Goal: Task Accomplishment & Management: Manage account settings

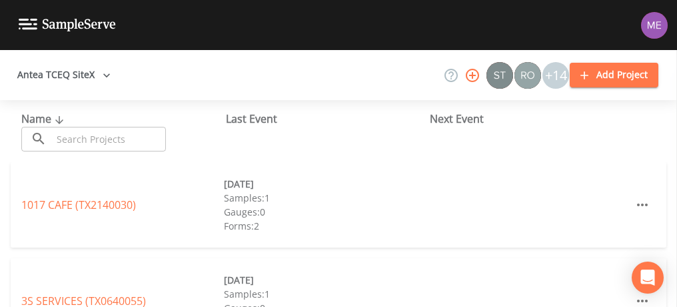
click at [139, 137] on input "text" at bounding box center [109, 139] width 114 height 25
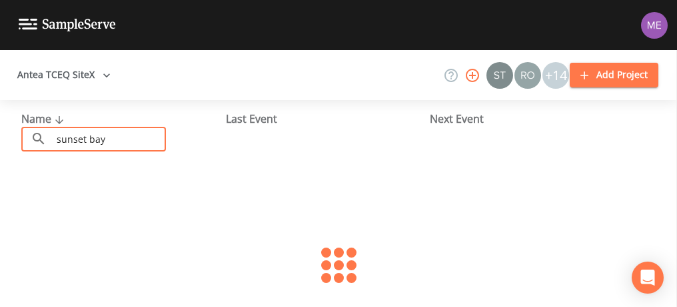
type input "sunset bay"
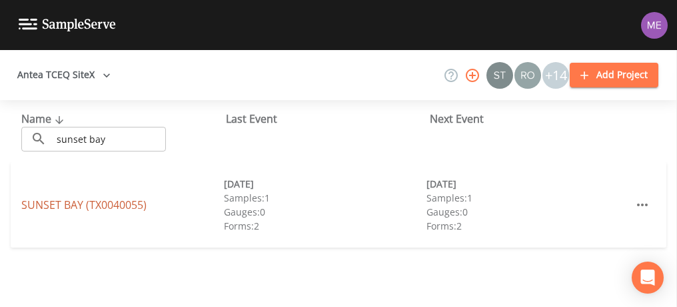
click at [57, 204] on link "[GEOGRAPHIC_DATA] (TX0040055)" at bounding box center [83, 204] width 125 height 15
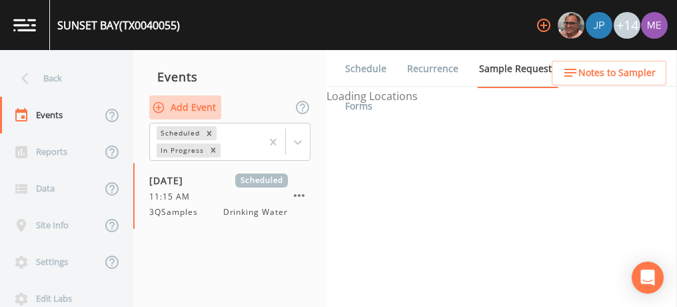
click at [176, 107] on button "Add Event" at bounding box center [185, 107] width 72 height 25
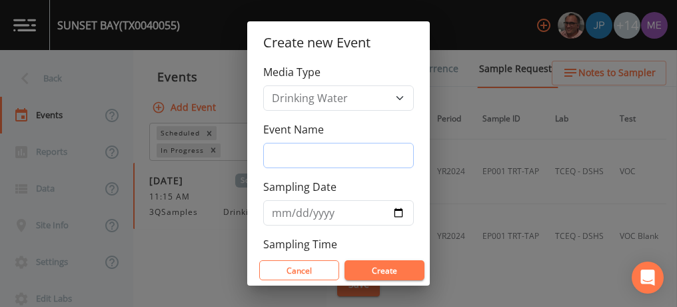
click at [282, 149] on input "Event Name" at bounding box center [338, 155] width 151 height 25
type input "3QSamples"
click at [277, 214] on input "Sampling Date" at bounding box center [338, 212] width 151 height 25
type input "[DATE]"
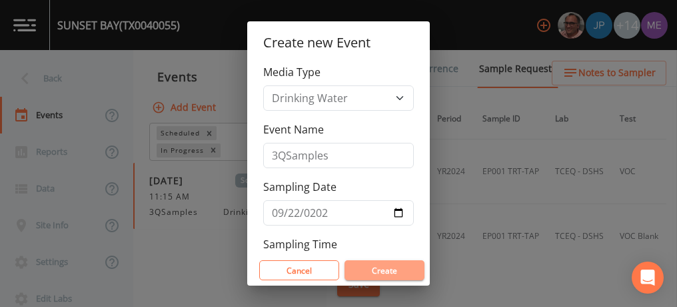
click at [361, 273] on button "Create" at bounding box center [385, 270] width 80 height 20
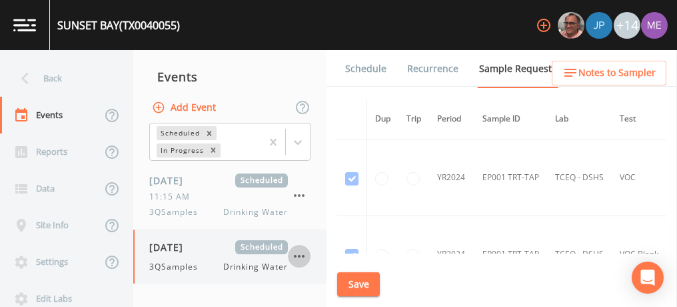
click at [301, 253] on icon "button" at bounding box center [299, 256] width 16 height 16
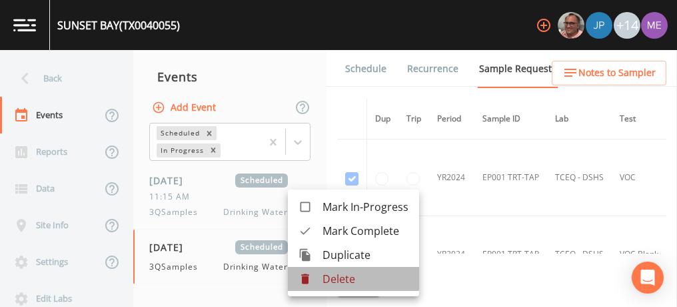
click at [340, 274] on p "Delete" at bounding box center [366, 279] width 86 height 16
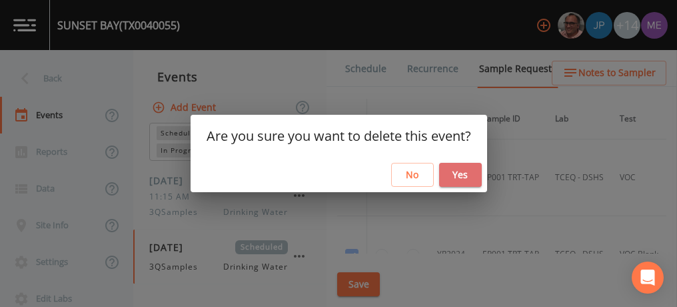
click at [467, 170] on button "Yes" at bounding box center [460, 175] width 43 height 25
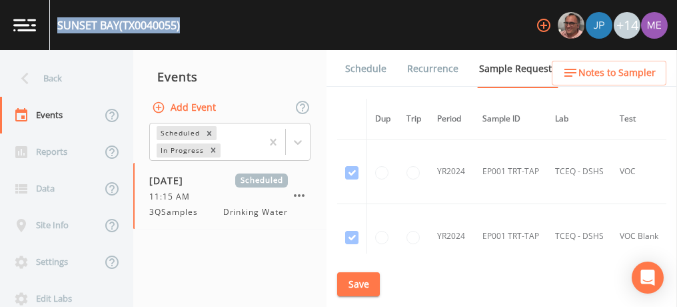
drag, startPoint x: 58, startPoint y: 24, endPoint x: 187, endPoint y: 28, distance: 128.8
click at [187, 28] on div "SUNSET BAY (TX0040055) +14" at bounding box center [338, 25] width 677 height 50
copy div "SUNSET BAY (TX0040055)"
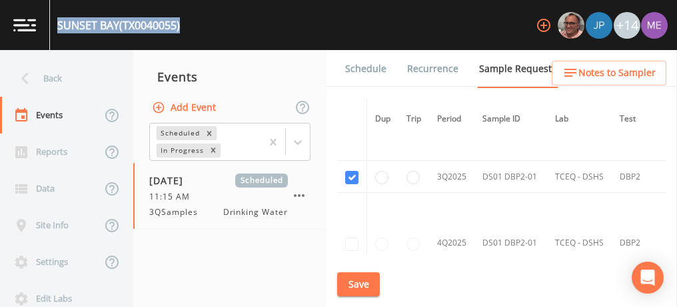
scroll to position [1341, 0]
click at [358, 66] on link "Schedule" at bounding box center [365, 68] width 45 height 37
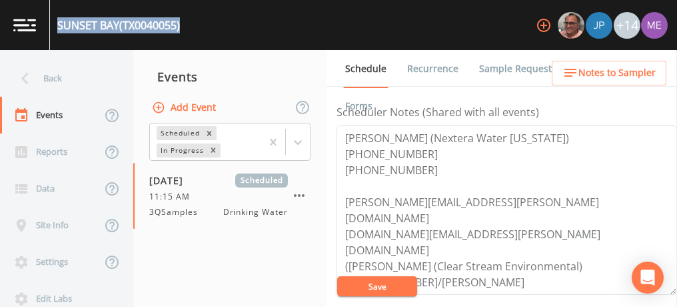
scroll to position [365, 0]
click at [529, 279] on textarea "Christina Akly (Nextera Water Texas) 561-691-7065 352-562-9524 christina.akly@n…" at bounding box center [507, 209] width 341 height 169
click at [463, 176] on textarea "Christina Akly (Nextera Water Texas) 561-691-7065 352-562-9524 christina.akly@n…" at bounding box center [507, 209] width 341 height 169
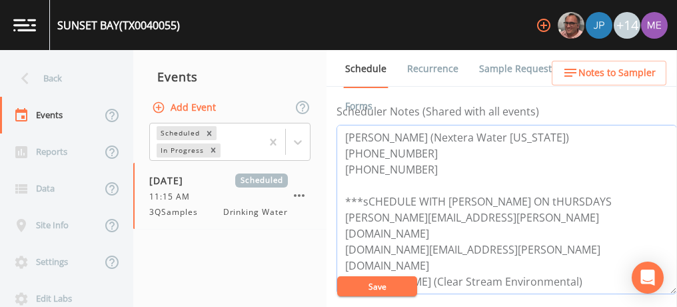
type textarea "Christina Akly (Nextera Water Texas) 561-691-7065 352-562-9524 ***sCHEDULE WITH…"
click at [404, 289] on button "Save" at bounding box center [377, 286] width 80 height 20
click at [402, 290] on button "Save" at bounding box center [377, 286] width 80 height 20
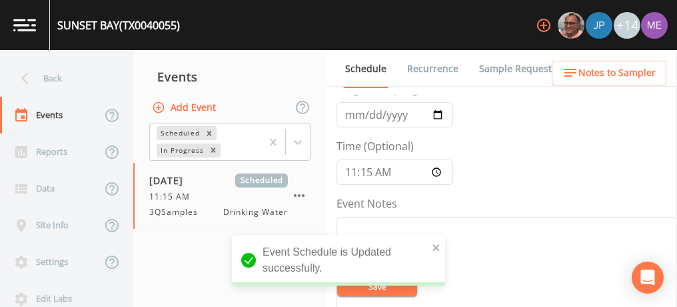
scroll to position [61, 0]
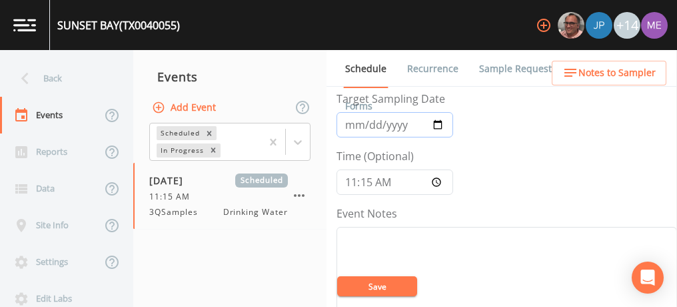
click at [368, 121] on input "2025-09-17" at bounding box center [395, 124] width 117 height 25
type input "2025-09-22"
click at [351, 183] on input "11:15:00" at bounding box center [395, 181] width 117 height 25
type input "14:00"
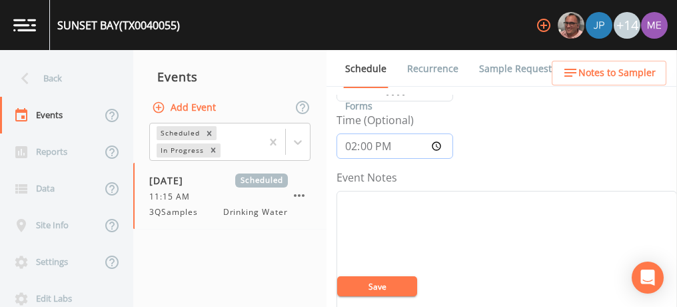
scroll to position [107, 0]
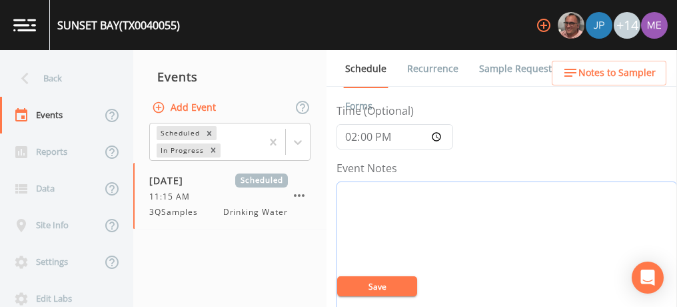
click at [413, 211] on textarea "Event Notes" at bounding box center [507, 265] width 341 height 169
type textarea "c"
type textarea "Confirmed with Eric 9/17"
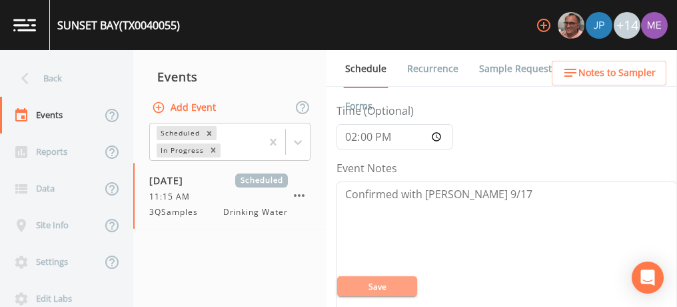
click at [377, 287] on button "Save" at bounding box center [377, 286] width 80 height 20
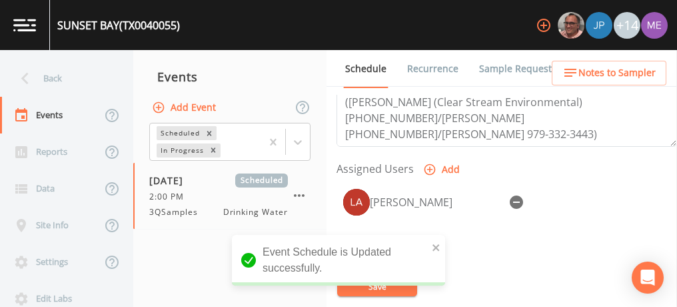
scroll to position [527, 0]
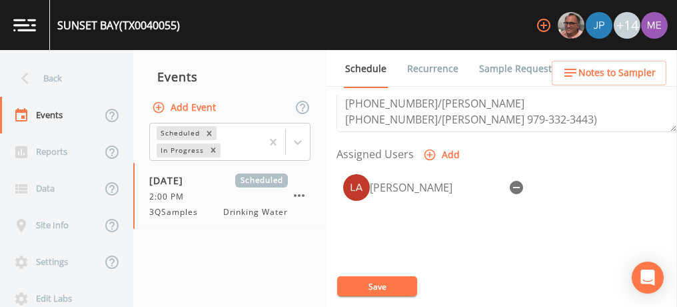
click at [522, 182] on icon "button" at bounding box center [516, 187] width 13 height 13
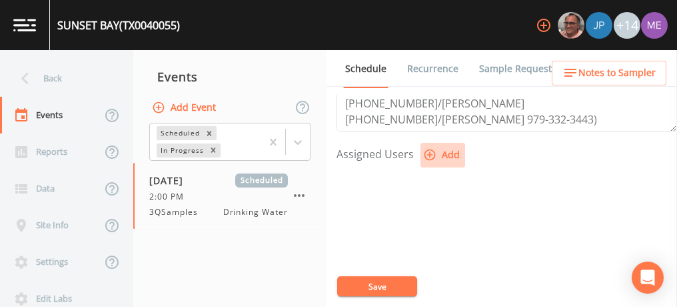
click at [427, 149] on icon "button" at bounding box center [429, 154] width 13 height 13
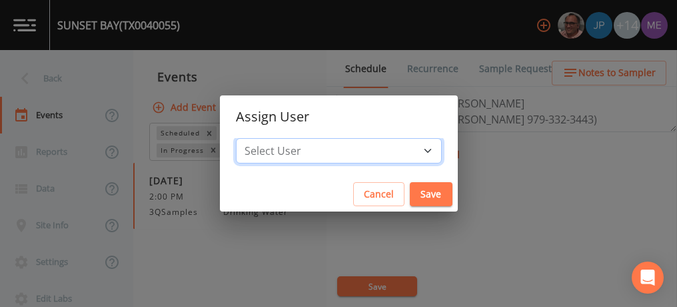
click at [405, 150] on select "Select User Mike Franklin Joshua gere Paul Lauren Saenz David Weber Zachary Eva…" at bounding box center [339, 150] width 206 height 25
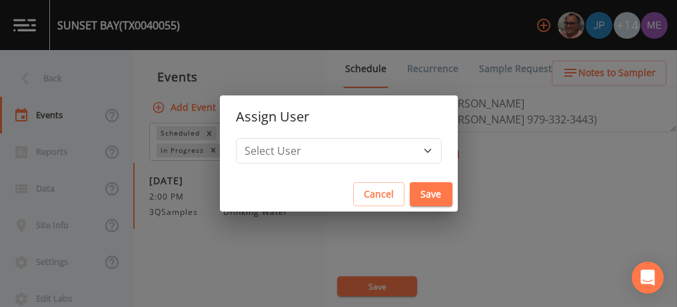
click at [543, 173] on div "Assign User Select User Mike Franklin Joshua gere Paul Lauren Saenz David Weber…" at bounding box center [338, 153] width 677 height 307
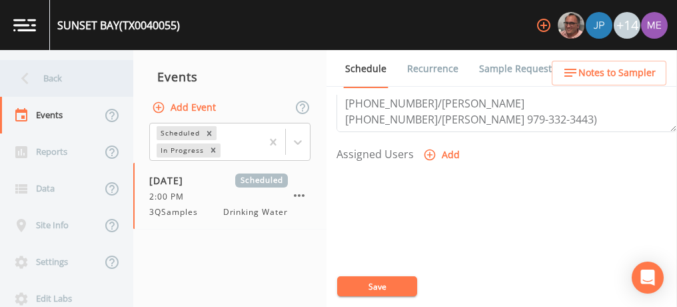
click at [53, 78] on div "Back" at bounding box center [60, 78] width 120 height 37
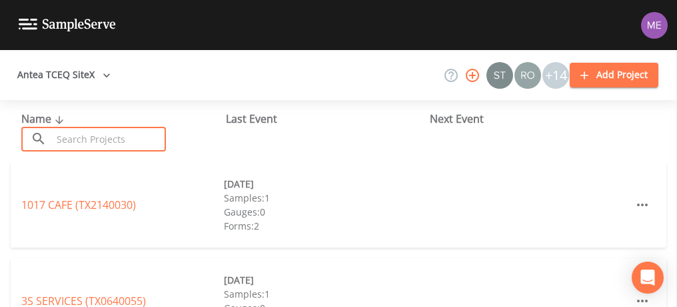
click at [90, 135] on input "text" at bounding box center [109, 139] width 114 height 25
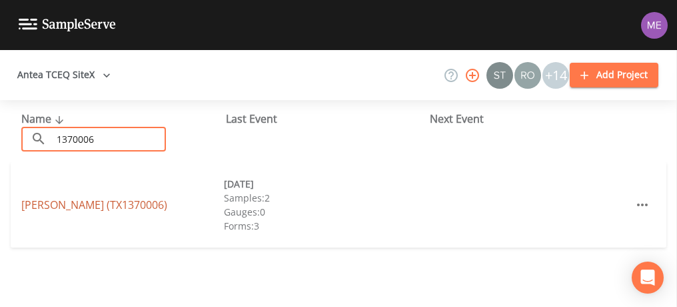
type input "1370006"
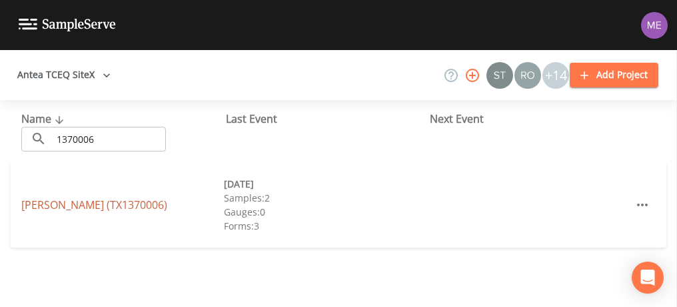
click at [105, 203] on link "RICARDO WSC (TX1370006)" at bounding box center [94, 204] width 146 height 15
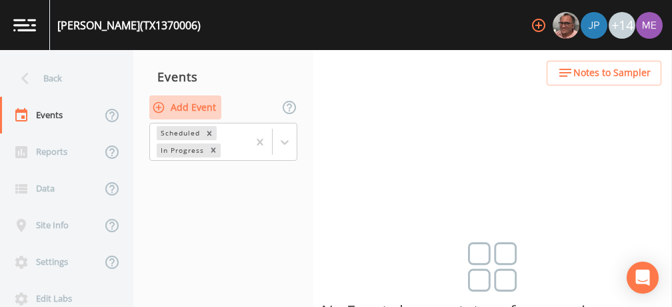
click at [179, 106] on button "Add Event" at bounding box center [185, 107] width 72 height 25
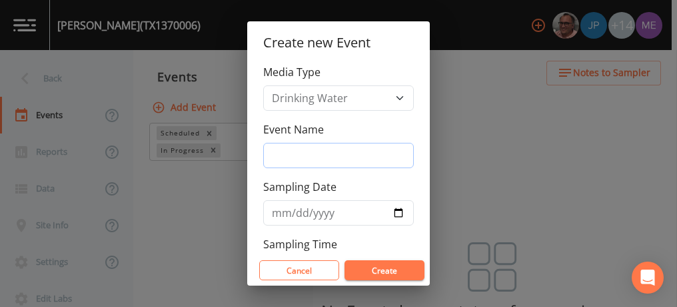
click at [275, 151] on input "Event Name" at bounding box center [338, 155] width 151 height 25
type input "3QSamples"
click at [281, 209] on input "Sampling Date" at bounding box center [338, 212] width 151 height 25
click at [280, 209] on input "Sampling Date" at bounding box center [338, 212] width 151 height 25
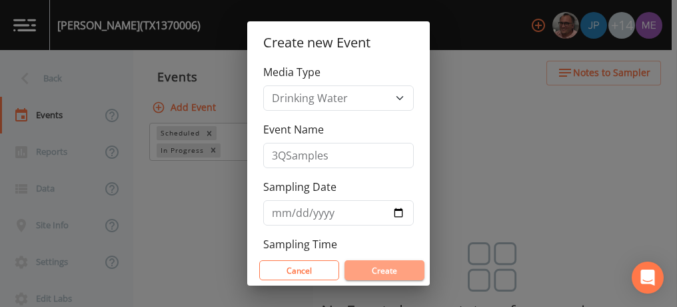
click at [388, 269] on button "Create" at bounding box center [385, 270] width 80 height 20
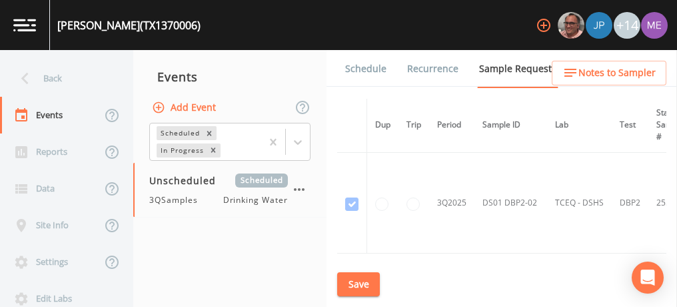
scroll to position [1572, 0]
click at [359, 65] on link "Schedule" at bounding box center [365, 68] width 45 height 37
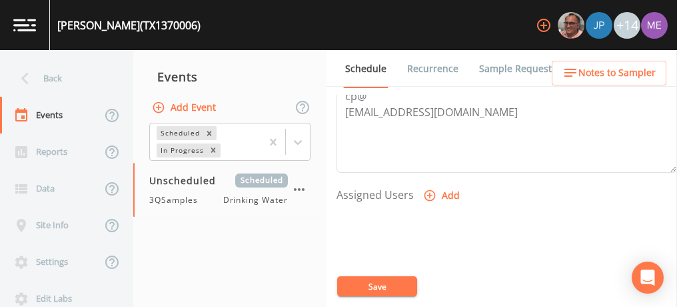
scroll to position [487, 0]
click at [331, 93] on div "Schedule Recurrence Sample Requests COC Details Forms Event Name 3QSamples Targ…" at bounding box center [502, 178] width 351 height 257
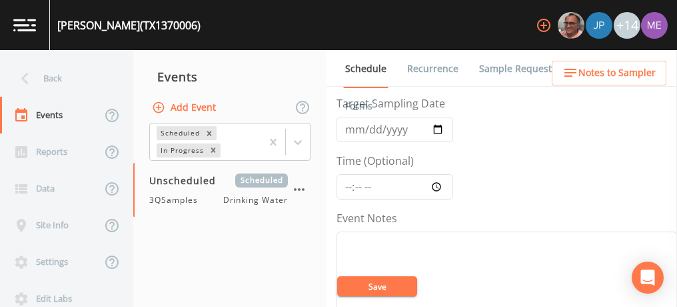
scroll to position [0, 0]
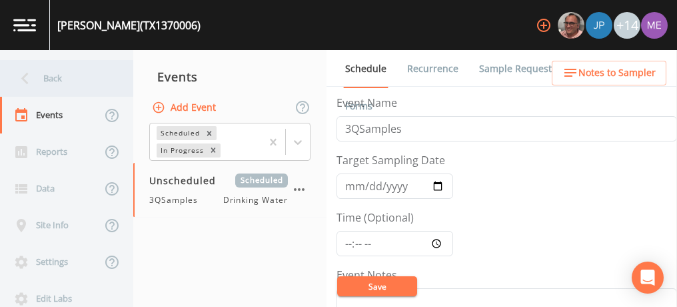
click at [49, 77] on div "Back" at bounding box center [60, 78] width 120 height 37
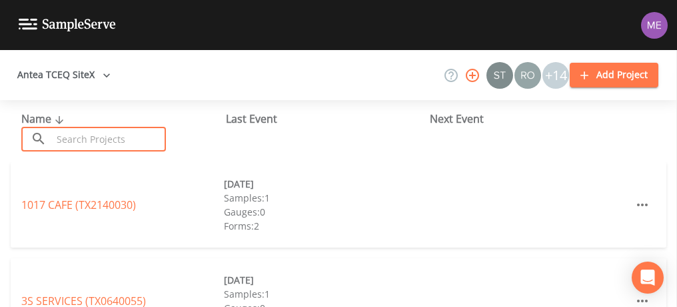
click at [82, 138] on input "text" at bounding box center [109, 139] width 114 height 25
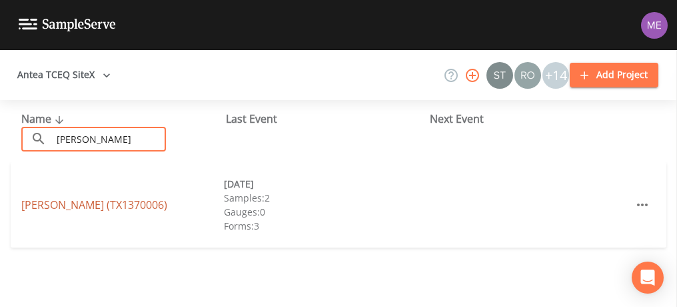
type input "ricardo"
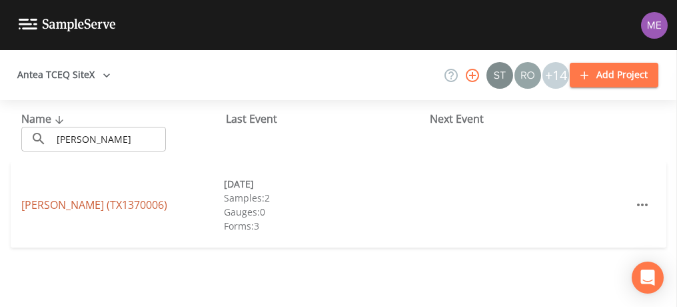
click at [65, 203] on link "RICARDO WSC (TX1370006)" at bounding box center [94, 204] width 146 height 15
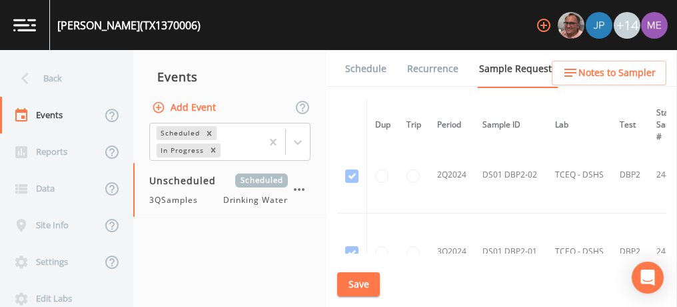
scroll to position [481, 0]
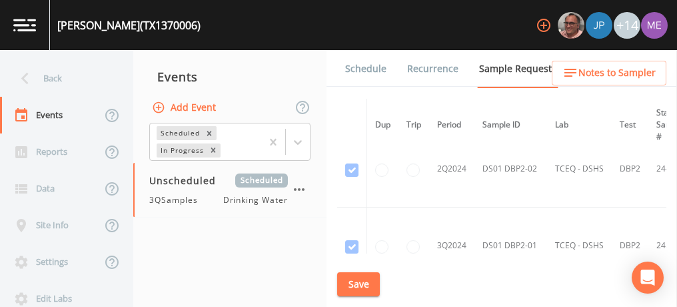
click at [415, 171] on td at bounding box center [414, 169] width 31 height 77
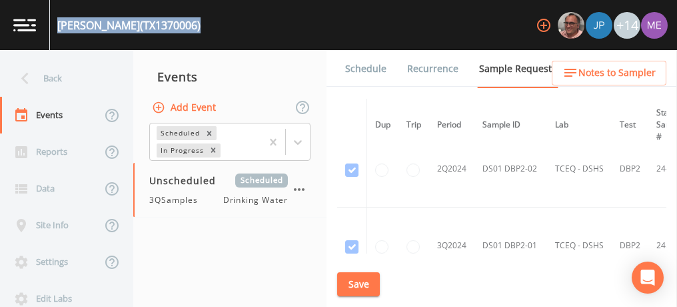
drag, startPoint x: 57, startPoint y: 25, endPoint x: 197, endPoint y: 31, distance: 140.2
click at [197, 31] on div "RICARDO WSC (TX1370006) +14" at bounding box center [338, 25] width 677 height 50
copy div "RICARDO WSC (TX1370006)"
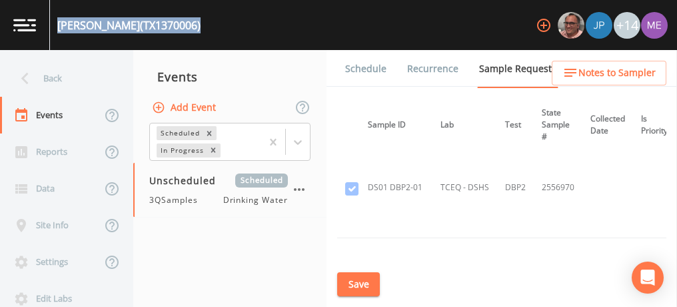
scroll to position [1494, 115]
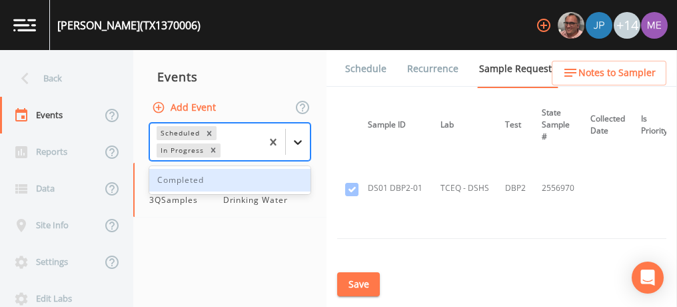
click at [300, 143] on icon at bounding box center [297, 141] width 13 height 13
click at [287, 173] on div "Completed" at bounding box center [229, 180] width 161 height 23
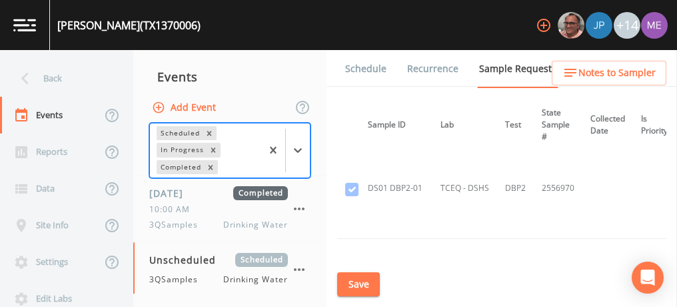
scroll to position [317, 0]
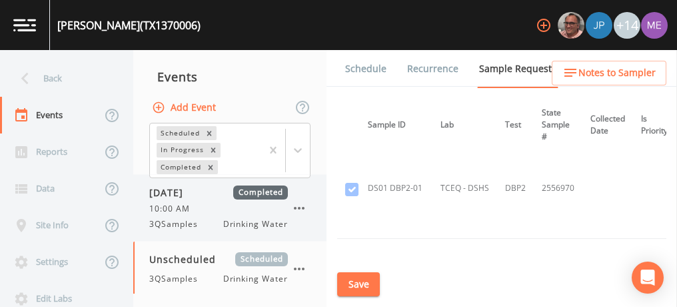
click at [206, 213] on div "10:00 AM" at bounding box center [218, 209] width 139 height 12
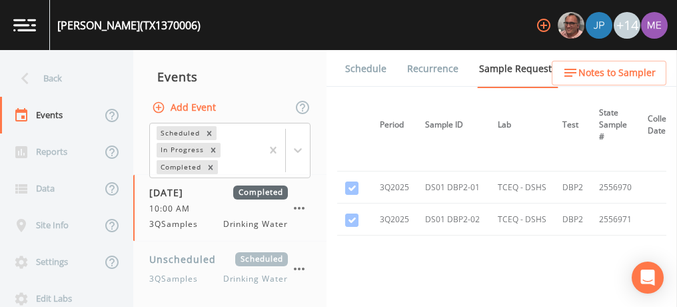
scroll to position [1233, 0]
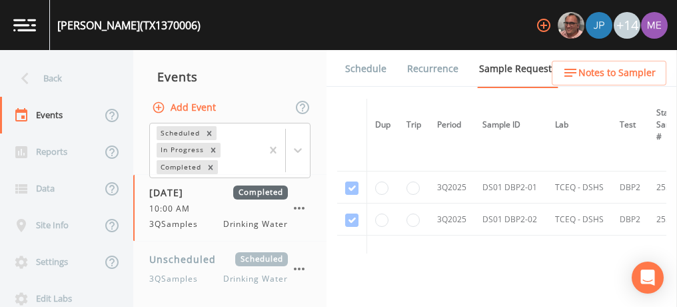
click at [377, 67] on link "Schedule" at bounding box center [365, 68] width 45 height 37
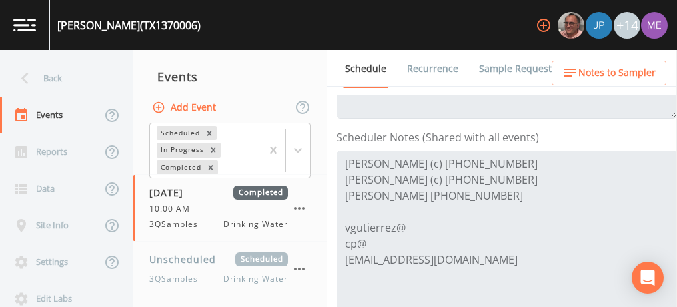
scroll to position [337, 0]
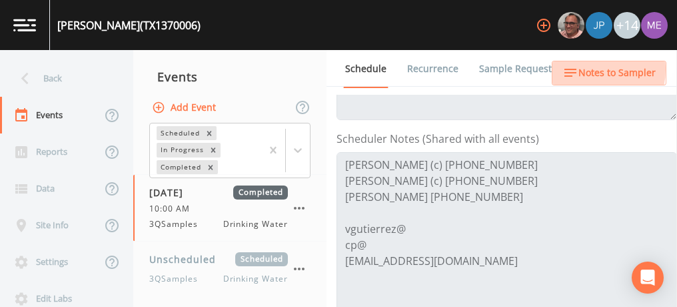
click at [589, 69] on span "Notes to Sampler" at bounding box center [617, 73] width 77 height 17
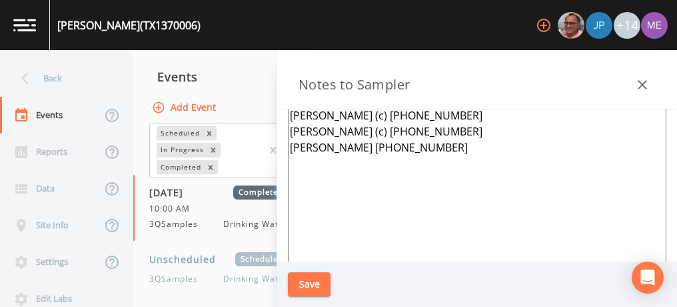
scroll to position [0, 0]
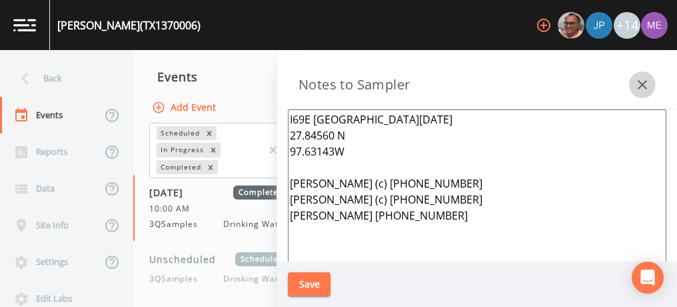
click at [643, 82] on icon "button" at bounding box center [643, 85] width 16 height 16
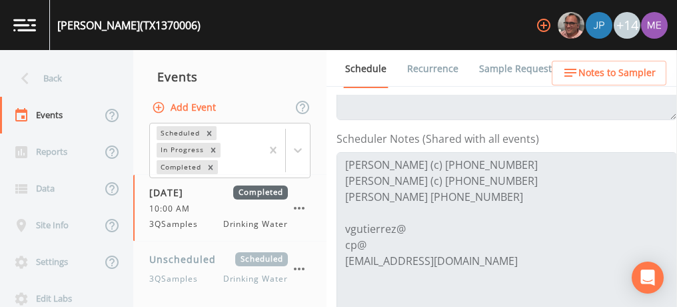
click at [375, 87] on link "Forms" at bounding box center [358, 105] width 31 height 37
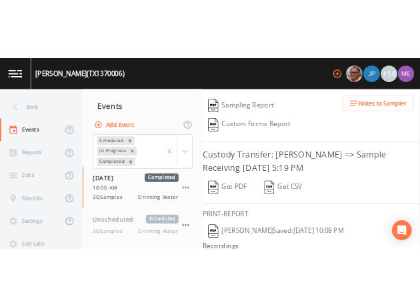
scroll to position [318, 0]
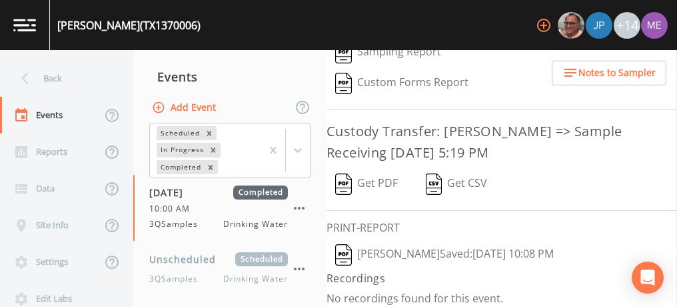
click at [391, 246] on button "Stan Porter  Saved: September 2, 2025 10:08 PM" at bounding box center [445, 254] width 236 height 31
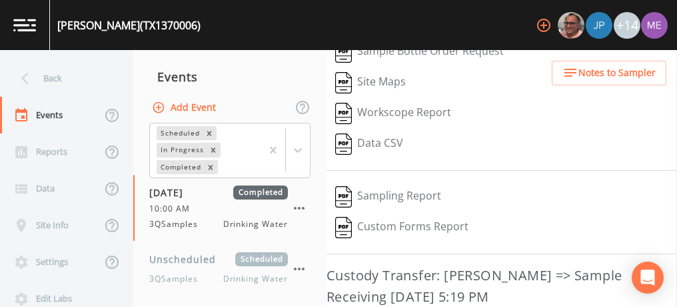
scroll to position [0, 0]
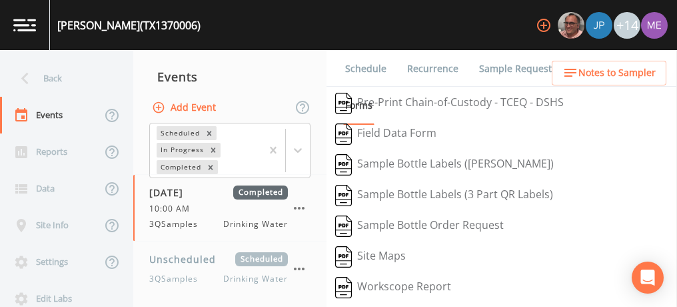
click at [500, 66] on link "Sample Requests" at bounding box center [517, 68] width 81 height 37
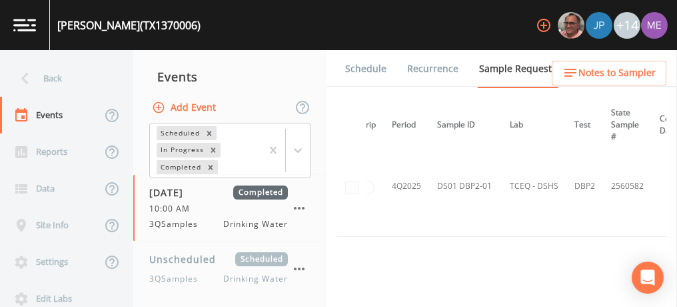
scroll to position [1332, 0]
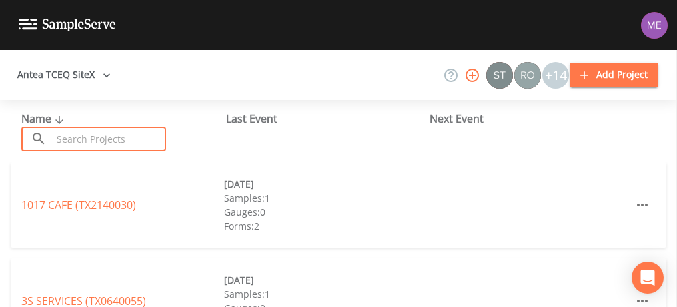
click at [139, 134] on input "text" at bounding box center [109, 139] width 114 height 25
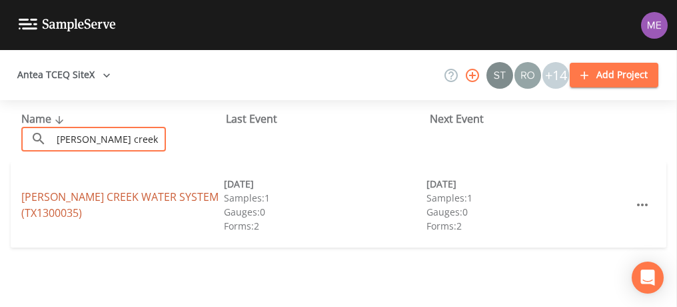
type input "platten creek"
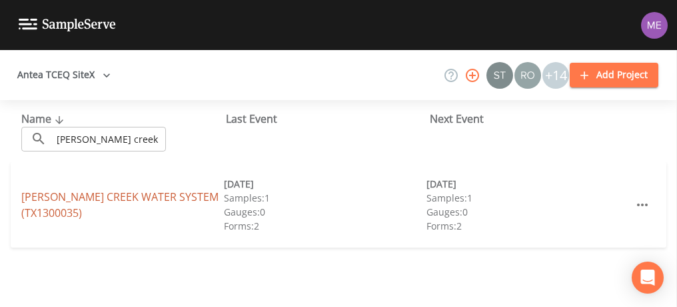
click at [103, 196] on link "PLATTEN CREEK WATER SYSTEM (TX1300035)" at bounding box center [119, 204] width 197 height 31
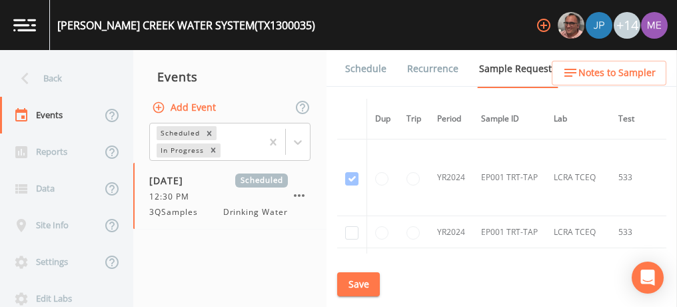
click at [362, 69] on link "Schedule" at bounding box center [365, 68] width 45 height 37
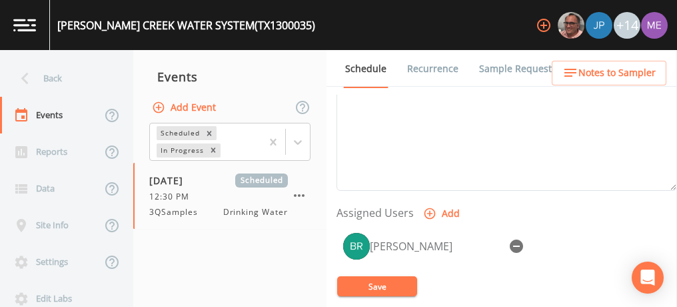
scroll to position [471, 0]
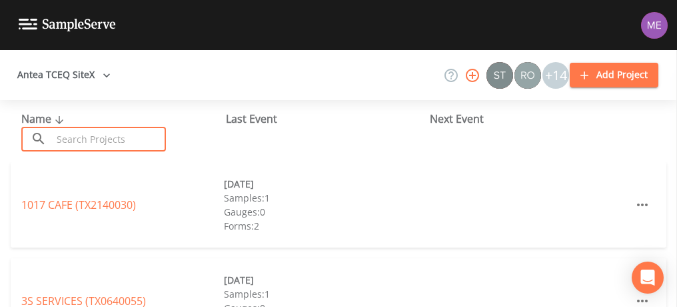
click at [144, 134] on input "text" at bounding box center [109, 139] width 114 height 25
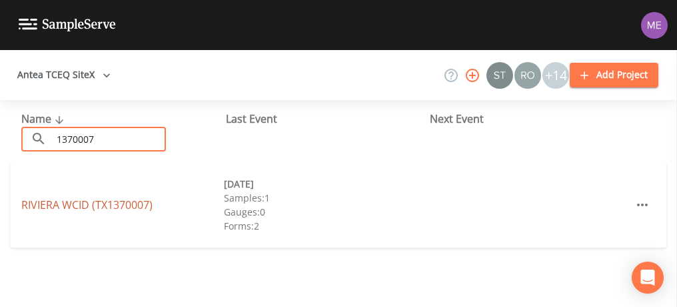
type input "1370007"
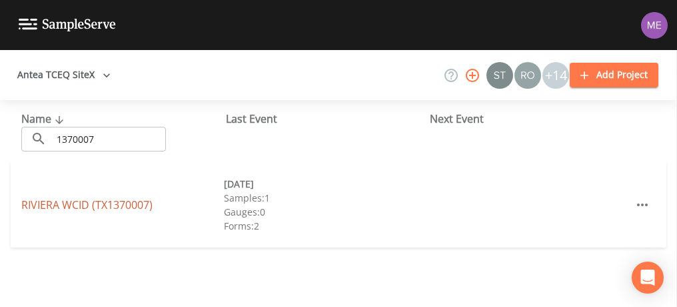
click at [121, 201] on link "RIVIERA WCID (TX1370007)" at bounding box center [86, 204] width 131 height 15
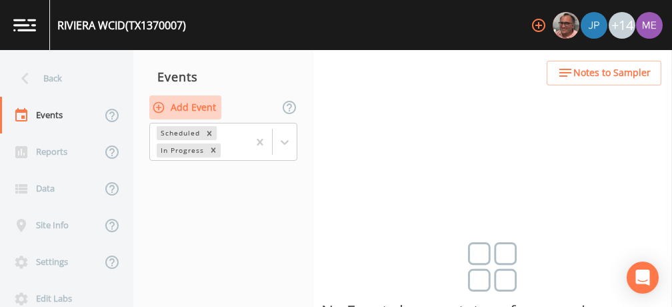
click at [212, 105] on button "Add Event" at bounding box center [185, 107] width 72 height 25
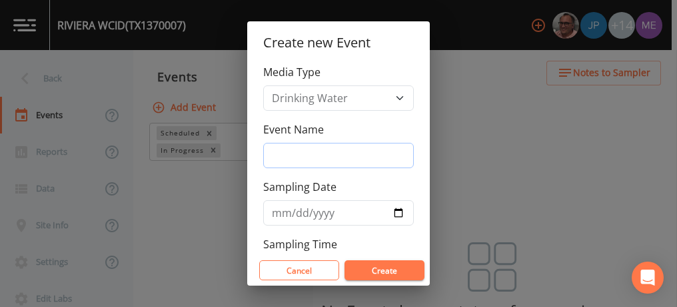
click at [285, 161] on input "Event Name" at bounding box center [338, 155] width 151 height 25
type input "3QSamples"
click at [285, 211] on input "Sampling Date" at bounding box center [338, 212] width 151 height 25
type input "[DATE]"
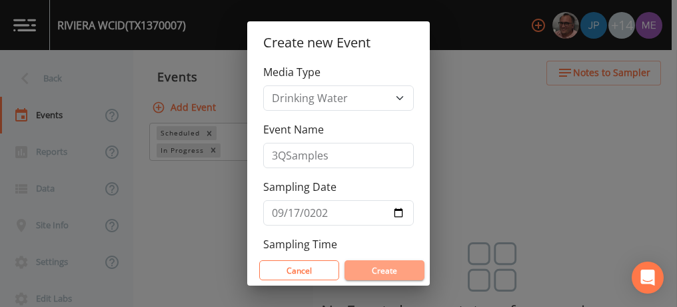
click at [367, 273] on button "Create" at bounding box center [385, 270] width 80 height 20
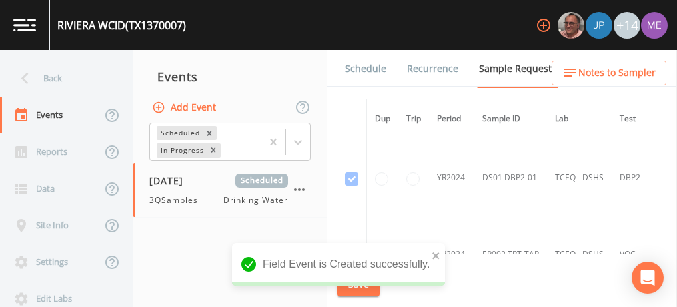
click at [362, 71] on link "Schedule" at bounding box center [365, 68] width 45 height 37
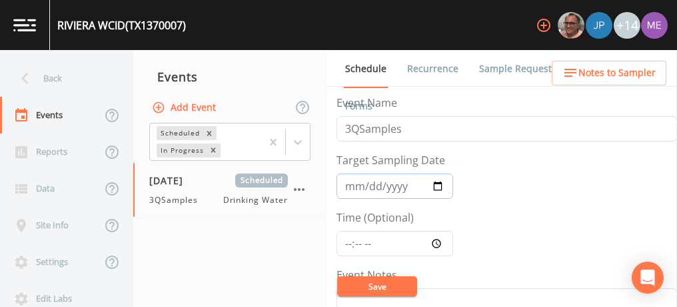
click at [369, 184] on input "2025-09-17" at bounding box center [395, 185] width 117 height 25
click at [366, 183] on input "2025-09-17" at bounding box center [395, 185] width 117 height 25
type input "[DATE]"
click at [347, 241] on input "Time (Optional)" at bounding box center [395, 243] width 117 height 25
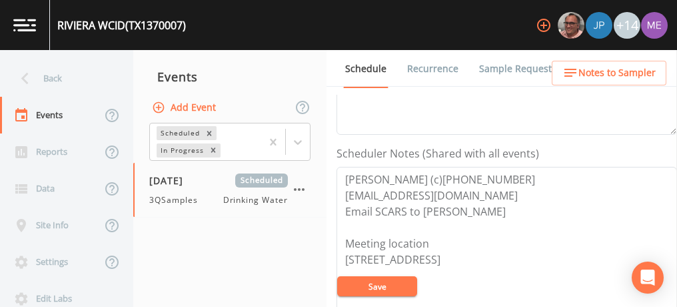
scroll to position [324, 0]
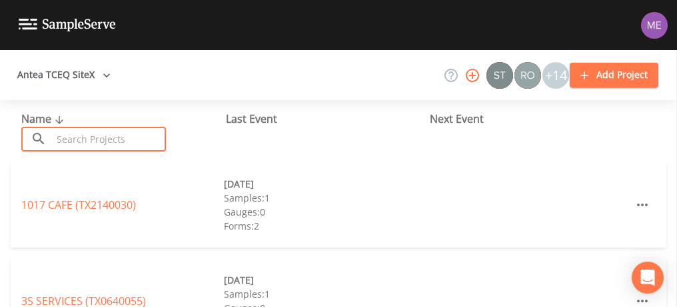
click at [103, 141] on input "text" at bounding box center [109, 139] width 114 height 25
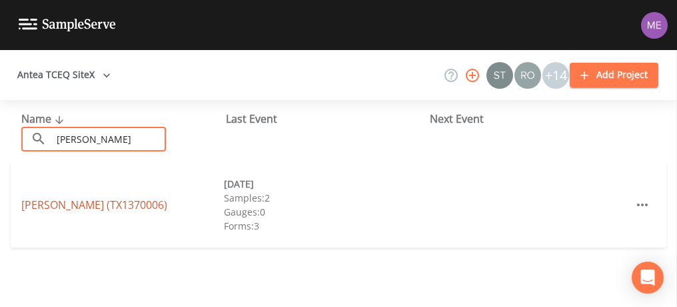
type input "Ricardo"
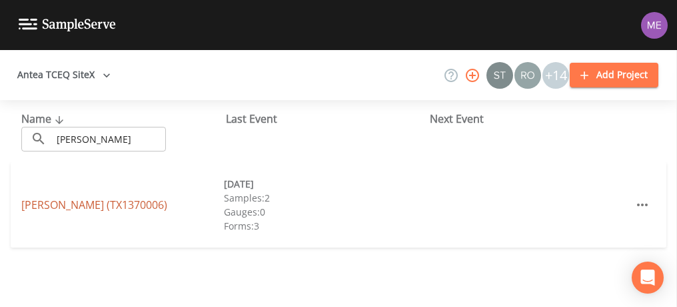
click at [91, 205] on link "[PERSON_NAME] (TX1370006)" at bounding box center [94, 204] width 146 height 15
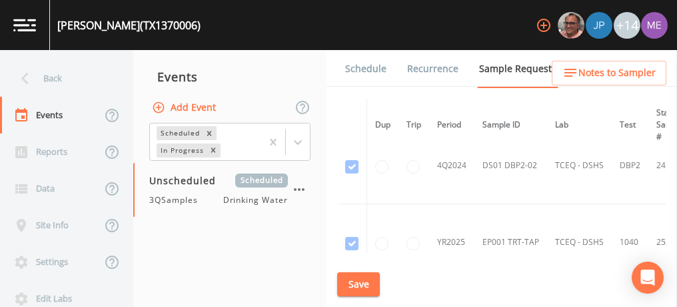
scroll to position [792, 0]
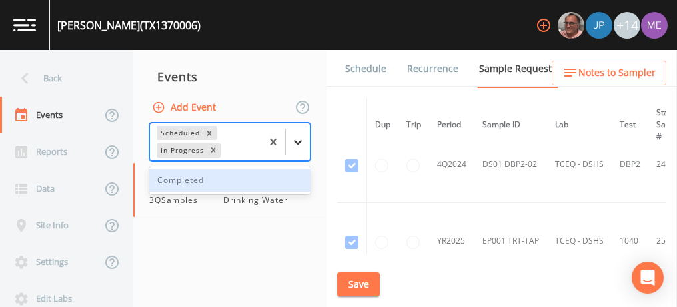
click at [299, 140] on icon at bounding box center [297, 141] width 13 height 13
click at [289, 179] on div "Completed" at bounding box center [229, 180] width 161 height 23
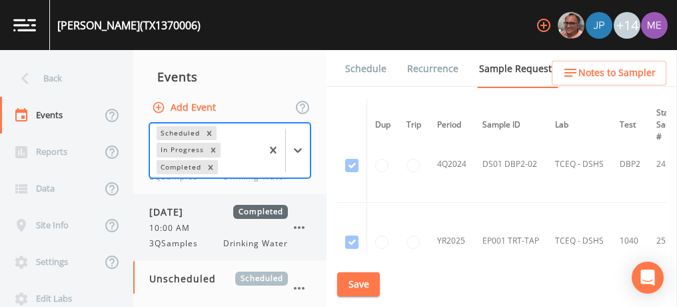
scroll to position [317, 0]
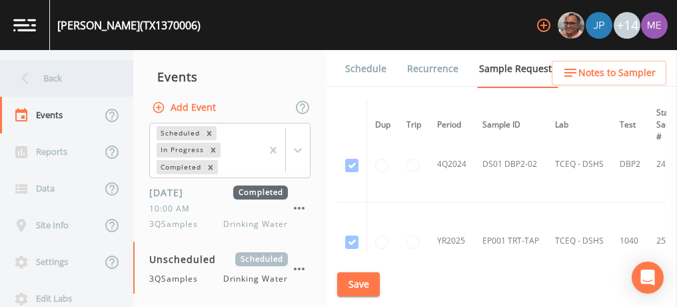
click at [59, 77] on div "Back" at bounding box center [60, 78] width 120 height 37
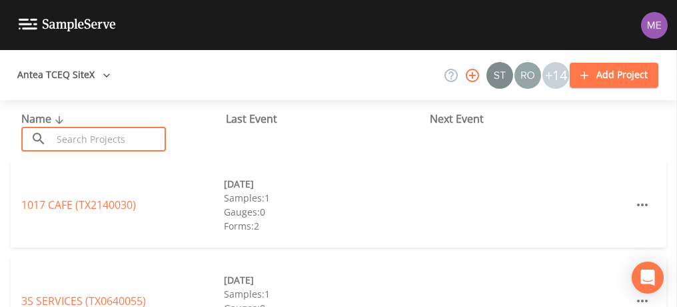
click at [91, 136] on input "text" at bounding box center [109, 139] width 114 height 25
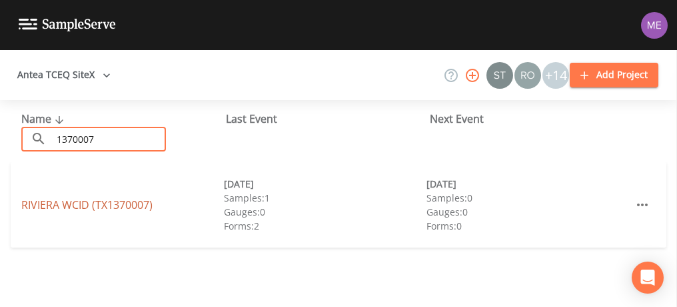
type input "1370007"
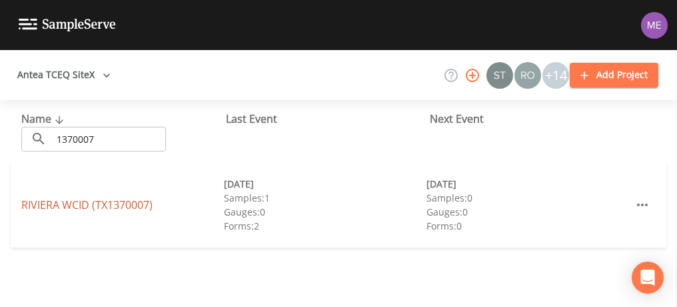
click at [99, 211] on link "RIVIERA WCID (TX1370007)" at bounding box center [86, 204] width 131 height 15
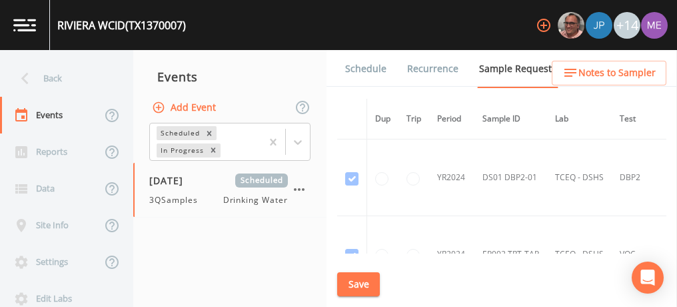
click at [177, 108] on button "Add Event" at bounding box center [185, 107] width 72 height 25
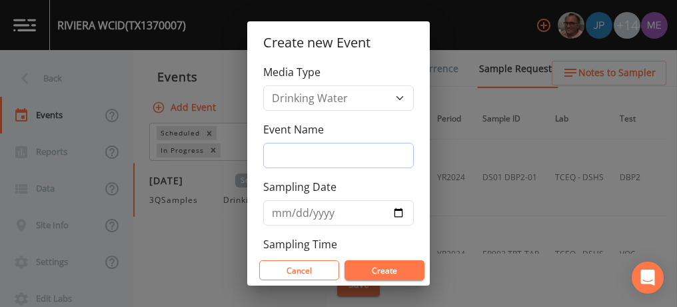
click at [275, 155] on input "Event Name" at bounding box center [338, 155] width 151 height 25
type input "3QSamples"
click at [279, 213] on input "Sampling Date" at bounding box center [338, 212] width 151 height 25
click at [277, 210] on input "Sampling Date" at bounding box center [338, 212] width 151 height 25
type input "[DATE]"
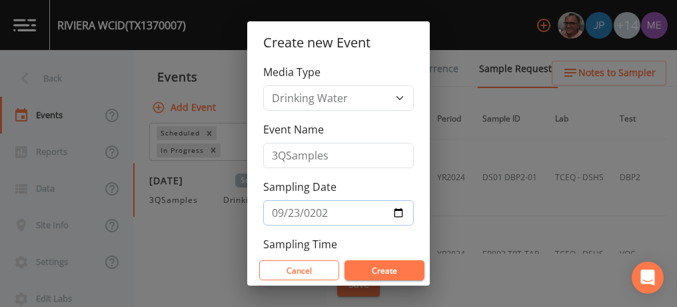
scroll to position [49, 0]
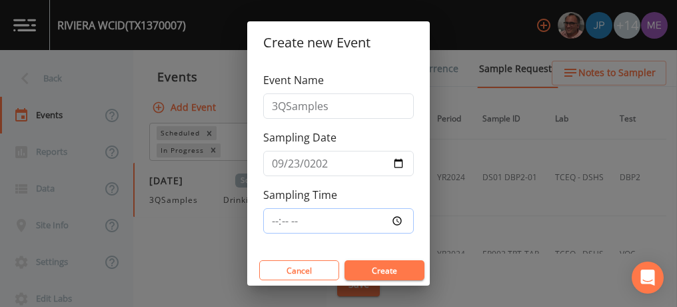
click at [273, 215] on input "Sampling Time" at bounding box center [338, 220] width 151 height 25
type input "08:00"
click at [367, 273] on button "Create" at bounding box center [385, 270] width 80 height 20
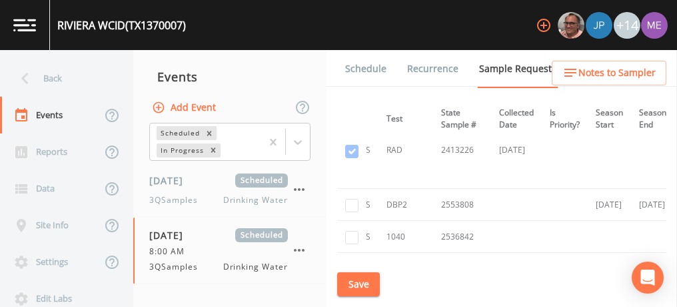
scroll to position [1331, 252]
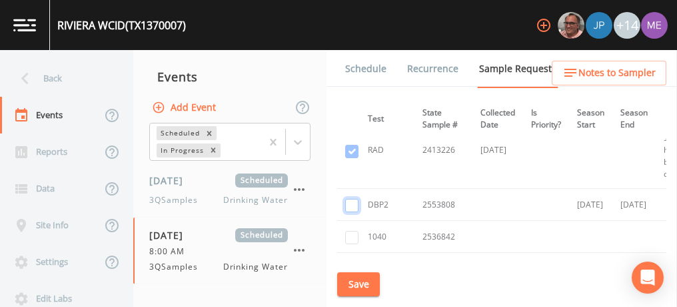
click at [353, 199] on input "checkbox" at bounding box center [351, 205] width 13 height 13
checkbox input "true"
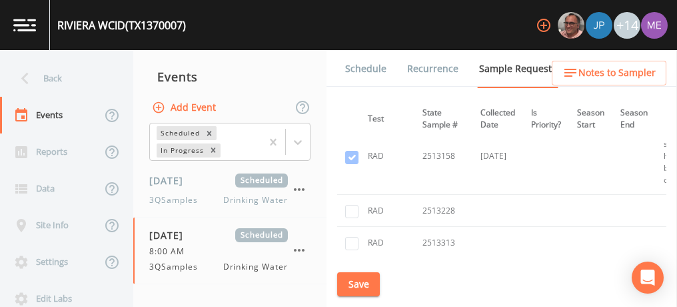
scroll to position [1670, 0]
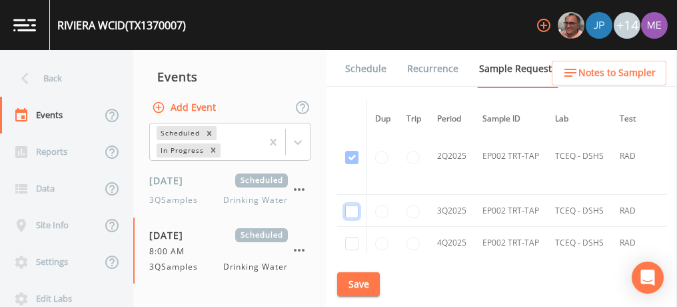
click at [348, 205] on input "checkbox" at bounding box center [351, 211] width 13 height 13
checkbox input "true"
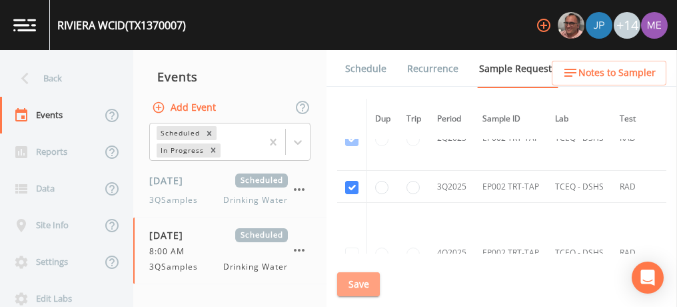
click at [358, 285] on button "Save" at bounding box center [358, 284] width 43 height 25
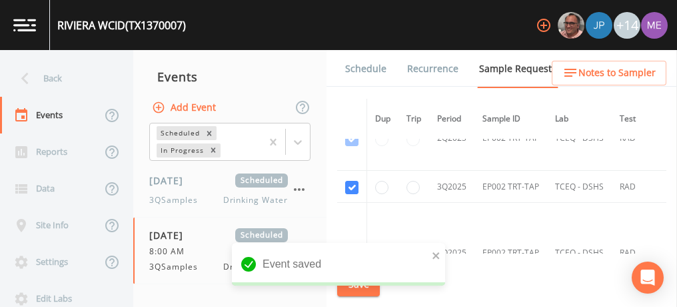
click at [361, 65] on link "Schedule" at bounding box center [365, 68] width 45 height 37
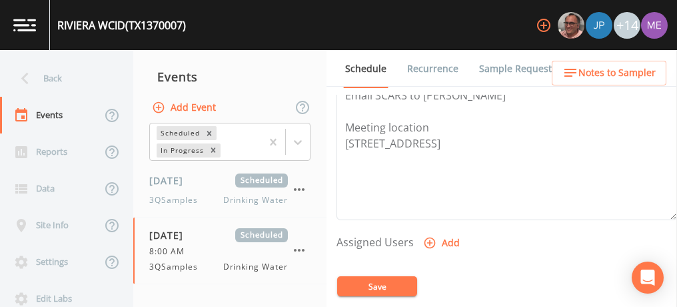
scroll to position [484, 0]
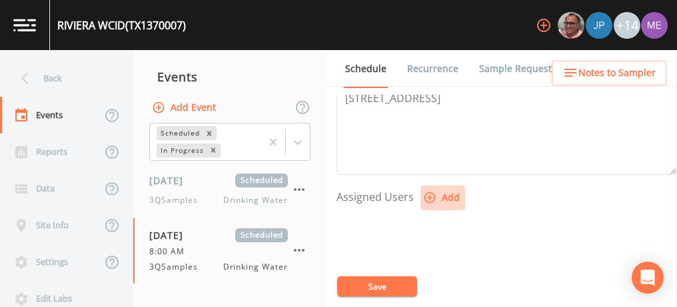
click at [432, 192] on icon "button" at bounding box center [430, 197] width 11 height 11
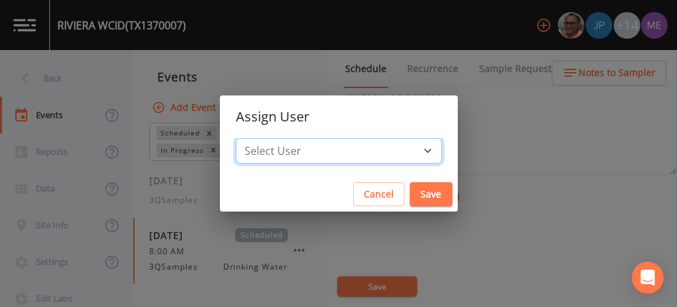
click at [410, 147] on select "Select User Mike Franklin Joshua gere Paul Lauren Saenz David Weber Zachary Eva…" at bounding box center [339, 150] width 206 height 25
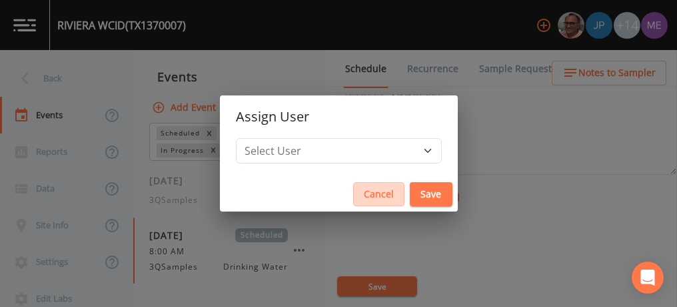
click at [357, 194] on button "Cancel" at bounding box center [378, 194] width 51 height 25
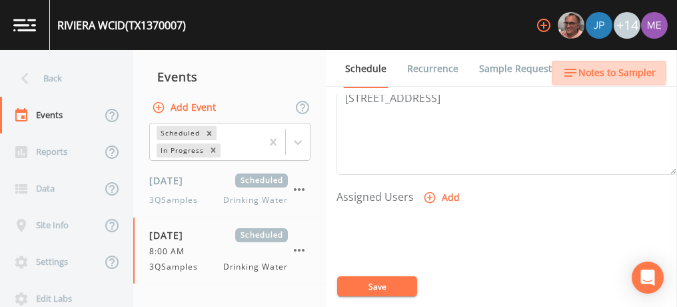
click at [605, 70] on span "Notes to Sampler" at bounding box center [617, 73] width 77 height 17
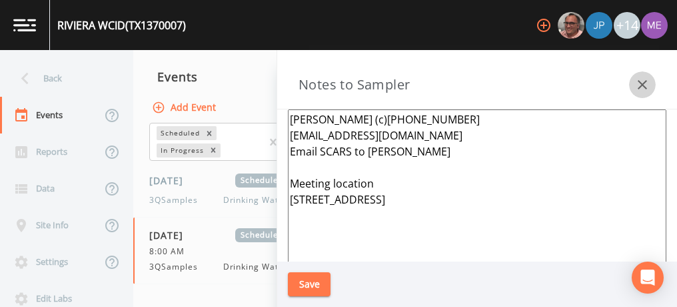
click at [645, 84] on icon "button" at bounding box center [643, 85] width 16 height 16
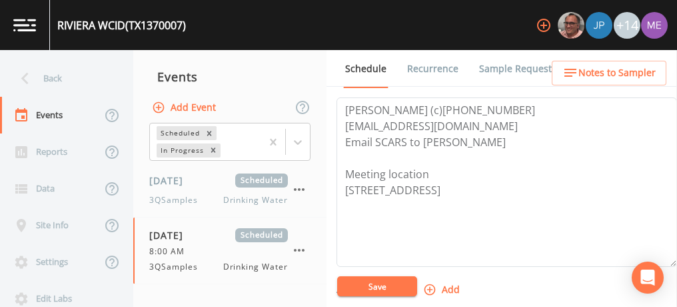
scroll to position [385, 0]
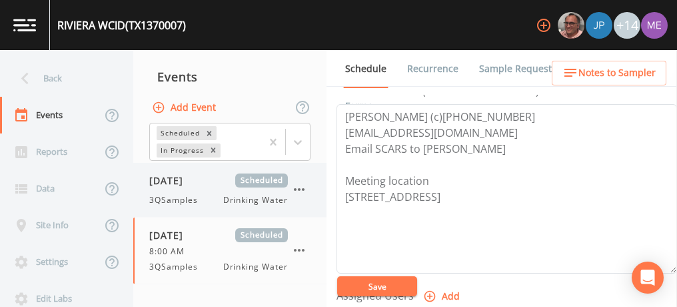
click at [200, 193] on div "09/17/2025 Scheduled 3QSamples Drinking Water" at bounding box center [218, 189] width 139 height 33
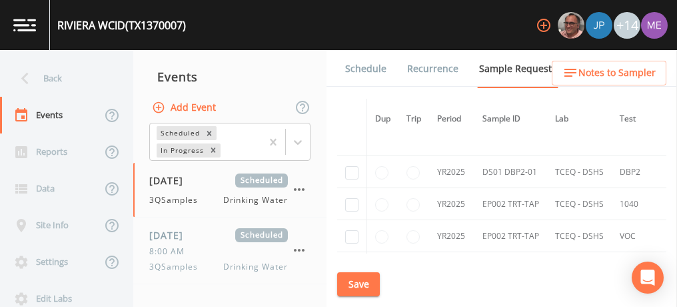
scroll to position [1364, 0]
click at [302, 190] on icon "button" at bounding box center [299, 189] width 16 height 16
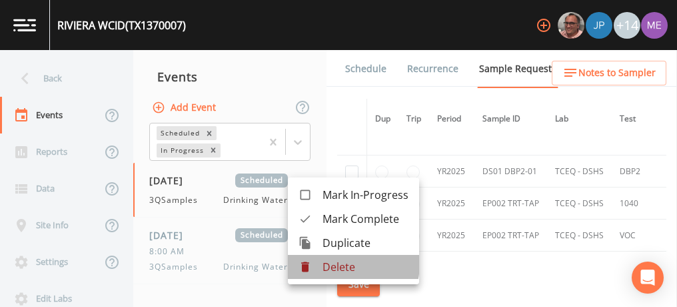
click at [337, 263] on p "Delete" at bounding box center [366, 267] width 86 height 16
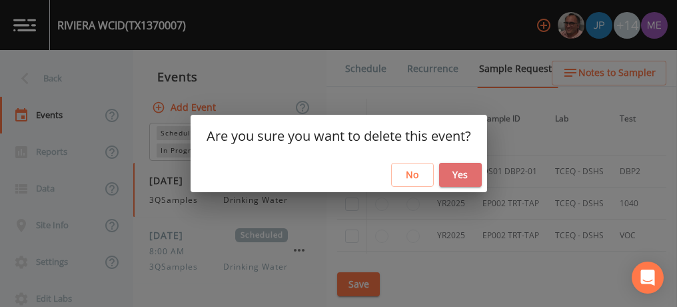
click at [457, 169] on button "Yes" at bounding box center [460, 175] width 43 height 25
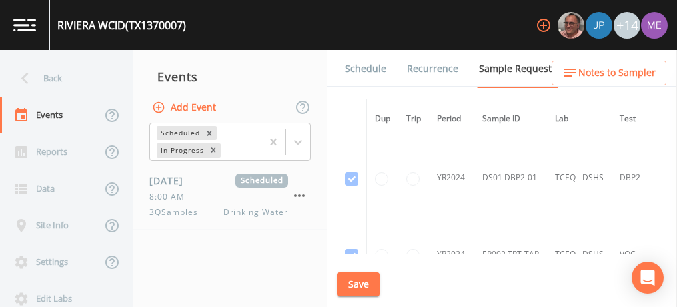
click at [373, 68] on link "Schedule" at bounding box center [365, 68] width 45 height 37
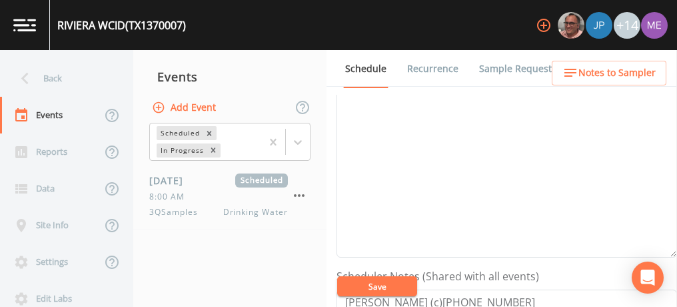
scroll to position [140, 0]
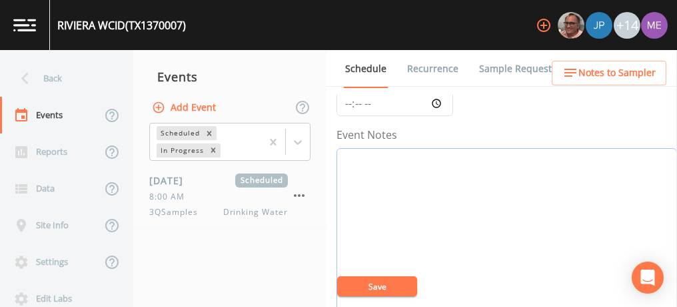
click at [473, 179] on textarea "Event Notes" at bounding box center [507, 232] width 341 height 169
type textarea "Called and text sent 9/17"
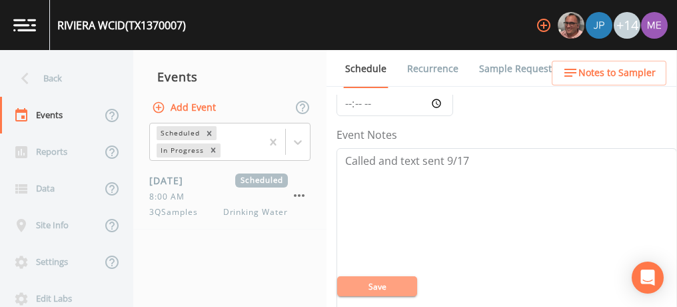
click at [372, 287] on button "Save" at bounding box center [377, 286] width 80 height 20
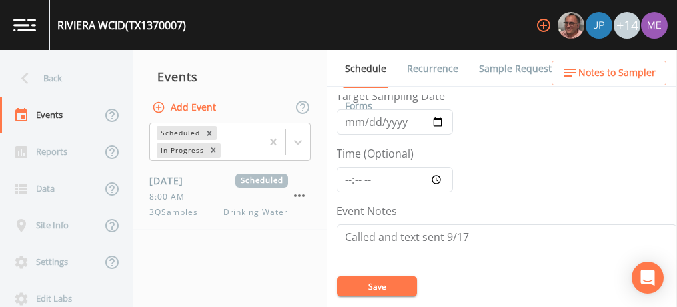
scroll to position [63, 0]
click at [347, 177] on input "Time (Optional)" at bounding box center [395, 180] width 117 height 25
type input "08:00"
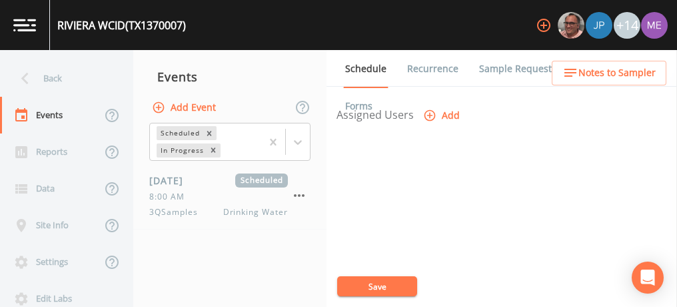
scroll to position [567, 0]
click at [377, 285] on button "Save" at bounding box center [377, 286] width 80 height 20
click at [503, 68] on link "Sample Requests" at bounding box center [517, 68] width 81 height 37
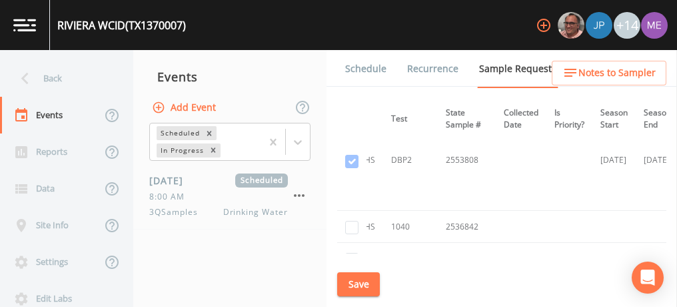
scroll to position [1410, 195]
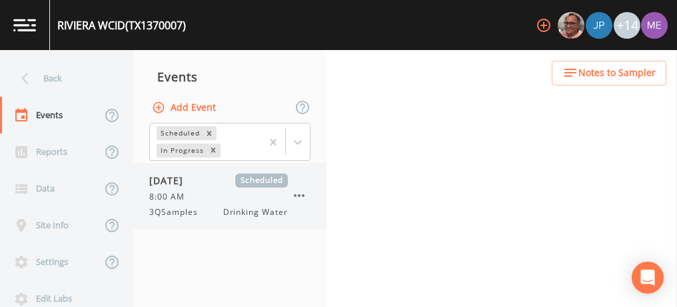
click at [181, 181] on span "[DATE]" at bounding box center [170, 180] width 43 height 14
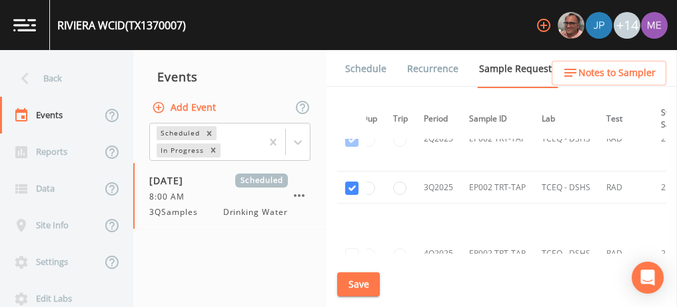
scroll to position [1454, 13]
click at [361, 281] on button "Save" at bounding box center [358, 284] width 43 height 25
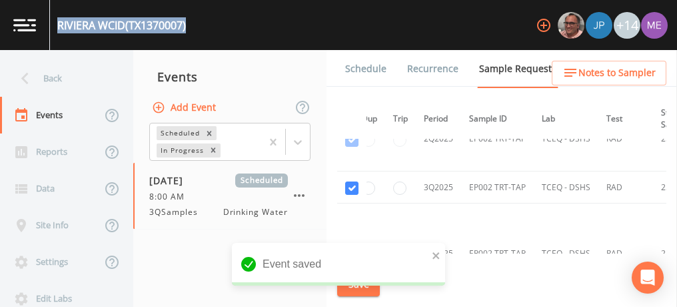
drag, startPoint x: 59, startPoint y: 24, endPoint x: 192, endPoint y: 22, distance: 133.4
click at [192, 22] on div "RIVIERA WCID (TX1370007) +14" at bounding box center [338, 25] width 677 height 50
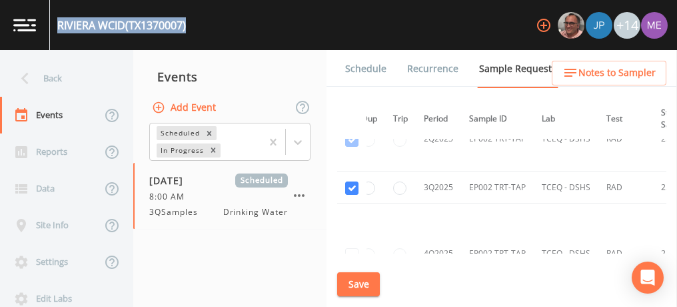
copy div "RIVIERA WCID (TX1370007)"
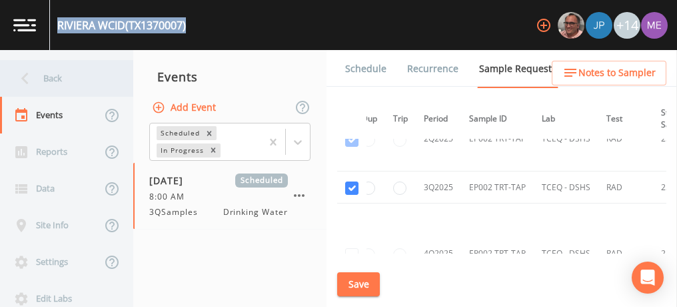
click at [57, 75] on div "Back" at bounding box center [60, 78] width 120 height 37
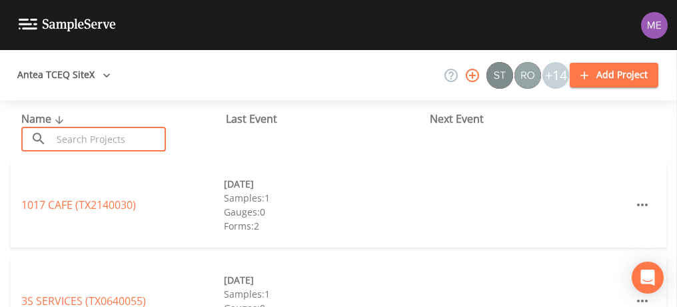
click at [91, 145] on input "text" at bounding box center [109, 139] width 114 height 25
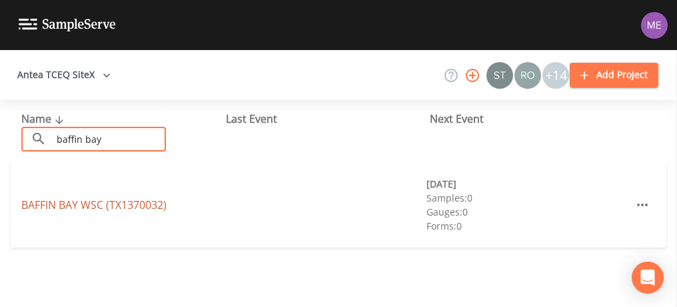
type input "baffin bay"
click at [93, 203] on link "BAFFIN BAY WSC (TX1370032)" at bounding box center [93, 204] width 145 height 15
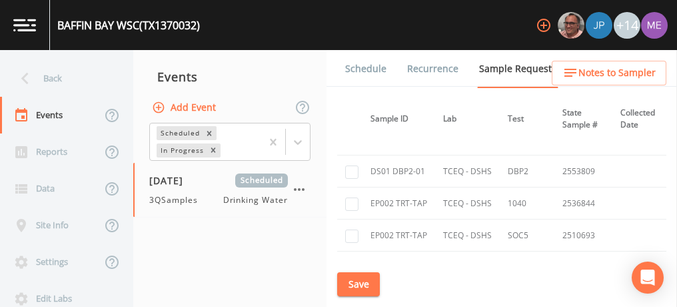
scroll to position [904, 0]
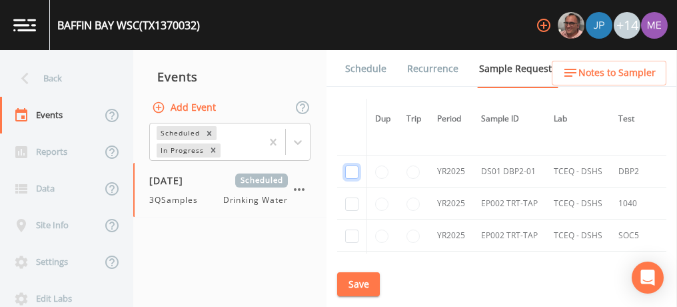
click at [353, 166] on input "checkbox" at bounding box center [351, 171] width 13 height 13
checkbox input "true"
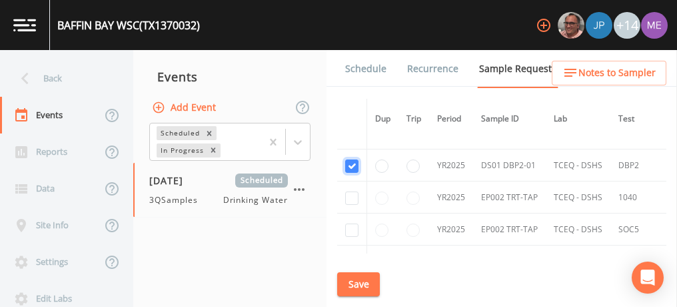
scroll to position [910, 0]
click at [357, 279] on button "Save" at bounding box center [358, 284] width 43 height 25
click at [370, 65] on link "Schedule" at bounding box center [365, 68] width 45 height 37
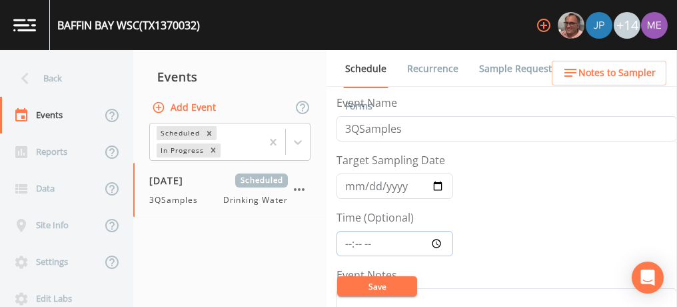
click at [347, 241] on input "Time (Optional)" at bounding box center [395, 243] width 117 height 25
type input "08:00"
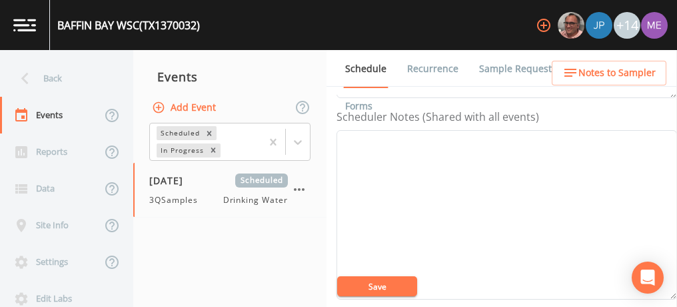
scroll to position [360, 0]
click at [367, 291] on button "Save" at bounding box center [377, 286] width 80 height 20
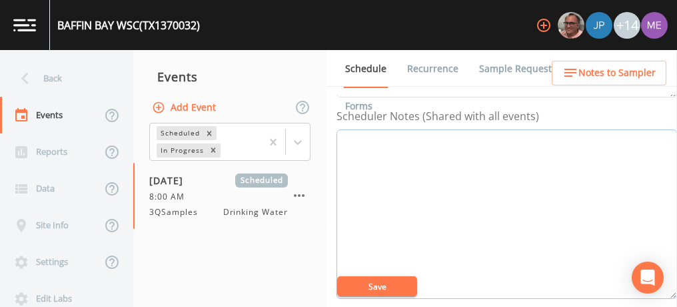
click at [399, 140] on textarea "Event Notes" at bounding box center [507, 213] width 341 height 169
paste textarea "ESCONDIDO CREEK WATER SYSTEM (TX1370034)"
paste textarea "[PHONE_NUMBER]"
type textarea "[PERSON_NAME] [PHONE_NUMBER]"
click at [383, 291] on button "Save" at bounding box center [377, 286] width 80 height 20
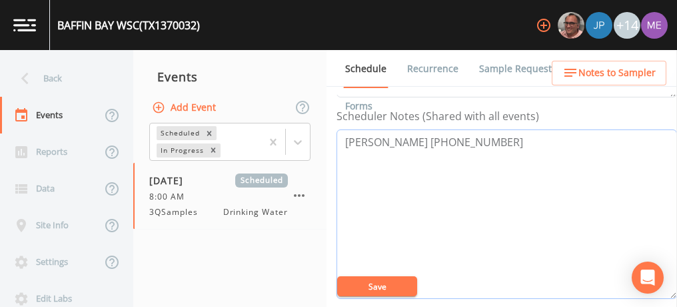
drag, startPoint x: 345, startPoint y: 138, endPoint x: 489, endPoint y: 137, distance: 144.0
click at [489, 137] on textarea "[PERSON_NAME] [PHONE_NUMBER]" at bounding box center [507, 213] width 341 height 169
click at [604, 71] on span "Notes to Sampler" at bounding box center [617, 73] width 77 height 17
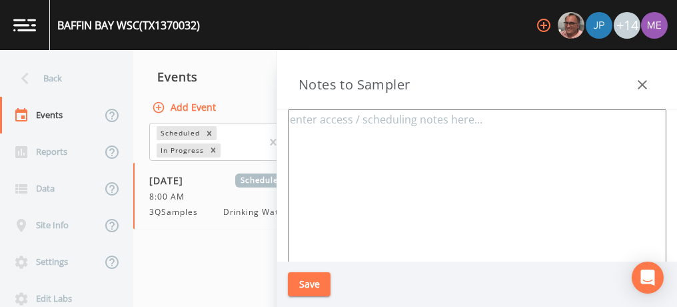
click at [468, 124] on textarea at bounding box center [477, 271] width 379 height 324
paste textarea "[PERSON_NAME] [PHONE_NUMBER]"
type textarea "[PERSON_NAME] [PHONE_NUMBER]"
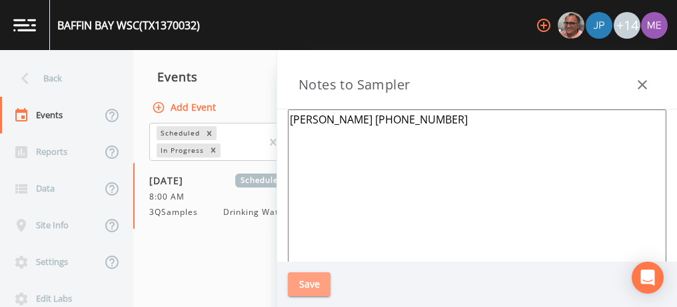
click at [310, 281] on button "Save" at bounding box center [309, 284] width 43 height 25
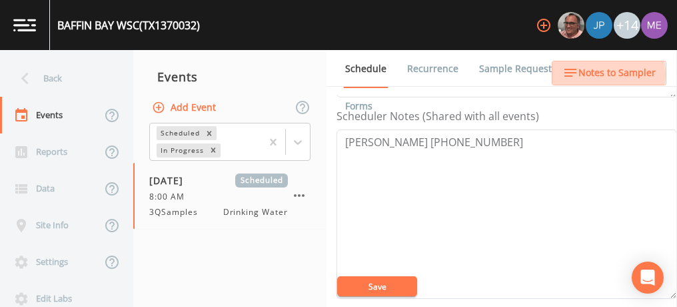
click at [591, 74] on span "Notes to Sampler" at bounding box center [617, 73] width 77 height 17
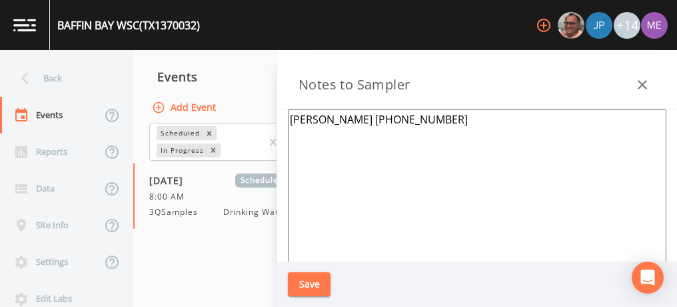
click at [470, 121] on textarea "[PERSON_NAME] [PHONE_NUMBER]" at bounding box center [477, 271] width 379 height 324
type textarea "Daniel Almeda 361-522-1527 ***START AT ESCONDIDO CREEK***"
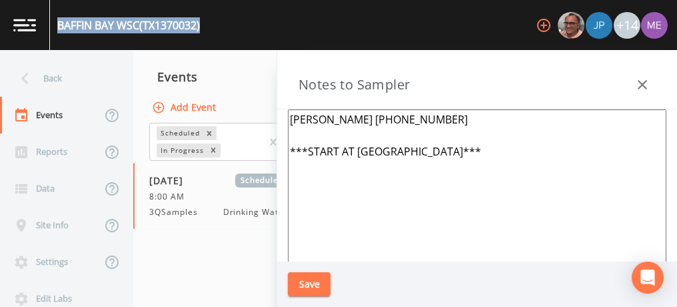
drag, startPoint x: 57, startPoint y: 23, endPoint x: 205, endPoint y: 24, distance: 148.7
click at [205, 24] on div "BAFFIN BAY WSC (TX1370032) +14" at bounding box center [338, 25] width 677 height 50
copy div "BAFFIN BAY WSC (TX1370032)"
click at [303, 280] on button "Save" at bounding box center [309, 284] width 43 height 25
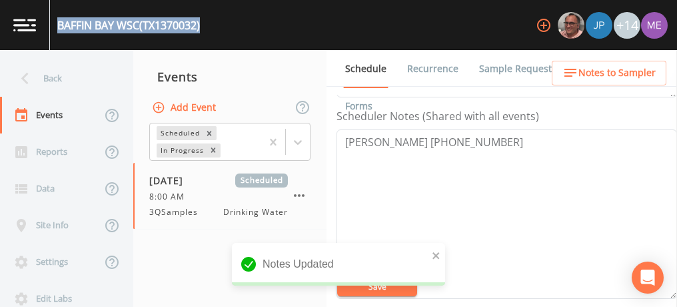
click at [504, 71] on link "Sample Requests" at bounding box center [517, 68] width 81 height 37
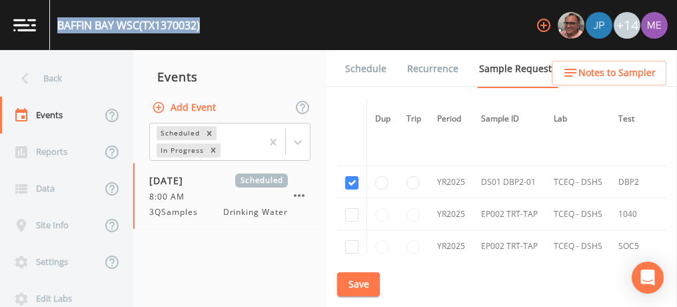
scroll to position [894, 0]
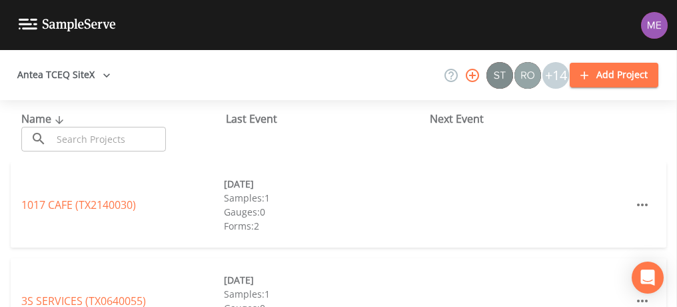
click at [83, 139] on input "text" at bounding box center [109, 139] width 114 height 25
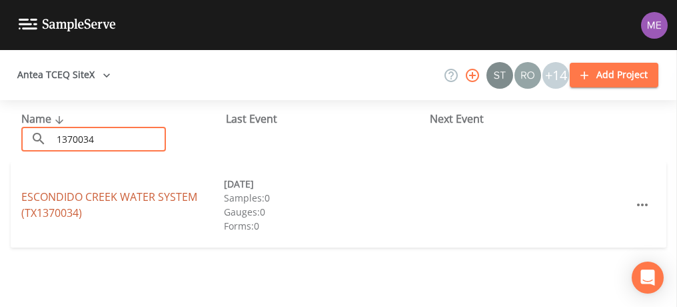
type input "1370034"
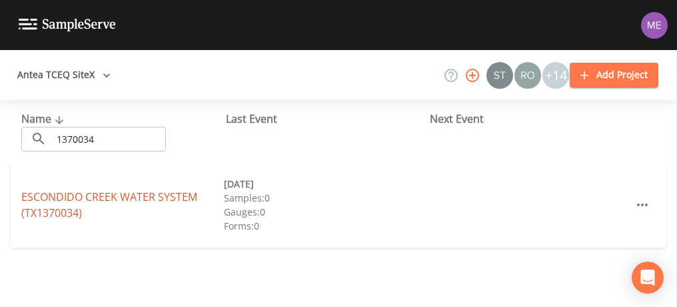
click at [115, 196] on link "ESCONDIDO CREEK WATER SYSTEM (TX1370034)" at bounding box center [109, 204] width 176 height 31
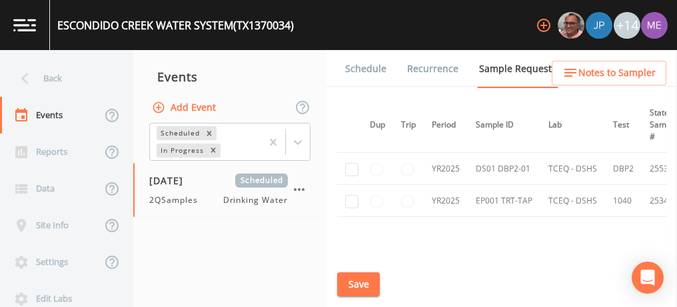
scroll to position [152, 3]
click at [347, 169] on input "checkbox" at bounding box center [351, 169] width 13 height 13
checkbox input "true"
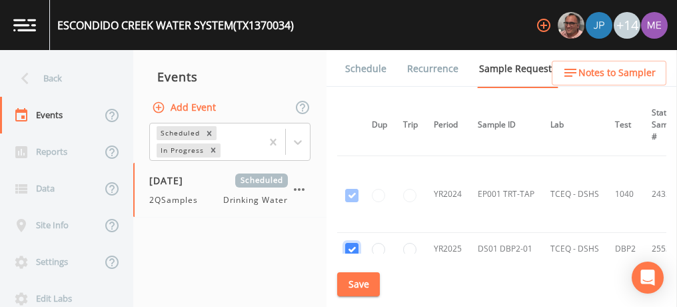
scroll to position [113, 3]
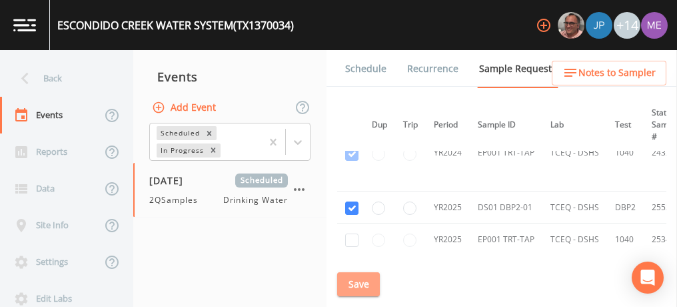
click at [361, 279] on button "Save" at bounding box center [358, 284] width 43 height 25
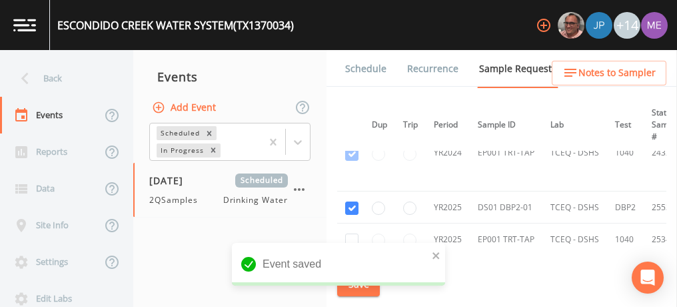
click at [349, 72] on link "Schedule" at bounding box center [365, 68] width 45 height 37
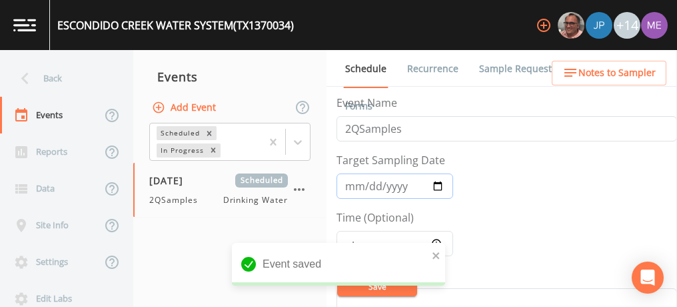
click at [351, 181] on input "[DATE]" at bounding box center [395, 185] width 117 height 25
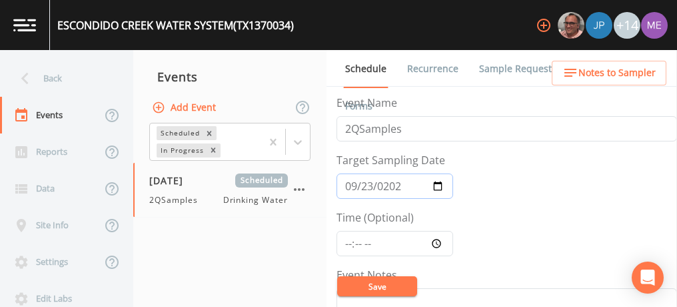
type input "[DATE]"
click at [350, 243] on input "Time (Optional)" at bounding box center [395, 243] width 117 height 25
type input "08:00"
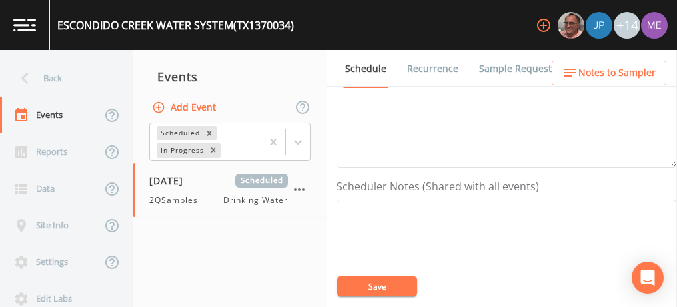
scroll to position [294, 0]
click at [363, 210] on textarea "Event Notes" at bounding box center [507, 279] width 341 height 169
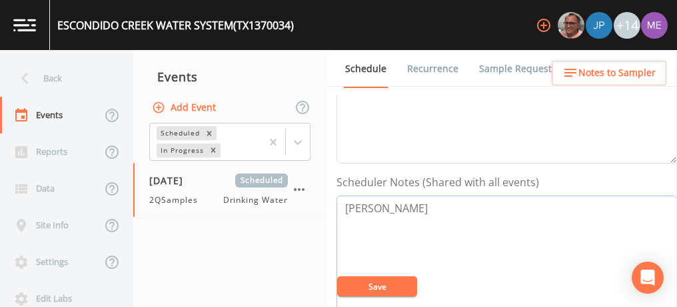
paste textarea "[PHONE_NUMBER]"
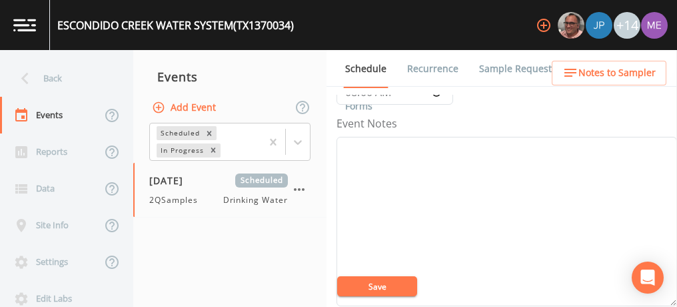
scroll to position [151, 0]
type textarea "[PERSON_NAME] [PHONE_NUMBER]"
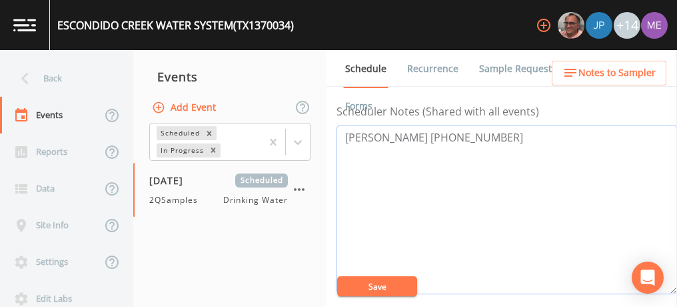
scroll to position [367, 0]
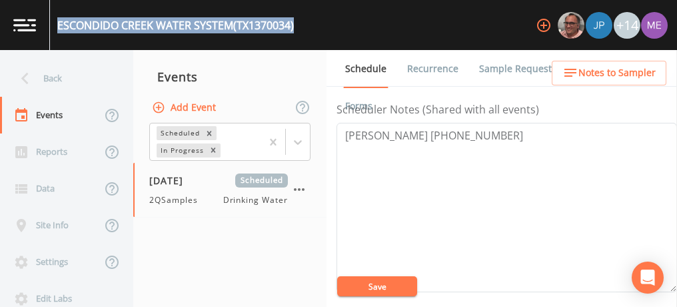
drag, startPoint x: 58, startPoint y: 25, endPoint x: 299, endPoint y: 26, distance: 240.7
click at [299, 26] on div "ESCONDIDO CREEK WATER SYSTEM (TX1370034) +14" at bounding box center [338, 25] width 677 height 50
copy div "ESCONDIDO CREEK WATER SYSTEM (TX1370034)"
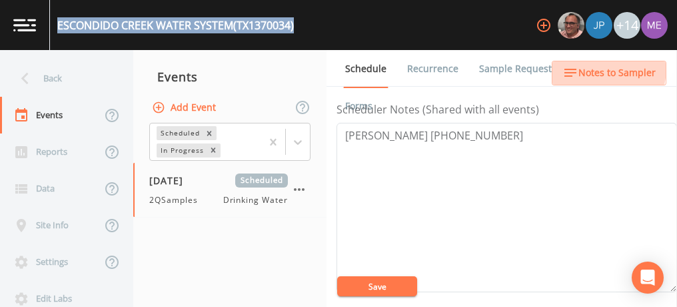
click at [599, 68] on span "Notes to Sampler" at bounding box center [617, 73] width 77 height 17
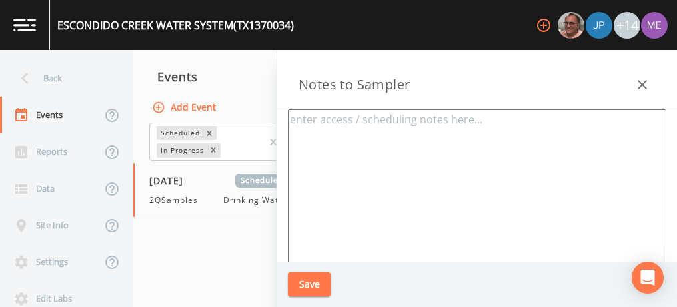
click at [380, 123] on textarea at bounding box center [477, 271] width 379 height 324
paste textarea "[PERSON_NAME] [PHONE_NUMBER]"
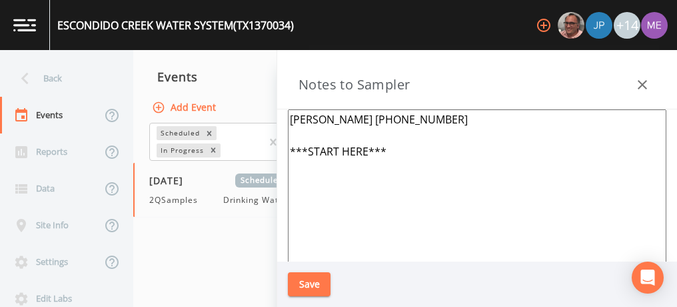
type textarea "[PERSON_NAME] [PHONE_NUMBER] ***START HERE***"
click at [307, 283] on button "Save" at bounding box center [309, 284] width 43 height 25
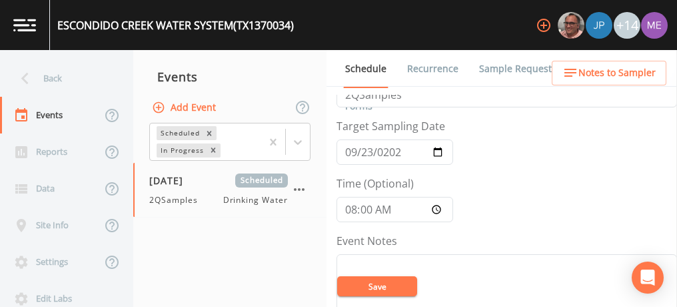
scroll to position [0, 0]
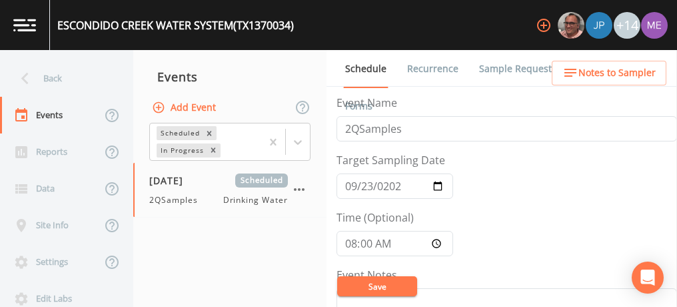
click at [500, 64] on link "Sample Requests" at bounding box center [517, 68] width 81 height 37
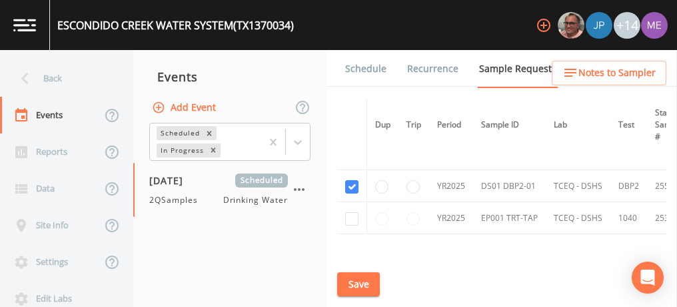
scroll to position [134, 0]
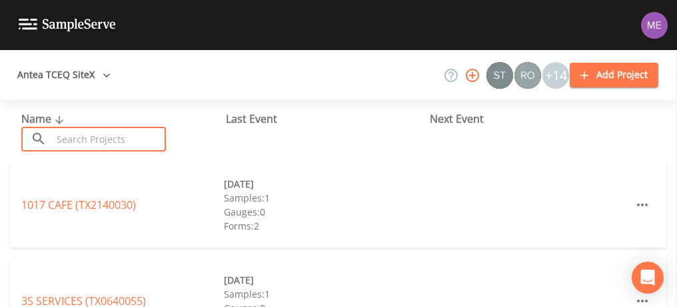
click at [140, 137] on input "text" at bounding box center [109, 139] width 114 height 25
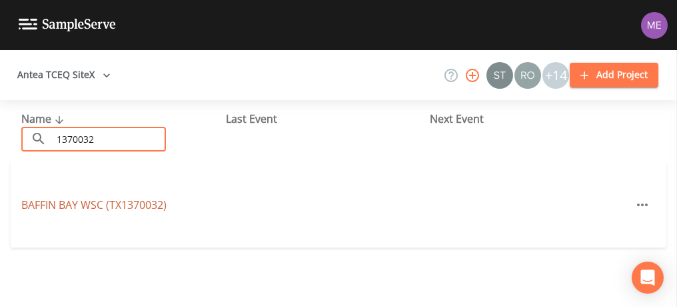
type input "1370032"
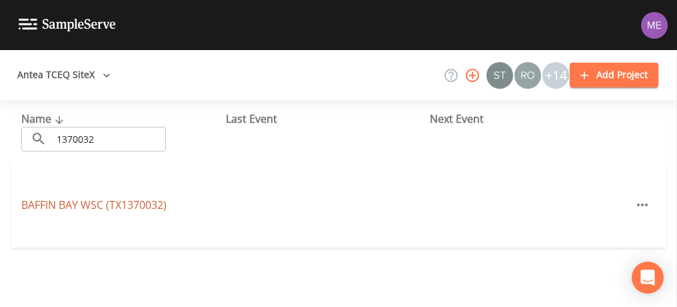
click at [87, 202] on link "BAFFIN BAY WSC (TX1370032)" at bounding box center [93, 204] width 145 height 15
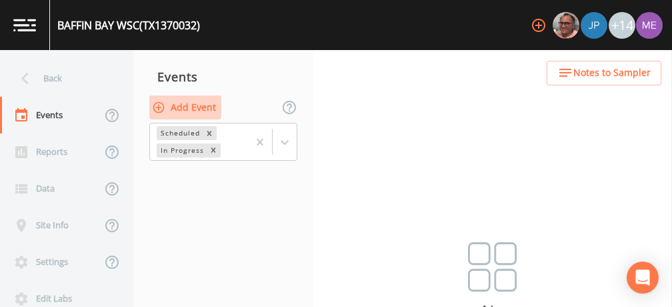
click at [203, 109] on button "Add Event" at bounding box center [185, 107] width 72 height 25
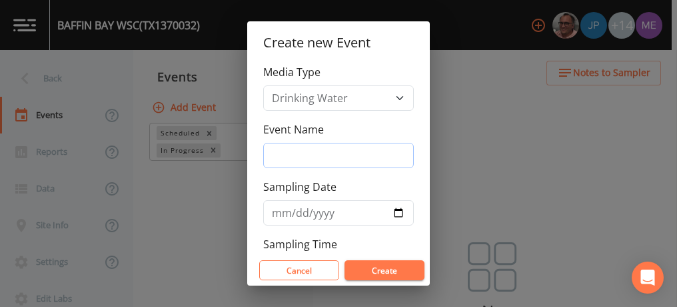
click at [278, 149] on input "Event Name" at bounding box center [338, 155] width 151 height 25
type input "3QSamples"
click at [281, 211] on input "Sampling Date" at bounding box center [338, 212] width 151 height 25
type input "[DATE]"
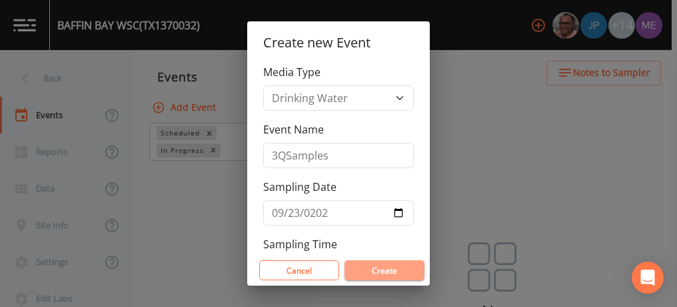
click at [356, 275] on button "Create" at bounding box center [385, 270] width 80 height 20
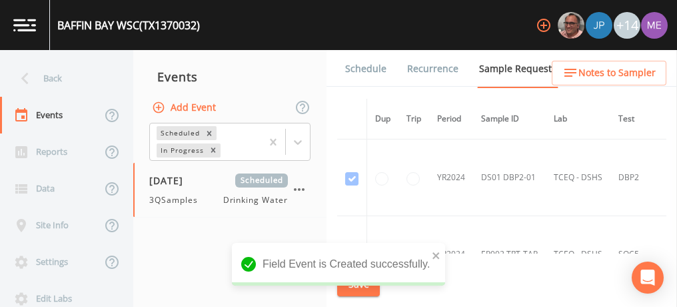
click at [353, 68] on link "Schedule" at bounding box center [365, 68] width 45 height 37
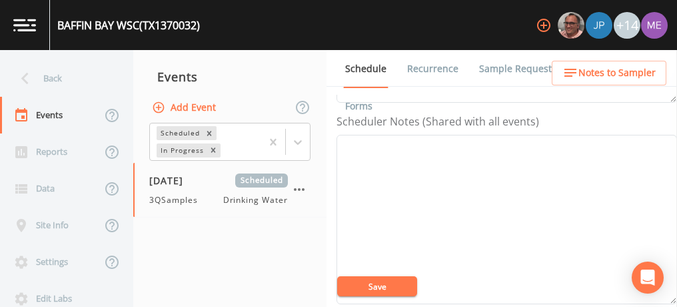
scroll to position [316, 0]
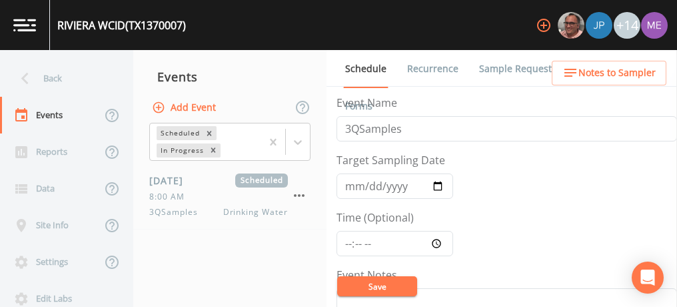
scroll to position [324, 0]
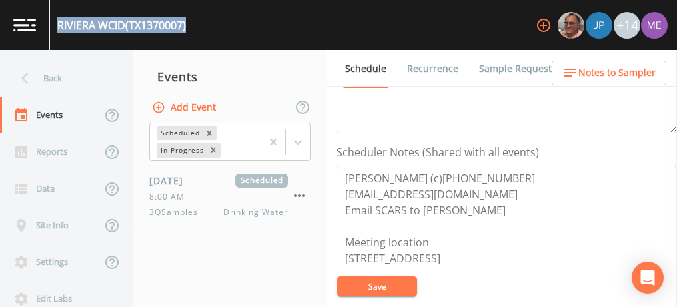
drag, startPoint x: 58, startPoint y: 22, endPoint x: 195, endPoint y: 21, distance: 136.7
click at [195, 21] on div "RIVIERA WCID (TX1370007) +14" at bounding box center [338, 25] width 677 height 50
copy div "RIVIERA WCID (TX1370007)"
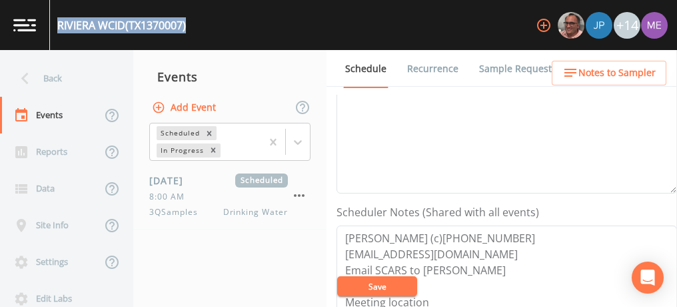
scroll to position [261, 0]
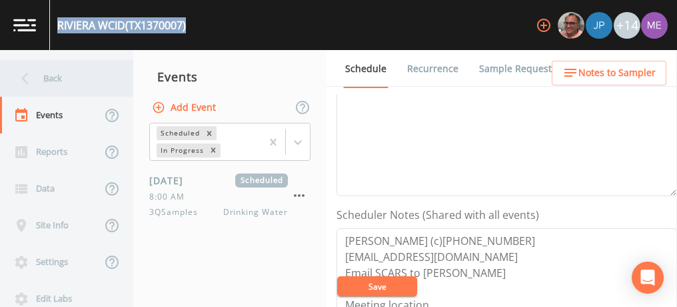
click at [52, 77] on div "Back" at bounding box center [60, 78] width 120 height 37
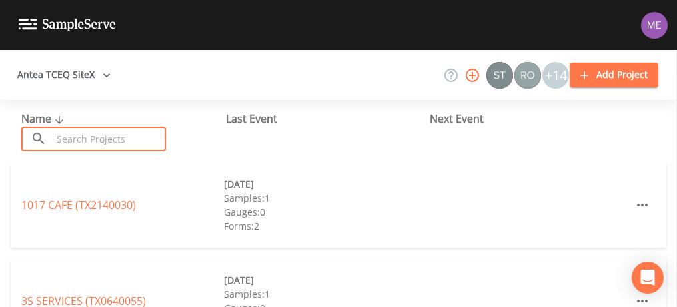
click at [75, 139] on input "text" at bounding box center [109, 139] width 114 height 25
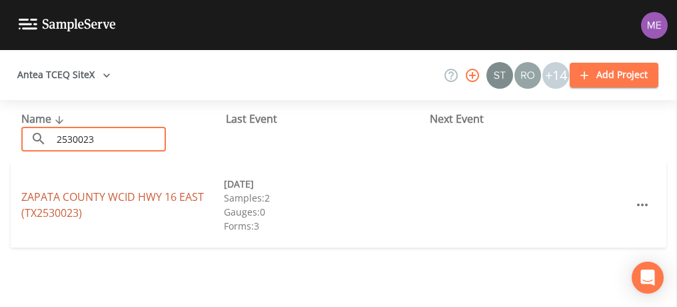
type input "2530023"
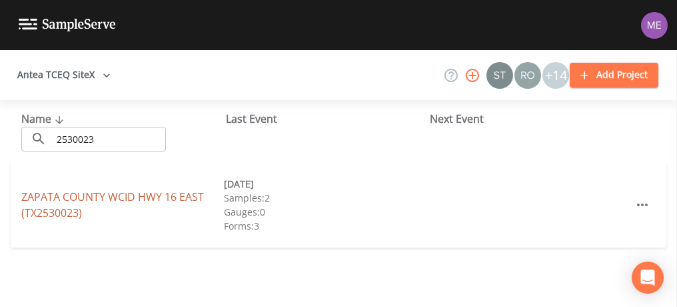
click at [85, 196] on link "ZAPATA COUNTY WCID HWY 16 EAST (TX2530023)" at bounding box center [112, 204] width 183 height 31
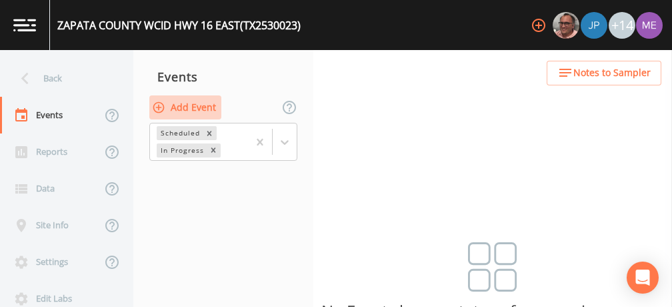
click at [204, 107] on button "Add Event" at bounding box center [185, 107] width 72 height 25
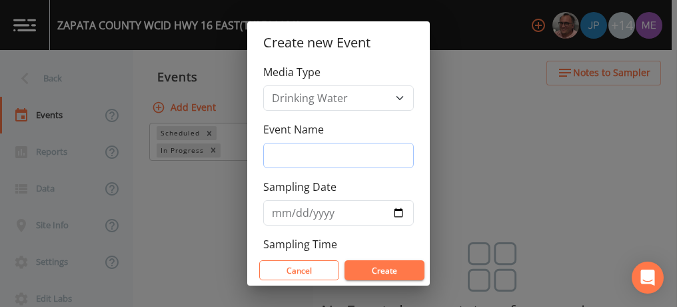
click at [273, 156] on input "Event Name" at bounding box center [338, 155] width 151 height 25
type input "3QSamples"
click at [277, 215] on input "Sampling Date" at bounding box center [338, 212] width 151 height 25
type input "[DATE]"
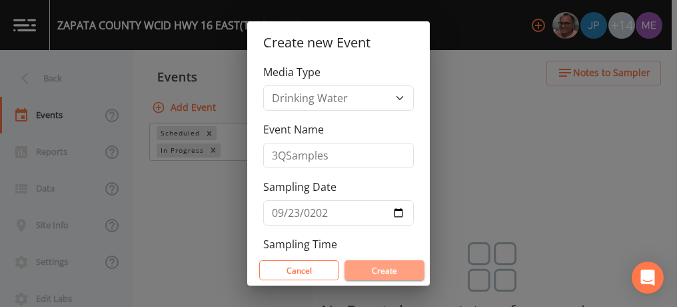
click at [369, 275] on button "Create" at bounding box center [385, 270] width 80 height 20
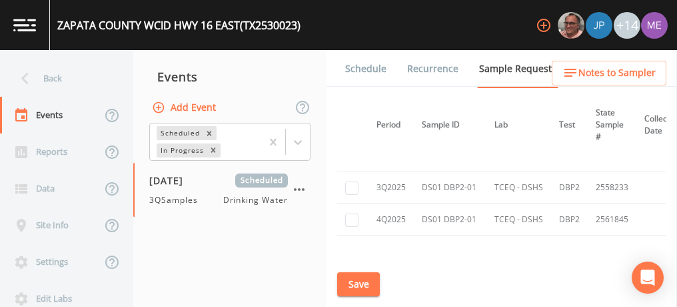
scroll to position [593, 0]
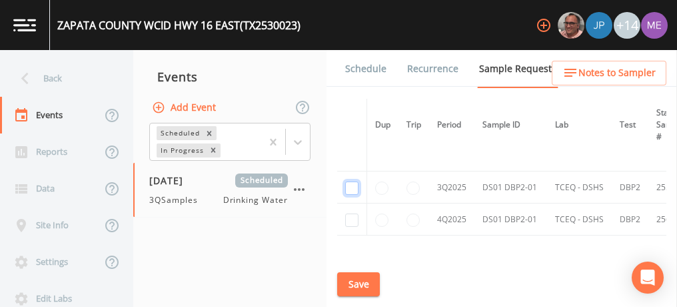
click at [350, 186] on input "checkbox" at bounding box center [351, 187] width 13 height 13
checkbox input "true"
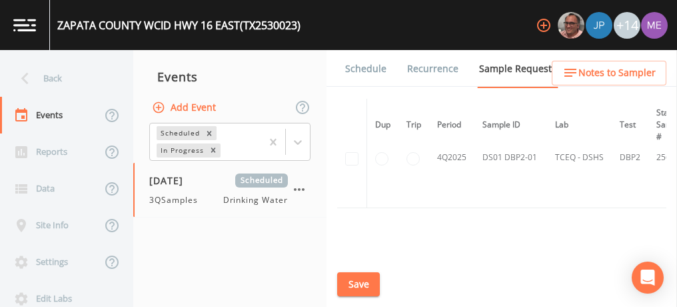
scroll to position [503, 0]
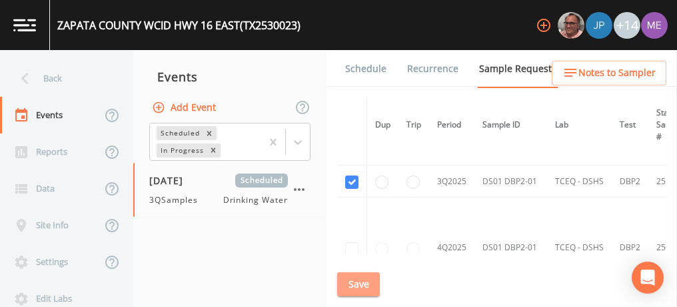
click at [365, 277] on button "Save" at bounding box center [358, 284] width 43 height 25
click at [365, 282] on button "Save" at bounding box center [358, 284] width 43 height 25
click at [361, 67] on link "Schedule" at bounding box center [365, 68] width 45 height 37
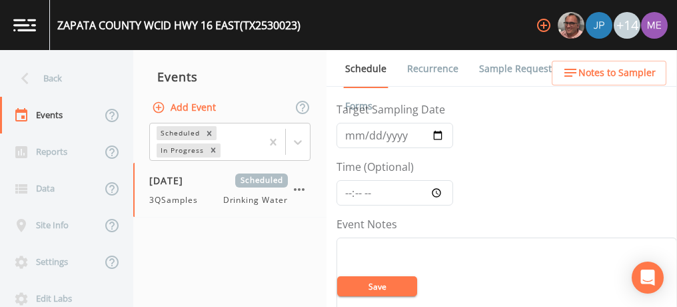
scroll to position [51, 0]
click at [349, 187] on input "Time (Optional)" at bounding box center [395, 191] width 117 height 25
type input "08:00"
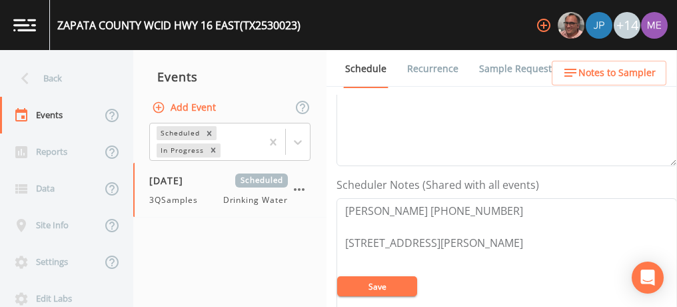
scroll to position [327, 0]
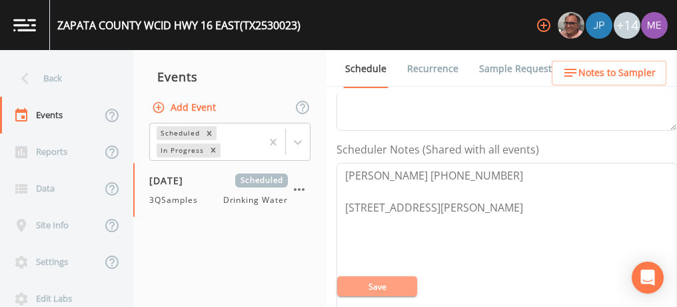
click at [372, 287] on button "Save" at bounding box center [377, 286] width 80 height 20
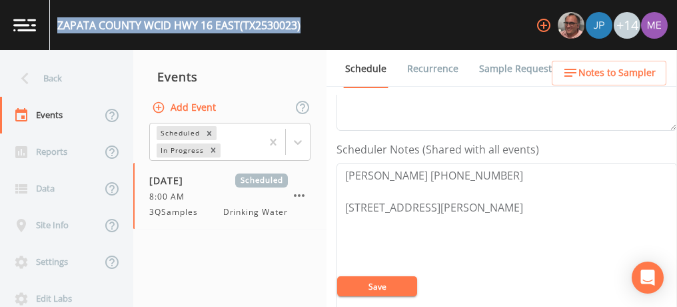
drag, startPoint x: 59, startPoint y: 23, endPoint x: 313, endPoint y: 34, distance: 253.6
click at [313, 34] on div "ZAPATA COUNTY WCID HWY 16 EAST (TX2530023) +14" at bounding box center [338, 25] width 677 height 50
drag, startPoint x: 313, startPoint y: 34, endPoint x: 209, endPoint y: 28, distance: 104.2
copy div "ZAPATA COUNTY WCID HWY 16 EAST (TX2530023)"
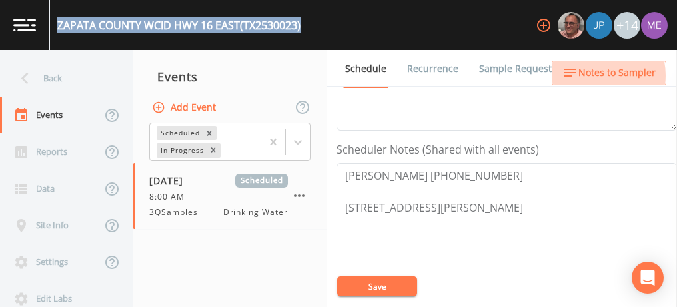
click at [596, 75] on span "Notes to Sampler" at bounding box center [617, 73] width 77 height 17
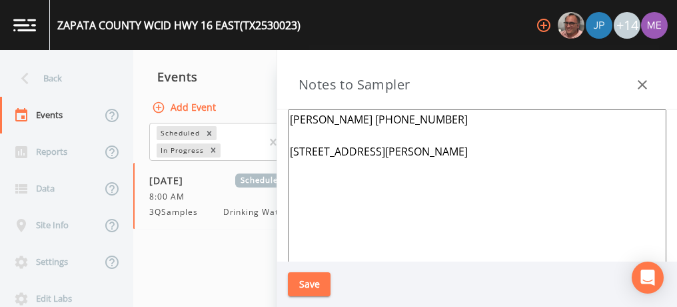
click at [359, 152] on textarea "Juan Delgado 956-751-8180 504 HWY 16 Zapata 78076" at bounding box center [477, 271] width 379 height 324
type textarea "Juan Delgado 956-751-8180 504 HWY 16 east Zapata 78076"
click at [315, 283] on button "Save" at bounding box center [309, 284] width 43 height 25
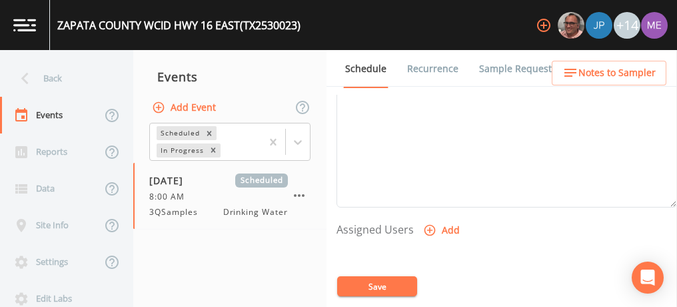
scroll to position [461, 0]
click at [430, 215] on icon "button" at bounding box center [429, 219] width 13 height 13
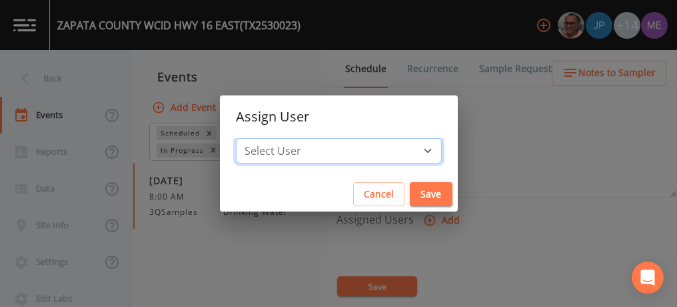
click at [404, 151] on select "Select User [PERSON_NAME] [PERSON_NAME] [PERSON_NAME] [PERSON_NAME] [PERSON_NAM…" at bounding box center [339, 150] width 206 height 25
select select "82fcd260-406f-4720-af66-0de7f1917f1c"
click at [256, 138] on select "Select User [PERSON_NAME] [PERSON_NAME] [PERSON_NAME] [PERSON_NAME] [PERSON_NAM…" at bounding box center [339, 150] width 206 height 25
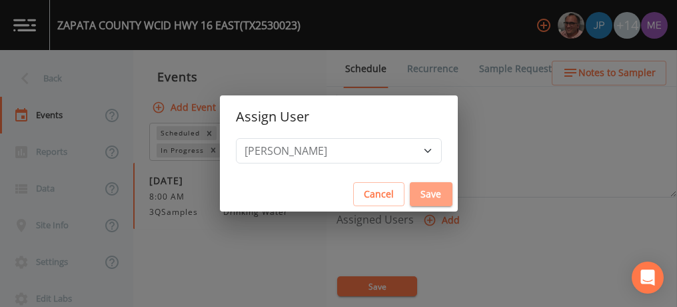
click at [410, 187] on button "Save" at bounding box center [431, 194] width 43 height 25
select select
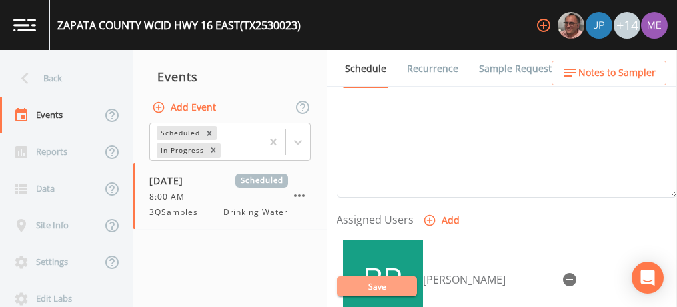
click at [404, 285] on button "Save" at bounding box center [377, 286] width 80 height 20
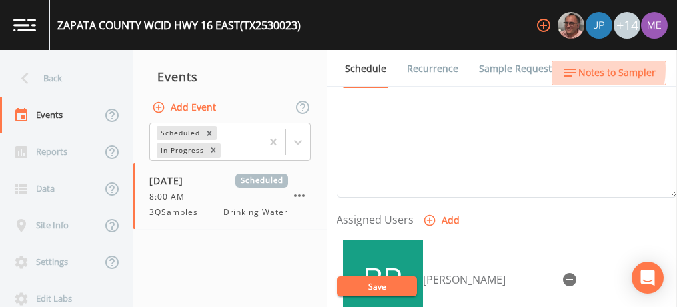
click at [588, 69] on span "Notes to Sampler" at bounding box center [617, 73] width 77 height 17
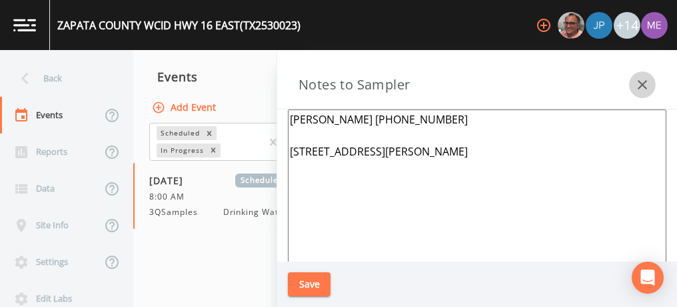
click at [643, 82] on icon "button" at bounding box center [643, 85] width 16 height 16
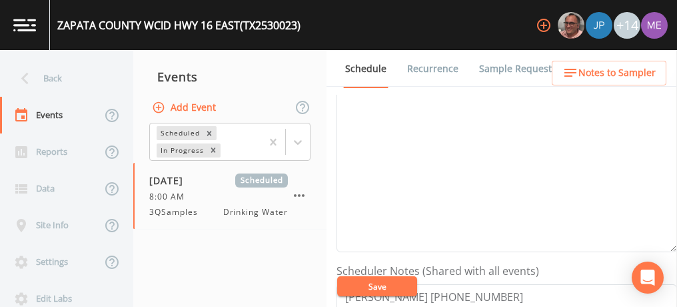
scroll to position [205, 0]
click at [497, 170] on textarea "Event Notes" at bounding box center [507, 167] width 341 height 169
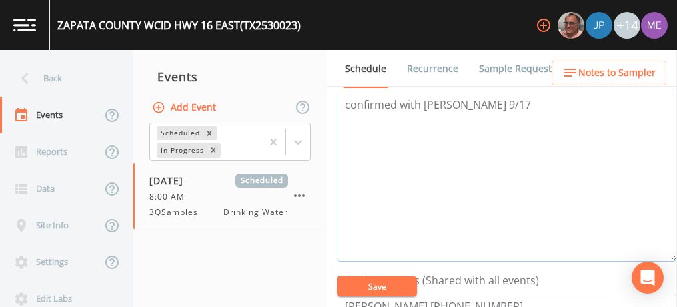
type textarea "confirmed with juan 9/17"
click at [395, 284] on button "Save" at bounding box center [377, 286] width 80 height 20
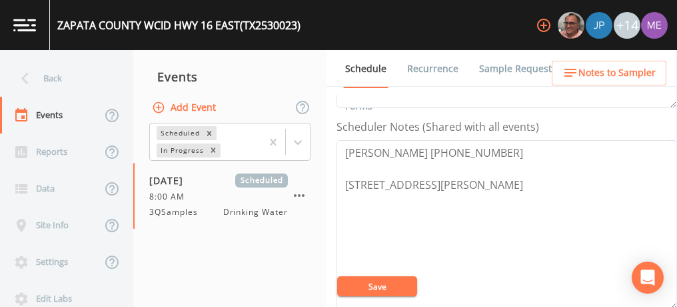
scroll to position [371, 0]
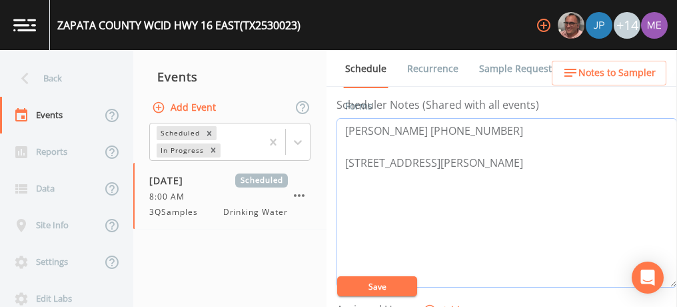
drag, startPoint x: 351, startPoint y: 157, endPoint x: 401, endPoint y: 172, distance: 52.1
click at [401, 172] on textarea "Juan Delgado 956-751-8180 504 HWY 16 Zapata 78076" at bounding box center [507, 202] width 341 height 169
click at [419, 173] on textarea "Juan Delgado 956-751-8180 504 HWY 16 Zapata 78076" at bounding box center [507, 202] width 341 height 169
drag, startPoint x: 414, startPoint y: 175, endPoint x: 345, endPoint y: 157, distance: 71.6
click at [345, 157] on textarea "Juan Delgado 956-751-8180 504 HWY 16 Zapata 78076" at bounding box center [507, 202] width 341 height 169
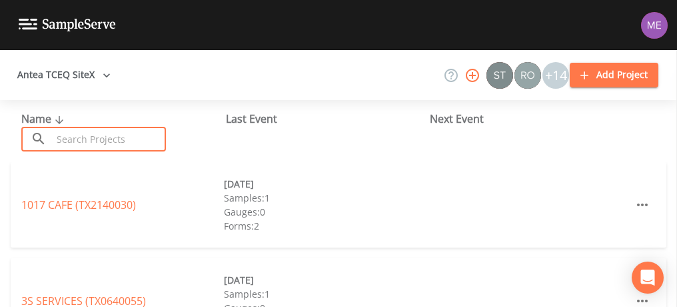
click at [95, 131] on input "text" at bounding box center [109, 139] width 114 height 25
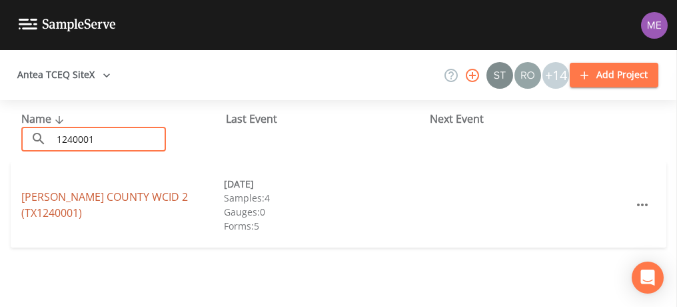
type input "1240001"
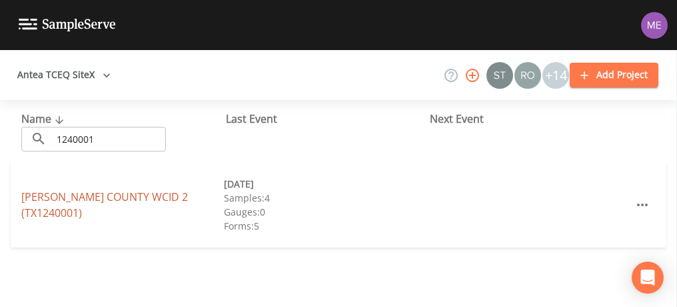
click at [113, 201] on link "[PERSON_NAME] COUNTY WCID 2 (TX1240001)" at bounding box center [104, 204] width 167 height 31
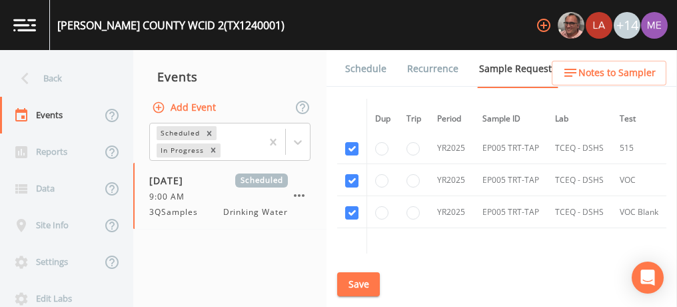
scroll to position [2370, 0]
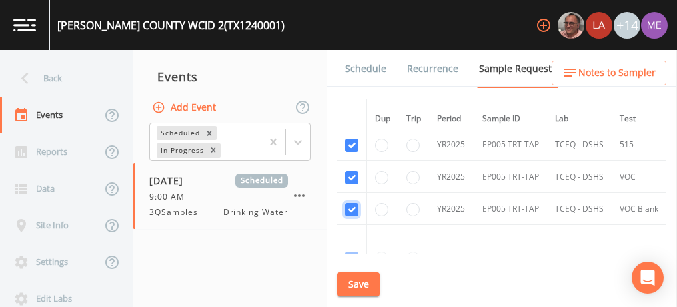
click at [351, 203] on input "checkbox" at bounding box center [351, 209] width 13 height 13
checkbox input "false"
click at [351, 171] on input "checkbox" at bounding box center [351, 177] width 13 height 13
checkbox input "false"
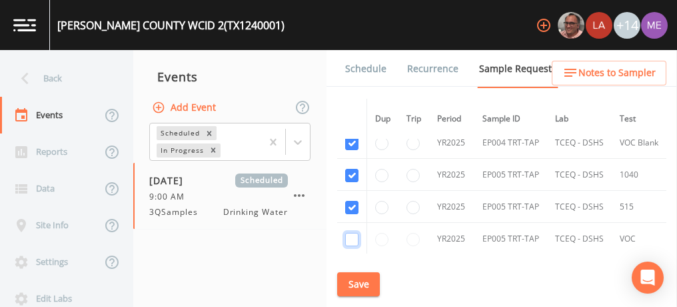
scroll to position [2307, 0]
click at [351, 169] on input "checkbox" at bounding box center [351, 175] width 13 height 13
checkbox input "false"
click at [351, 201] on input "checkbox" at bounding box center [351, 207] width 13 height 13
checkbox input "false"
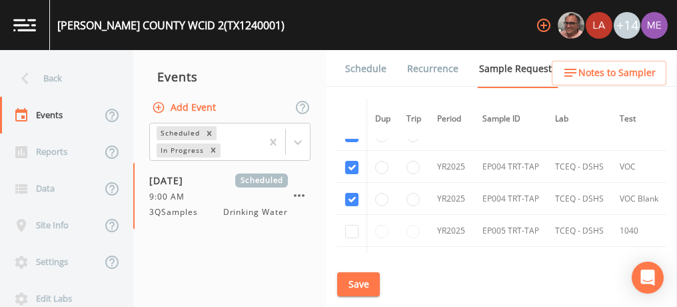
scroll to position [2251, 0]
click at [351, 193] on input "checkbox" at bounding box center [351, 199] width 13 height 13
checkbox input "false"
click at [349, 161] on input "checkbox" at bounding box center [351, 167] width 13 height 13
checkbox input "false"
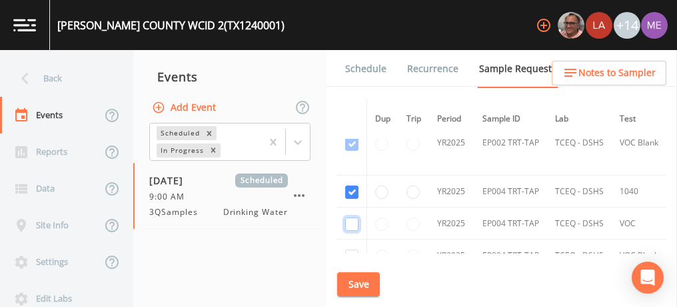
scroll to position [2190, 0]
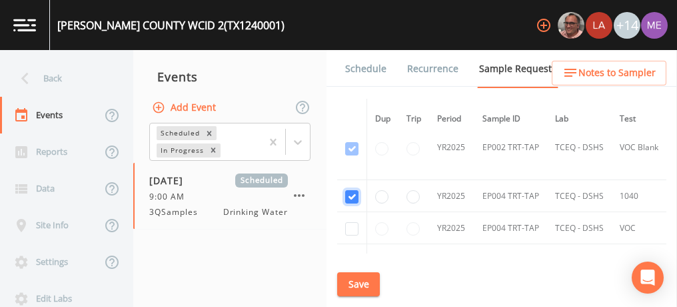
click at [353, 190] on input "checkbox" at bounding box center [351, 196] width 13 height 13
checkbox input "false"
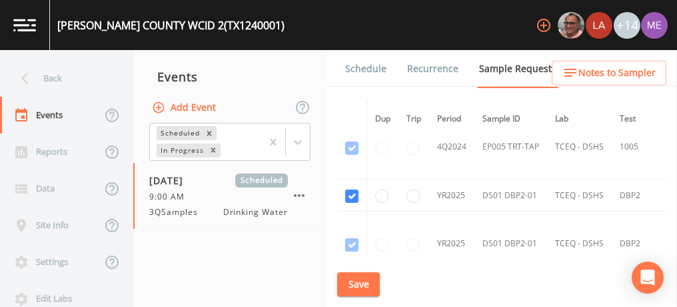
scroll to position [1961, 0]
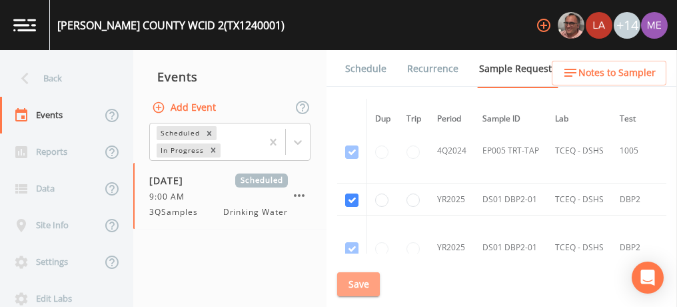
click at [356, 282] on button "Save" at bounding box center [358, 284] width 43 height 25
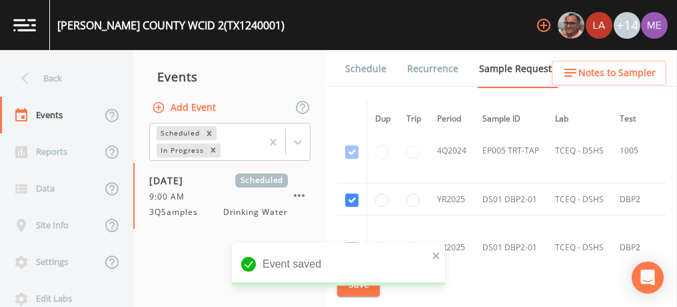
click at [358, 65] on link "Schedule" at bounding box center [365, 68] width 45 height 37
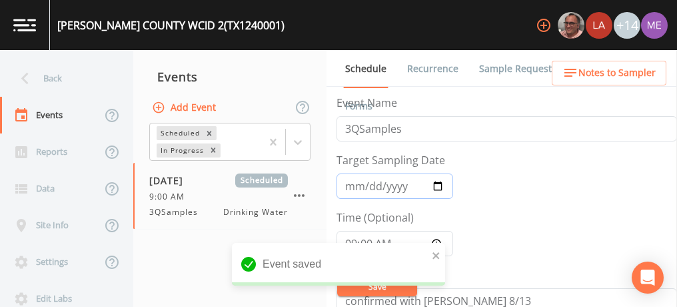
click at [354, 183] on input "[DATE]" at bounding box center [395, 185] width 117 height 25
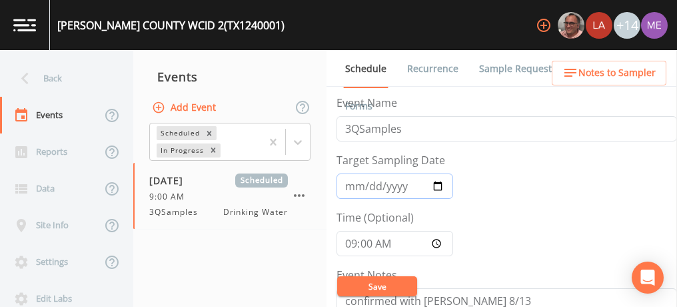
type input "[DATE]"
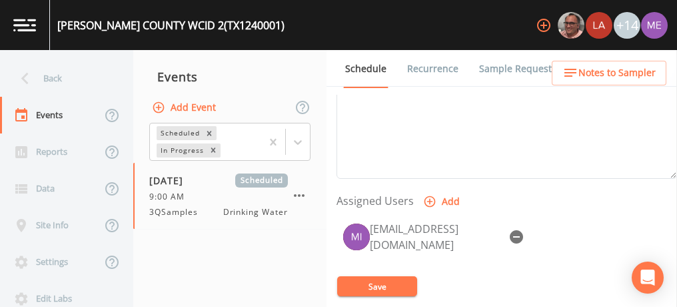
scroll to position [481, 0]
click at [518, 229] on icon "button" at bounding box center [517, 236] width 16 height 16
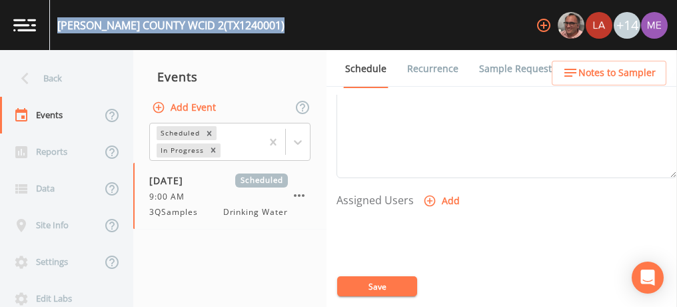
drag, startPoint x: 57, startPoint y: 23, endPoint x: 256, endPoint y: 27, distance: 199.4
click at [256, 27] on div "JIM HOGG COUNTY WCID 2 (TX1240001) +14" at bounding box center [338, 25] width 677 height 50
copy div "JIM HOGG COUNTY WCID 2 (TX1240001)"
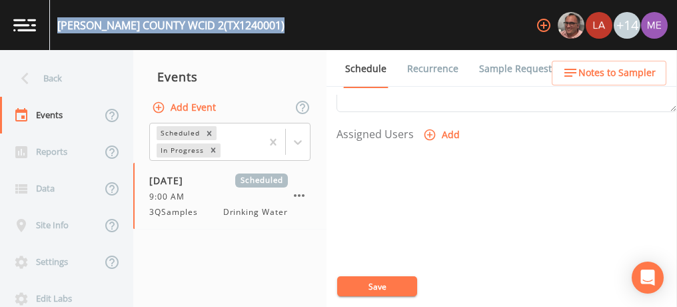
scroll to position [561, 0]
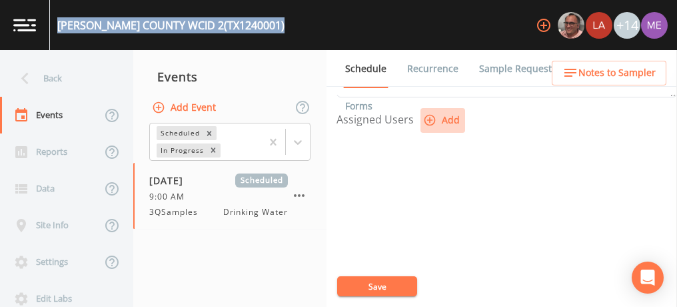
click at [428, 117] on icon "button" at bounding box center [430, 120] width 11 height 11
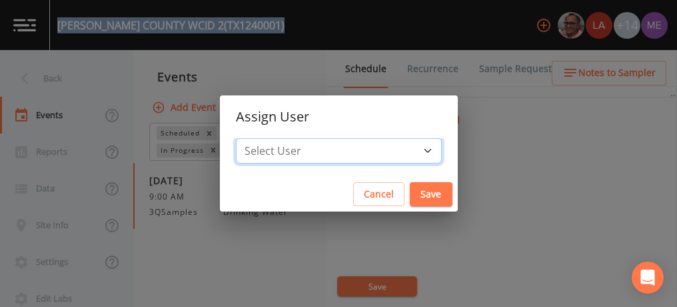
click at [409, 151] on select "Select User Mike Franklin Lauren Saenz Joshua gere Paul David Weber Zachary Eva…" at bounding box center [339, 150] width 206 height 25
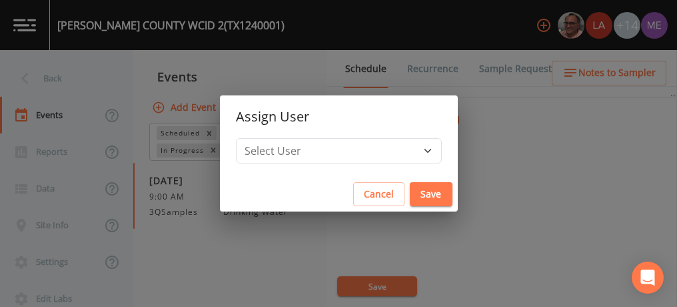
click at [486, 115] on div "Assign User Select User Mike Franklin Lauren Saenz Joshua gere Paul David Weber…" at bounding box center [338, 153] width 677 height 307
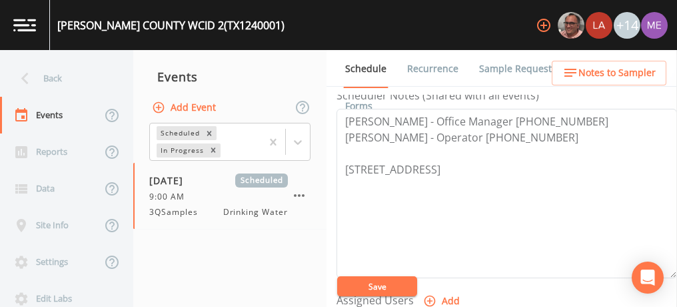
scroll to position [380, 0]
click at [496, 71] on link "Sample Requests" at bounding box center [517, 68] width 81 height 37
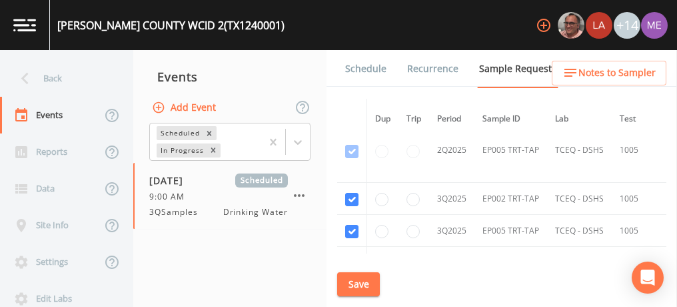
scroll to position [2905, 0]
click at [373, 72] on link "Schedule" at bounding box center [365, 68] width 45 height 37
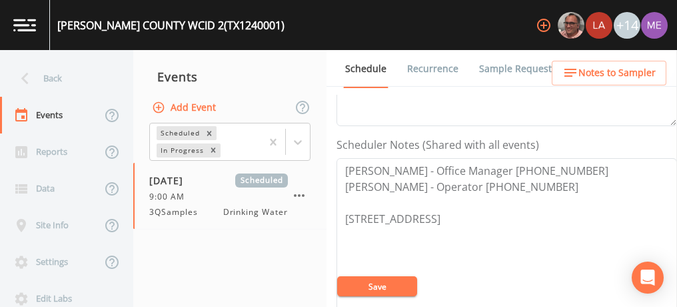
scroll to position [344, 0]
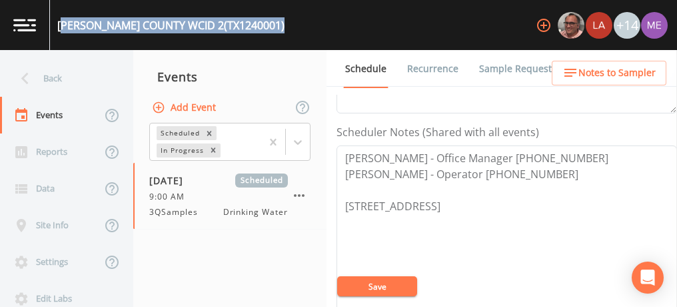
drag, startPoint x: 59, startPoint y: 23, endPoint x: 262, endPoint y: 29, distance: 203.5
click at [262, 29] on div "JIM HOGG COUNTY WCID 2 (TX1240001) +14" at bounding box center [338, 25] width 677 height 50
copy div "IM HOGG COUNTY WCID 2 (TX1240001)"
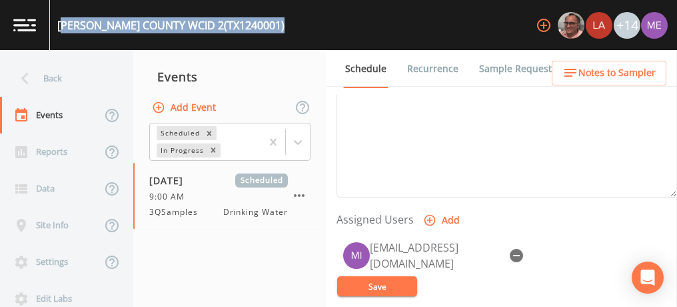
scroll to position [461, 0]
click at [517, 249] on icon "button" at bounding box center [516, 255] width 13 height 13
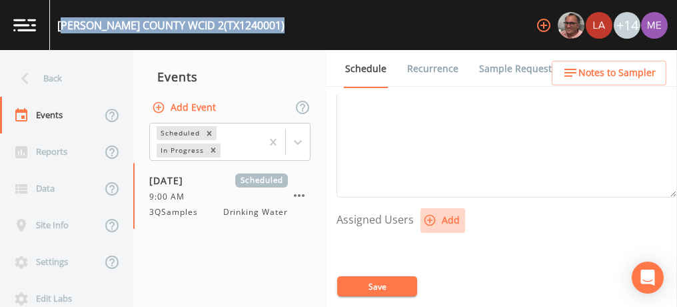
click at [431, 214] on icon "button" at bounding box center [429, 219] width 13 height 13
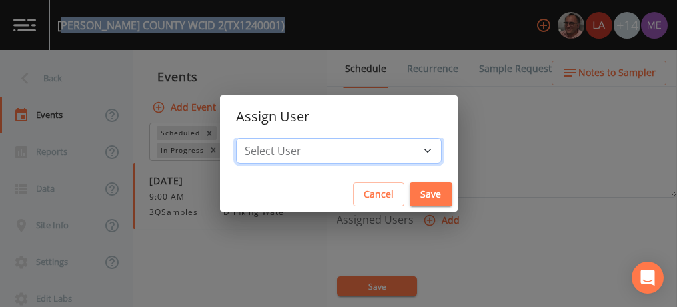
click at [409, 150] on select "Select User Mike Franklin Lauren Saenz Joshua gere Paul David Weber Zachary Eva…" at bounding box center [339, 150] width 206 height 25
select select "82fcd260-406f-4720-af66-0de7f1917f1c"
click at [256, 138] on select "Select User Mike Franklin Lauren Saenz Joshua gere Paul David Weber Zachary Eva…" at bounding box center [339, 150] width 206 height 25
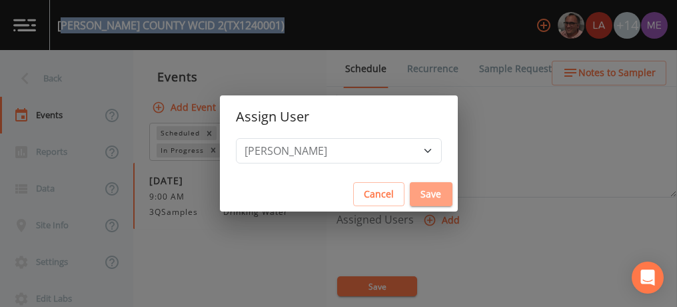
click at [415, 195] on button "Save" at bounding box center [431, 194] width 43 height 25
select select
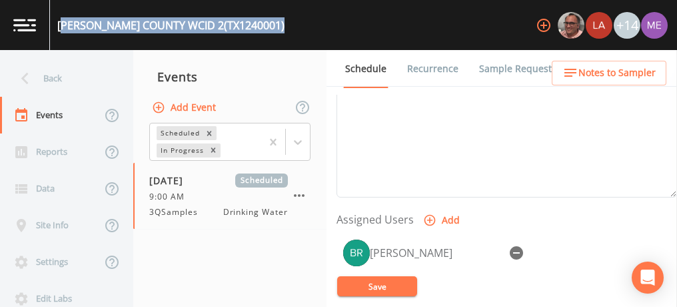
click at [379, 290] on button "Save" at bounding box center [377, 286] width 80 height 20
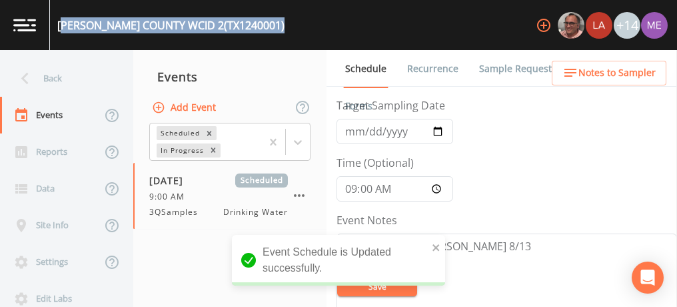
scroll to position [41, 0]
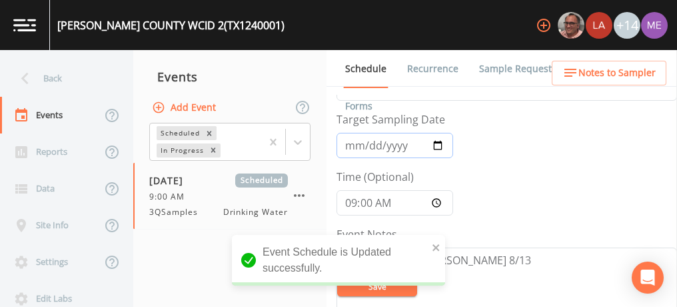
click at [350, 141] on input "2025-08-18" at bounding box center [395, 145] width 117 height 25
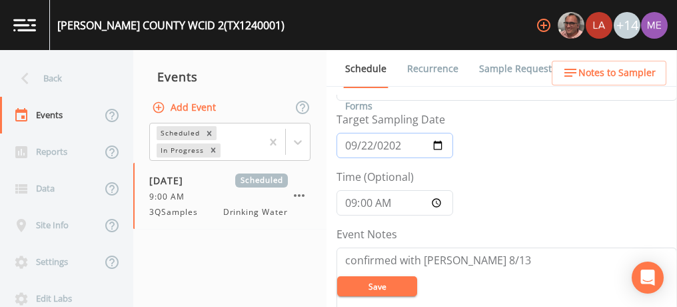
type input "2025-09-22"
click at [353, 201] on input "09:00:00" at bounding box center [395, 202] width 117 height 25
type input "12:45"
click at [383, 289] on button "Save" at bounding box center [377, 286] width 80 height 20
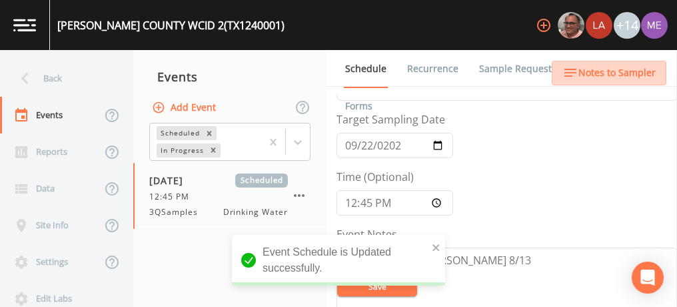
click at [639, 67] on span "Notes to Sampler" at bounding box center [617, 73] width 77 height 17
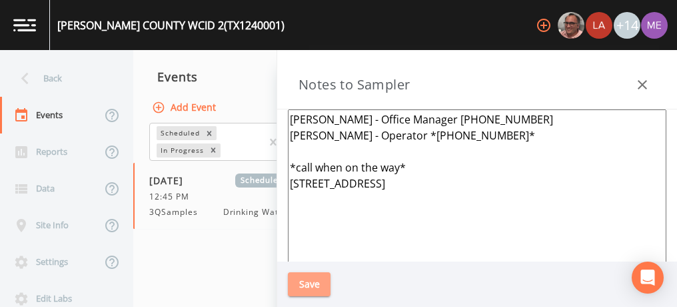
click at [312, 281] on button "Save" at bounding box center [309, 284] width 43 height 25
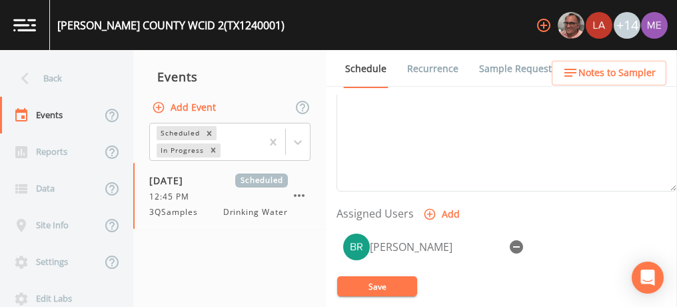
scroll to position [486, 0]
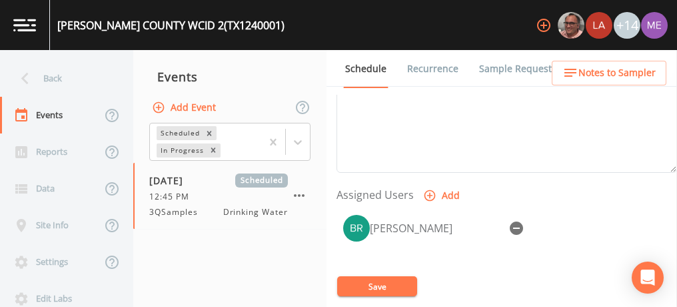
click at [389, 279] on button "Save" at bounding box center [377, 286] width 80 height 20
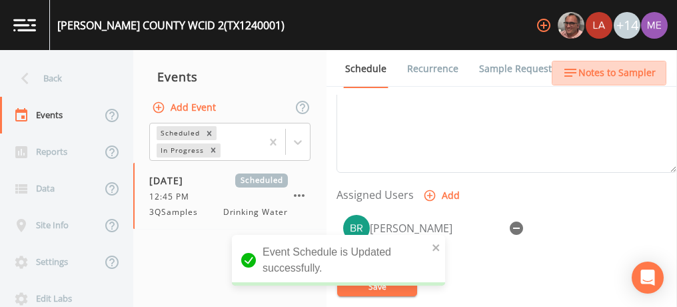
click at [611, 72] on span "Notes to Sampler" at bounding box center [617, 73] width 77 height 17
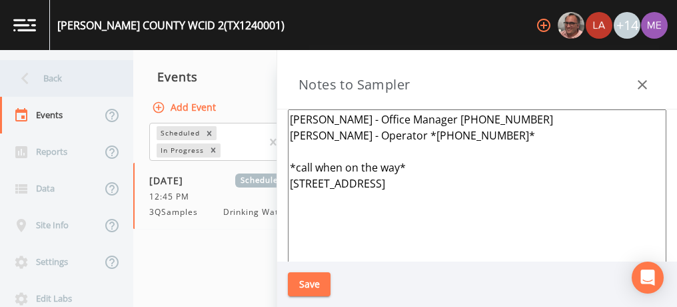
click at [41, 75] on div "Back" at bounding box center [60, 78] width 120 height 37
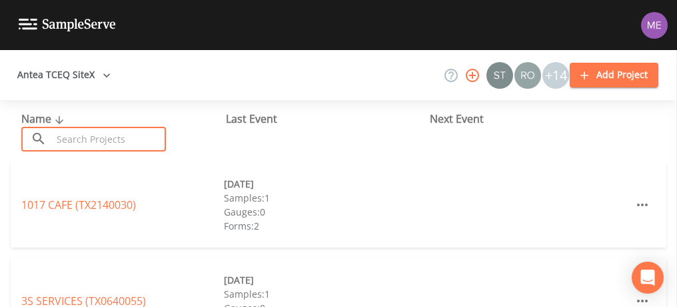
click at [94, 139] on input "text" at bounding box center [109, 139] width 114 height 25
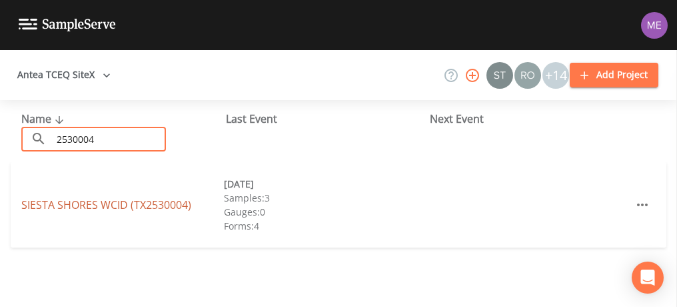
type input "2530004"
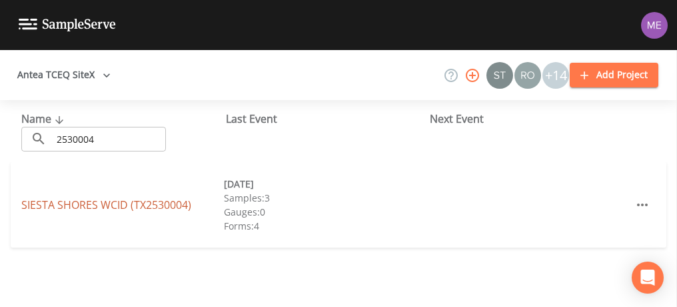
click at [94, 208] on link "SIESTA SHORES WCID (TX2530004)" at bounding box center [106, 204] width 170 height 15
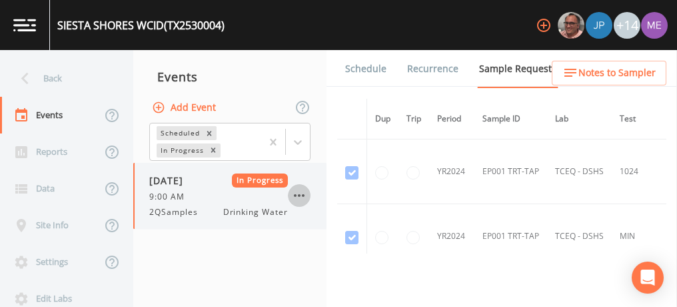
click at [295, 196] on icon "button" at bounding box center [299, 195] width 16 height 16
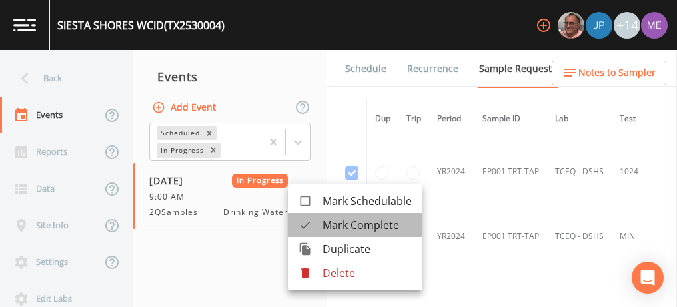
click at [329, 221] on span "Mark Complete" at bounding box center [367, 225] width 89 height 16
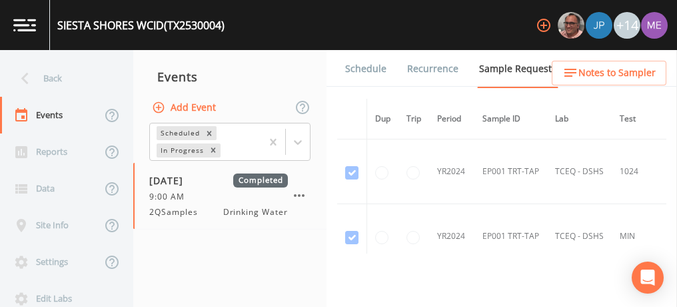
click at [373, 59] on link "Schedule" at bounding box center [365, 68] width 45 height 37
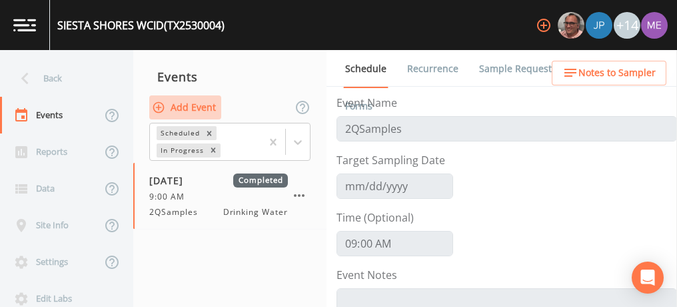
click at [181, 102] on button "Add Event" at bounding box center [185, 107] width 72 height 25
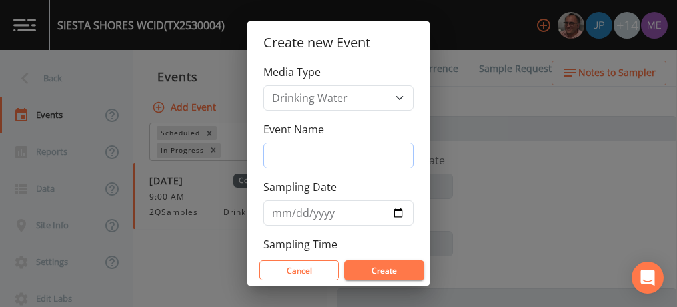
click at [275, 150] on input "Event Name" at bounding box center [338, 155] width 151 height 25
type input "3QSamples"
click at [275, 212] on input "Sampling Date" at bounding box center [338, 212] width 151 height 25
type input "[DATE]"
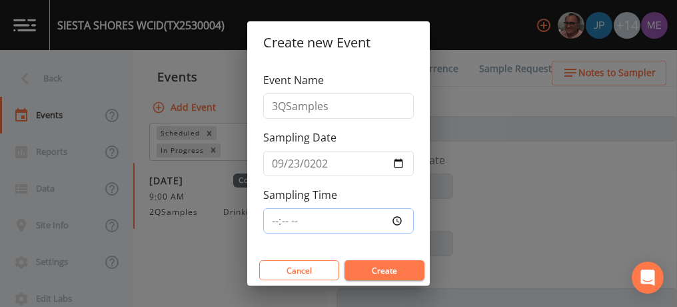
click at [275, 212] on input "Sampling Time" at bounding box center [338, 220] width 151 height 25
type input "12:00"
click at [364, 271] on button "Create" at bounding box center [385, 270] width 80 height 20
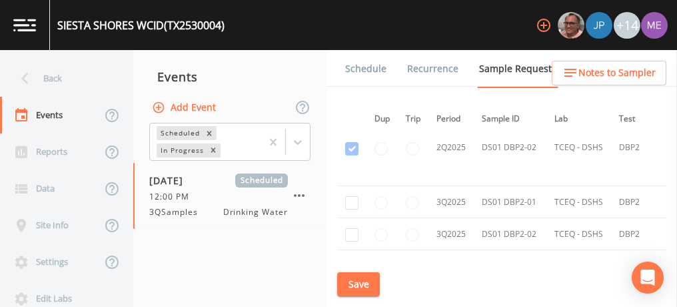
scroll to position [2135, 1]
click at [351, 193] on input "checkbox" at bounding box center [351, 199] width 13 height 13
checkbox input "true"
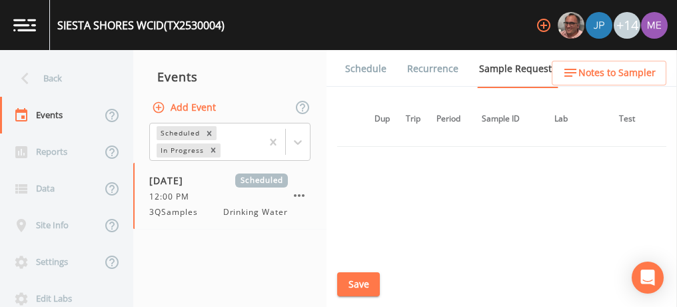
scroll to position [1805, 1]
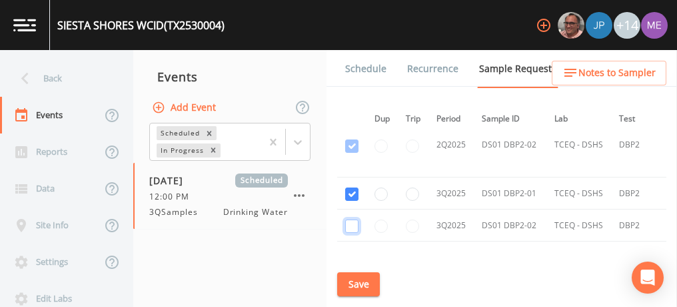
click at [350, 219] on input "checkbox" at bounding box center [351, 225] width 13 height 13
checkbox input "true"
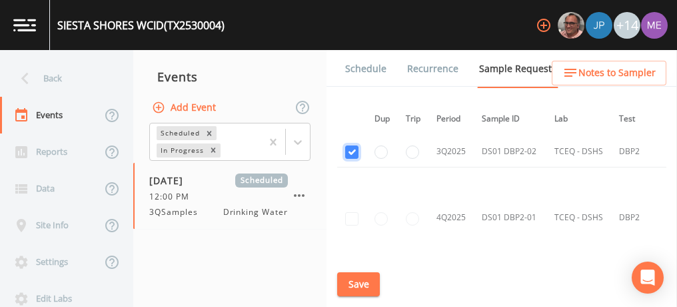
scroll to position [1880, 1]
click at [364, 283] on button "Save" at bounding box center [358, 284] width 43 height 25
click at [361, 66] on link "Schedule" at bounding box center [365, 68] width 45 height 37
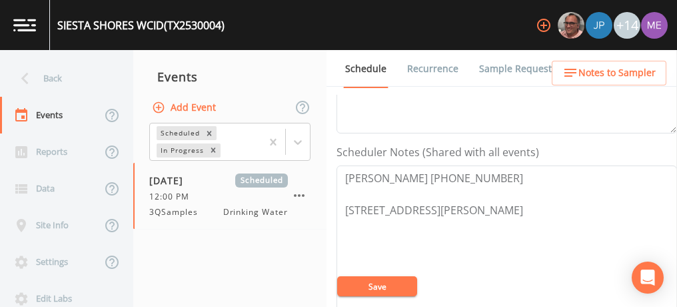
scroll to position [326, 0]
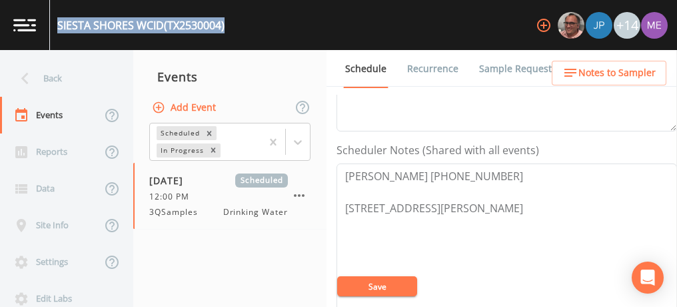
drag, startPoint x: 59, startPoint y: 24, endPoint x: 228, endPoint y: 28, distance: 169.4
click at [228, 28] on div "SIESTA SHORES WCID (TX2530004) +14" at bounding box center [338, 25] width 677 height 50
copy div "SIESTA SHORES WCID (TX2530004)"
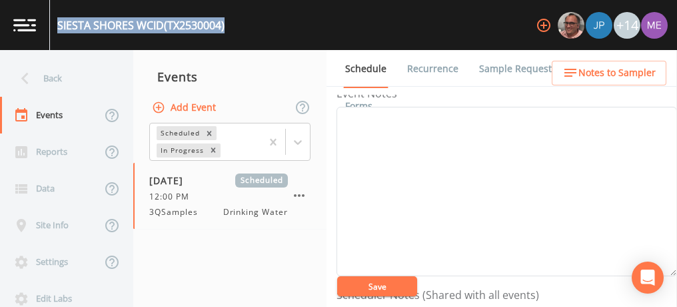
scroll to position [179, 0]
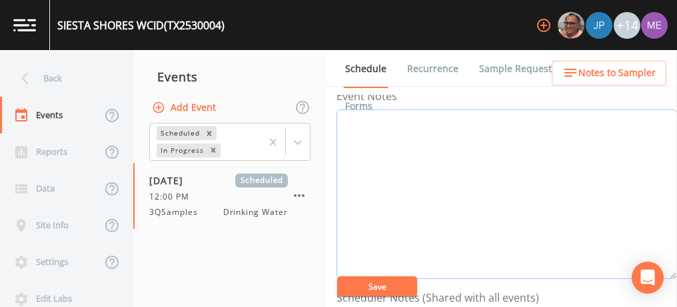
click at [539, 119] on textarea "Event Notes" at bounding box center [507, 193] width 341 height 169
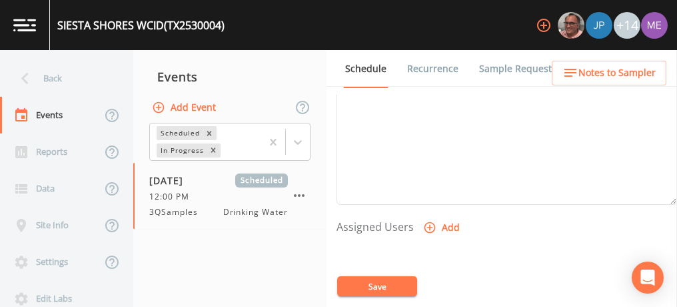
scroll to position [461, 0]
type textarea "Confirmed with marelda 9/17"
click at [427, 217] on icon "button" at bounding box center [429, 219] width 13 height 13
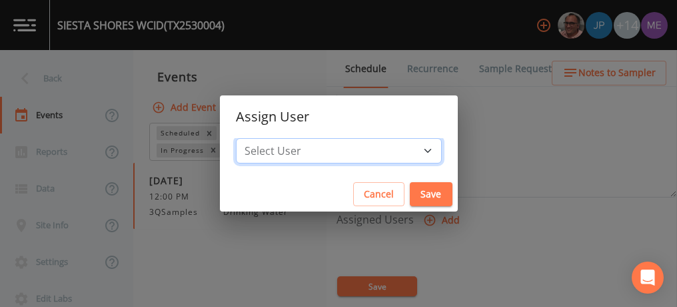
click at [405, 148] on select "Select User Mike Franklin Joshua gere Paul Lauren Saenz David Weber Zachary Eva…" at bounding box center [339, 150] width 206 height 25
select select "82fcd260-406f-4720-af66-0de7f1917f1c"
click at [256, 138] on select "Select User Mike Franklin Joshua gere Paul Lauren Saenz David Weber Zachary Eva…" at bounding box center [339, 150] width 206 height 25
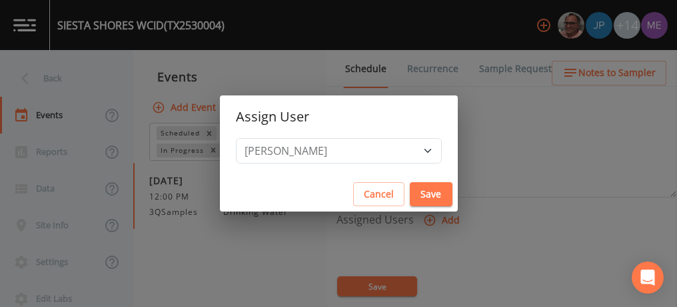
click at [410, 188] on button "Save" at bounding box center [431, 194] width 43 height 25
select select
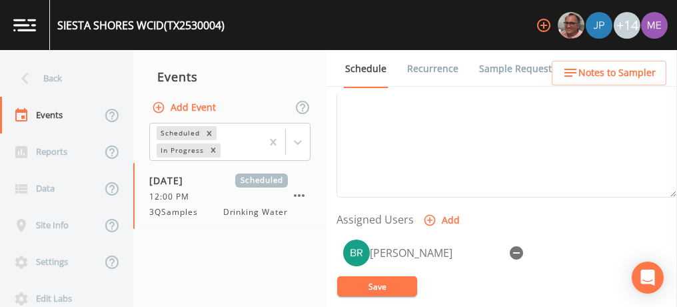
click at [380, 283] on button "Save" at bounding box center [377, 286] width 80 height 20
click at [611, 77] on span "Notes to Sampler" at bounding box center [617, 73] width 77 height 17
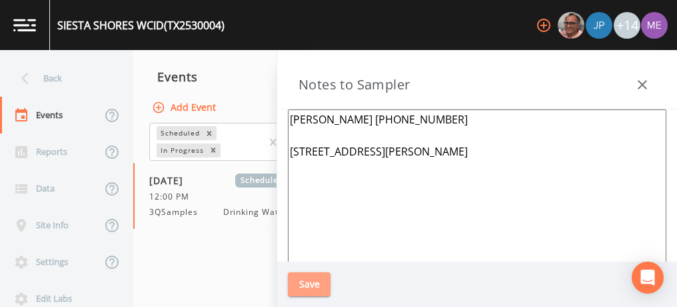
click at [321, 278] on button "Save" at bounding box center [309, 284] width 43 height 25
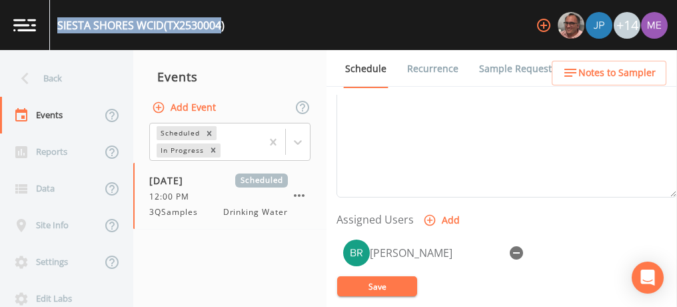
drag, startPoint x: 58, startPoint y: 27, endPoint x: 225, endPoint y: 24, distance: 167.4
click at [225, 24] on div "SIESTA SHORES WCID (TX2530004)" at bounding box center [140, 25] width 167 height 16
copy div "SIESTA SHORES WCID (TX2530004"
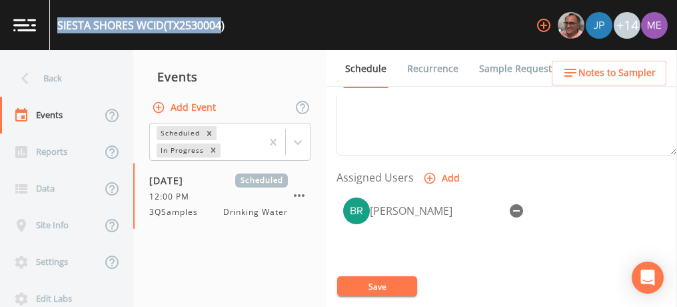
scroll to position [505, 0]
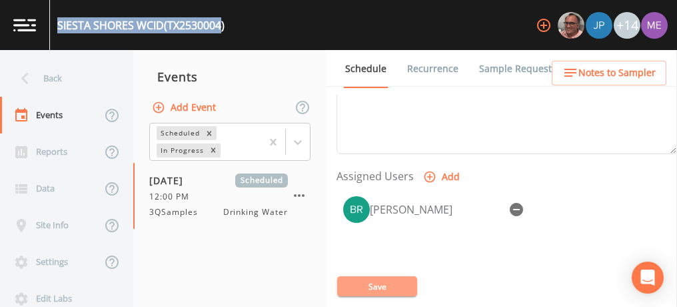
click at [390, 288] on button "Save" at bounding box center [377, 286] width 80 height 20
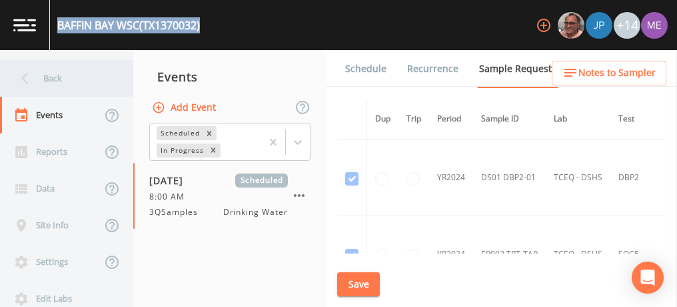
scroll to position [894, 0]
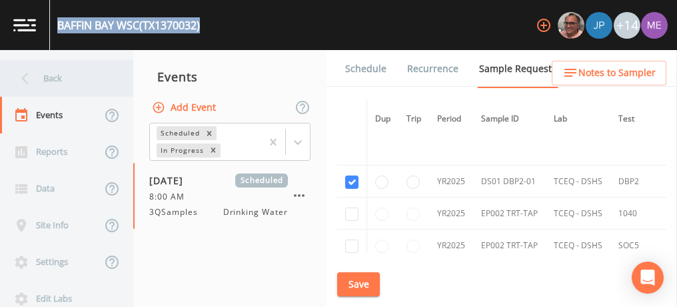
click at [45, 79] on div "Back" at bounding box center [60, 78] width 120 height 37
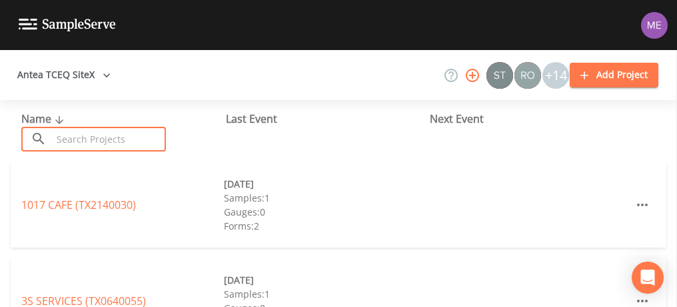
click at [73, 137] on input "text" at bounding box center [109, 139] width 114 height 25
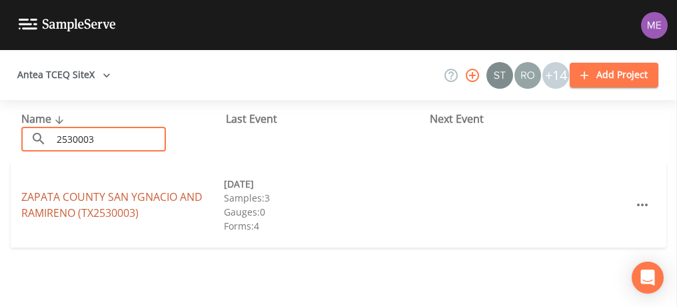
type input "2530003"
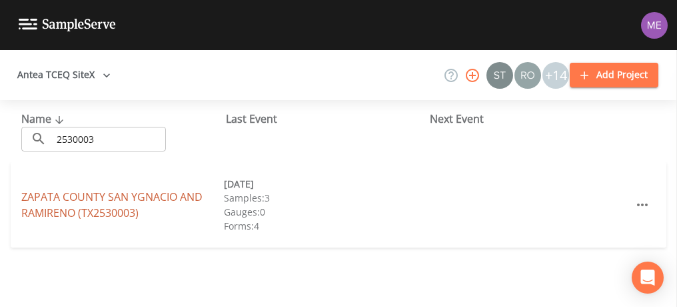
click at [83, 195] on link "ZAPATA COUNTY SAN YGNACIO AND [GEOGRAPHIC_DATA] (TX2530003)" at bounding box center [111, 204] width 181 height 31
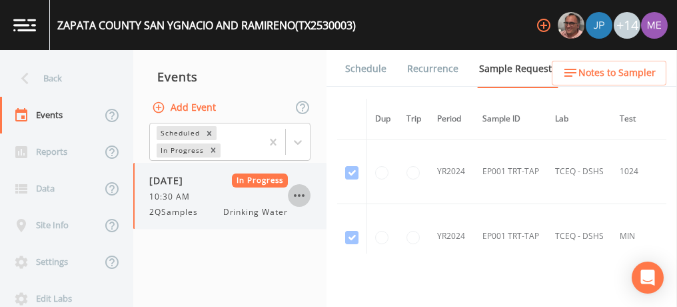
click at [301, 193] on icon "button" at bounding box center [299, 195] width 16 height 16
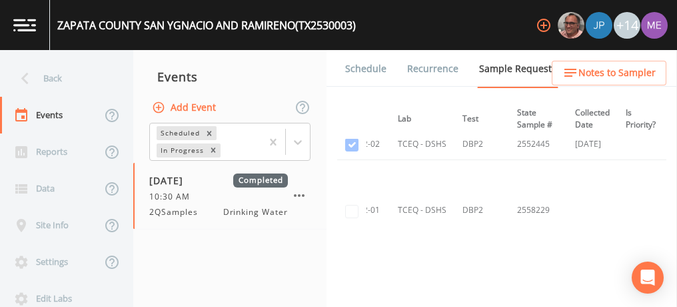
scroll to position [1398, 0]
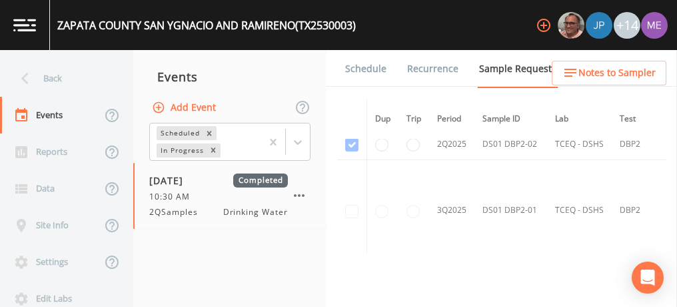
click at [350, 199] on td at bounding box center [352, 210] width 30 height 101
click at [209, 103] on button "Add Event" at bounding box center [185, 107] width 72 height 25
type input "3QSamples"
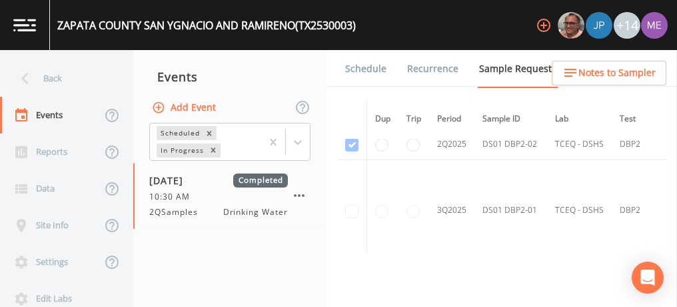
type input "[DATE]"
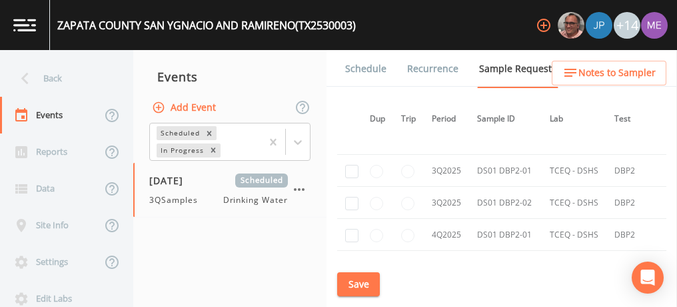
scroll to position [2131, 5]
click at [350, 165] on input "checkbox" at bounding box center [351, 171] width 13 height 13
checkbox input "true"
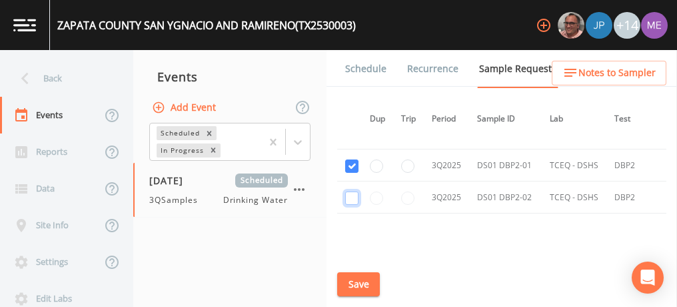
click at [353, 191] on input "checkbox" at bounding box center [351, 197] width 13 height 13
checkbox input "true"
click at [365, 279] on button "Save" at bounding box center [358, 284] width 43 height 25
click at [363, 71] on link "Schedule" at bounding box center [365, 68] width 45 height 37
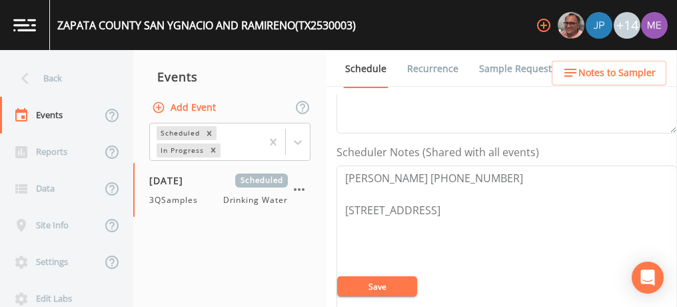
scroll to position [333, 0]
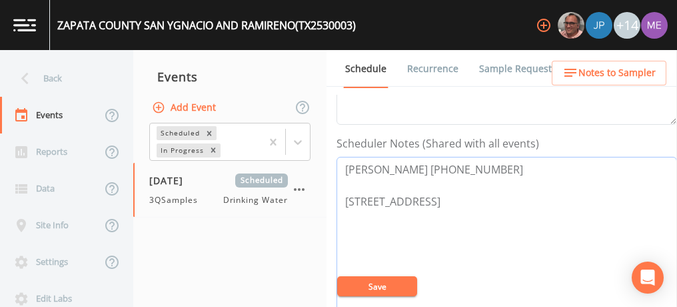
drag, startPoint x: 346, startPoint y: 199, endPoint x: 441, endPoint y: 217, distance: 96.9
click at [441, 217] on textarea "[PERSON_NAME] [PHONE_NUMBER] [STREET_ADDRESS]" at bounding box center [507, 241] width 341 height 169
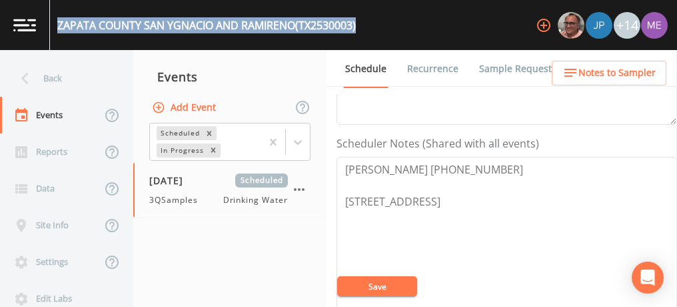
drag, startPoint x: 57, startPoint y: 24, endPoint x: 367, endPoint y: 40, distance: 310.5
click at [367, 40] on div "ZAPATA COUNTY SAN YGNACIO AND RAMIRENO (TX2530003) +14" at bounding box center [338, 25] width 677 height 50
copy div "ZAPATA COUNTY SAN YGNACIO AND [GEOGRAPHIC_DATA] (TX2530003)"
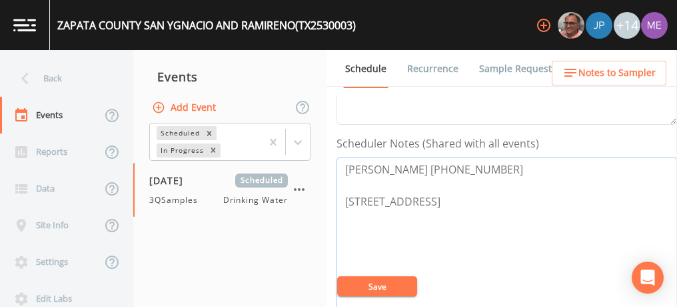
drag, startPoint x: 347, startPoint y: 163, endPoint x: 509, endPoint y: 145, distance: 163.0
click at [509, 145] on div "Scheduler Notes (Shared with all events) [PERSON_NAME] [PHONE_NUMBER] [STREET_A…" at bounding box center [507, 230] width 341 height 191
type textarea "[PERSON_NAME] [PHONE_NUMBER] [STREET_ADDRESS]"
drag, startPoint x: 346, startPoint y: 165, endPoint x: 484, endPoint y: 169, distance: 138.1
click at [484, 169] on textarea "[PERSON_NAME] [PHONE_NUMBER] [STREET_ADDRESS]" at bounding box center [507, 241] width 341 height 169
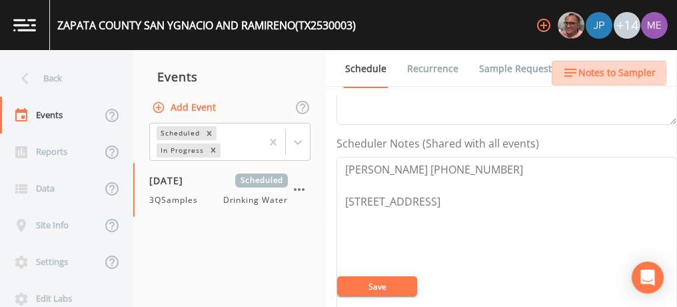
click at [595, 72] on span "Notes to Sampler" at bounding box center [617, 73] width 77 height 17
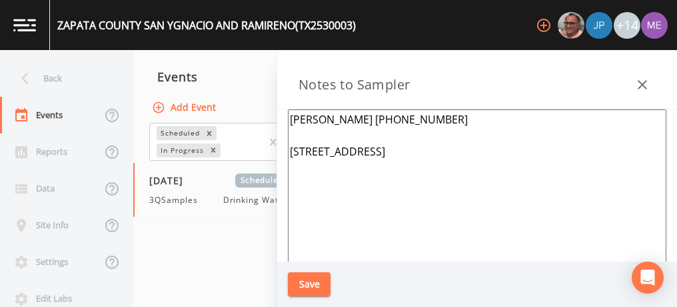
drag, startPoint x: 289, startPoint y: 117, endPoint x: 439, endPoint y: 121, distance: 150.1
click at [439, 121] on textarea "[PERSON_NAME] [PHONE_NUMBER] [STREET_ADDRESS]" at bounding box center [477, 271] width 379 height 324
paste textarea "[PERSON_NAME] [PHONE_NUMBER]"
type textarea "[PERSON_NAME] [PHONE_NUMBER] [STREET_ADDRESS]"
click at [326, 278] on button "Save" at bounding box center [309, 284] width 43 height 25
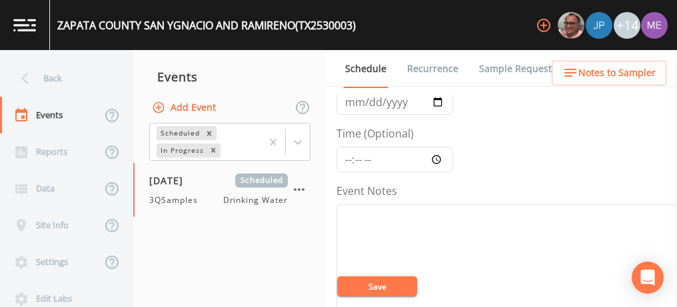
scroll to position [83, 0]
click at [349, 155] on input "Time (Optional)" at bounding box center [395, 160] width 117 height 25
type input "09:00"
click at [369, 226] on textarea "Event Notes" at bounding box center [507, 289] width 341 height 169
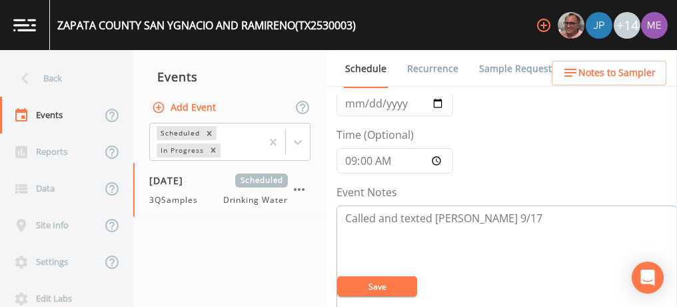
type textarea "Called and texted [PERSON_NAME] 9/17"
click at [368, 285] on button "Save" at bounding box center [377, 286] width 80 height 20
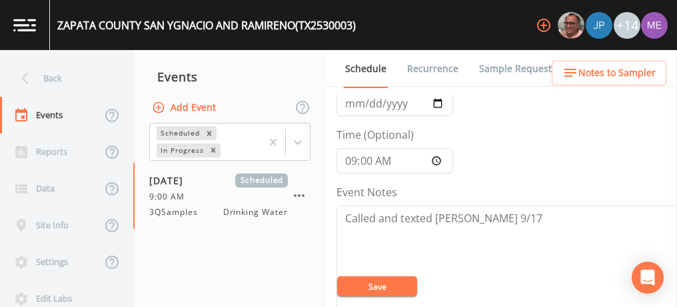
click at [504, 65] on link "Sample Requests" at bounding box center [517, 68] width 81 height 37
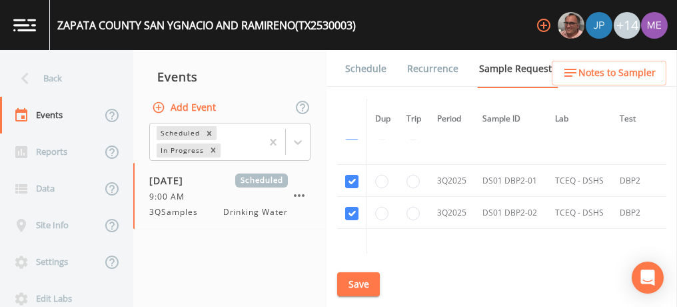
scroll to position [1784, 0]
click at [362, 285] on button "Save" at bounding box center [358, 284] width 43 height 25
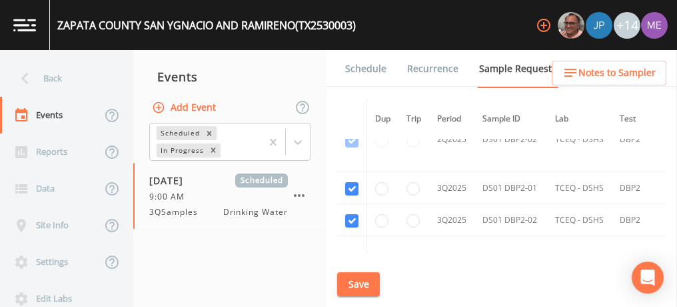
scroll to position [1766, 0]
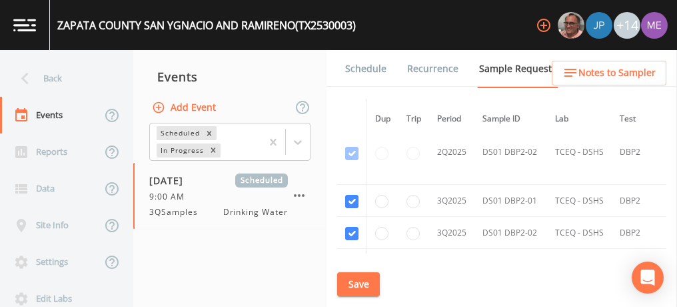
click at [367, 71] on link "Schedule" at bounding box center [365, 68] width 45 height 37
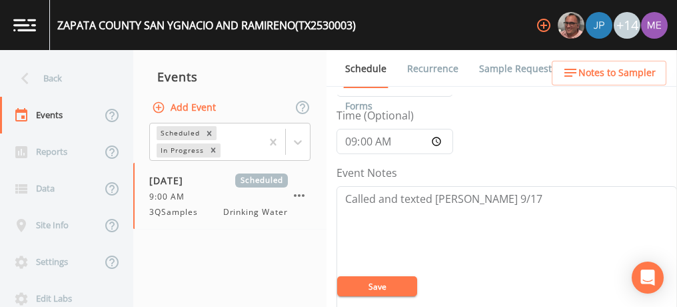
scroll to position [113, 0]
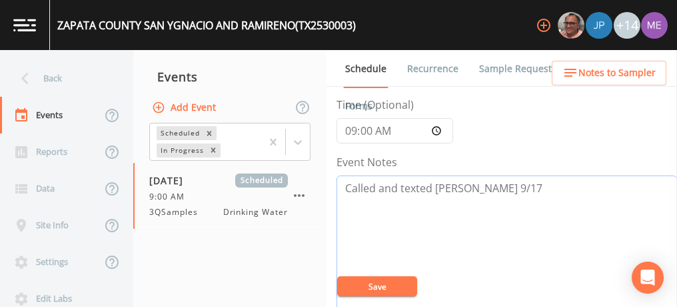
click at [497, 181] on textarea "Called and texted Rolph 9/17" at bounding box center [507, 259] width 341 height 169
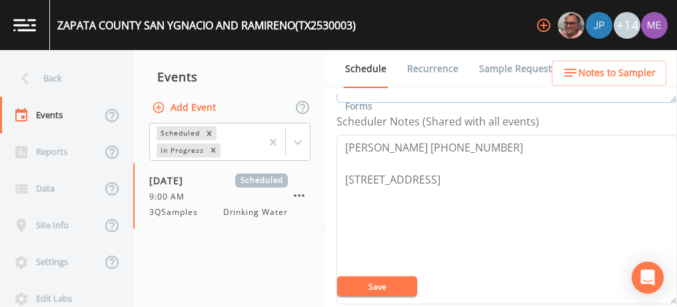
scroll to position [355, 0]
type textarea "Called and texted Rolph 9/17 confirmed by rolph 9/17"
click at [345, 141] on textarea "Rolph Trevino 956-231-9332 501 Houston St San Ygnacio 78067" at bounding box center [507, 218] width 341 height 169
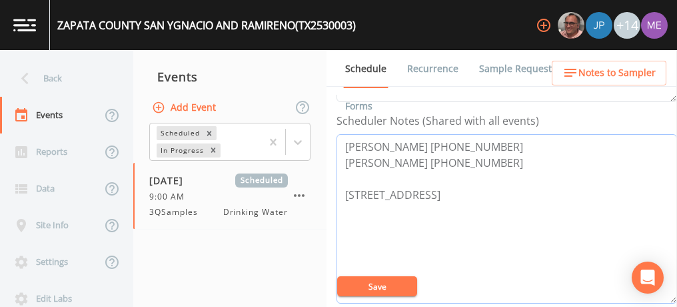
drag, startPoint x: 369, startPoint y: 141, endPoint x: 382, endPoint y: 141, distance: 13.3
click at [382, 141] on textarea "Ruben 956-774-3005 Rolph Trevino 956-231-9332 501 Houston St San Ygnacio 78067" at bounding box center [507, 218] width 341 height 169
click at [345, 139] on textarea "Ruben 956-774-3005 Rolph Trevino 956-231-9332 501 Houston St San Ygnacio 78067" at bounding box center [507, 218] width 341 height 169
drag, startPoint x: 377, startPoint y: 140, endPoint x: 396, endPoint y: 141, distance: 19.3
click at [396, 141] on textarea "Ruben 956-774-3005 Rolph Trevino 956-231-9332 501 Houston St San Ygnacio 78067" at bounding box center [507, 218] width 341 height 169
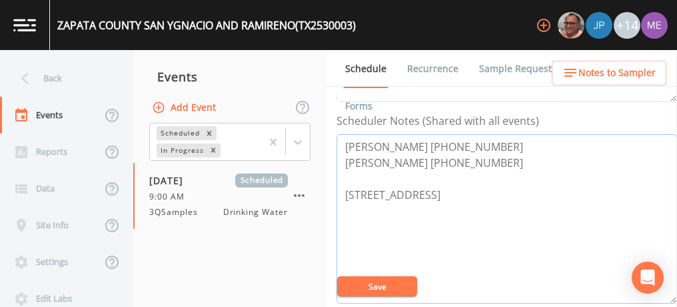
click at [463, 141] on textarea "Ruben 956-774-3005 Rolph Trevino 956-231-9332 501 Houston St San Ygnacio 78067" at bounding box center [507, 218] width 341 height 169
drag, startPoint x: 449, startPoint y: 141, endPoint x: 347, endPoint y: 142, distance: 102.0
click at [347, 142] on textarea "Ruben 956-774-3005 Rolph Trevino 956-231-9332 501 Houston St San Ygnacio 78067" at bounding box center [507, 218] width 341 height 169
type textarea "Ruben 956-774-3005 Rolph Trevino 956-231-9332 501 Houston St San Ygnacio 78067"
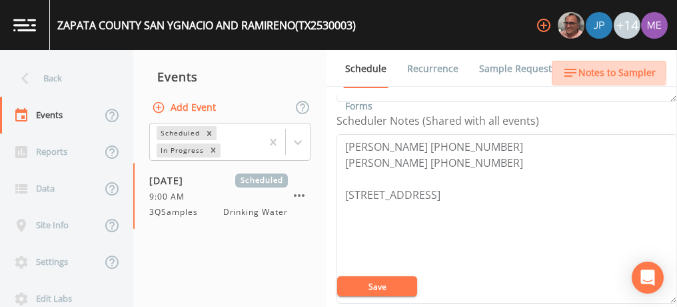
click at [593, 69] on span "Notes to Sampler" at bounding box center [617, 73] width 77 height 17
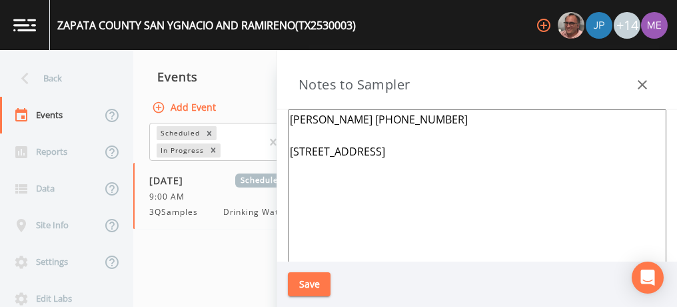
click at [289, 119] on textarea "Rolph Trevino 956-231-9332 501 Houston St San Ygnacio 78067" at bounding box center [477, 271] width 379 height 324
paste textarea "Ruben 956-774-3005"
type textarea "Ruben 956-774-3005 Rolph Trevino 956-231-9332 501 Houston St San Ygnacio 78067"
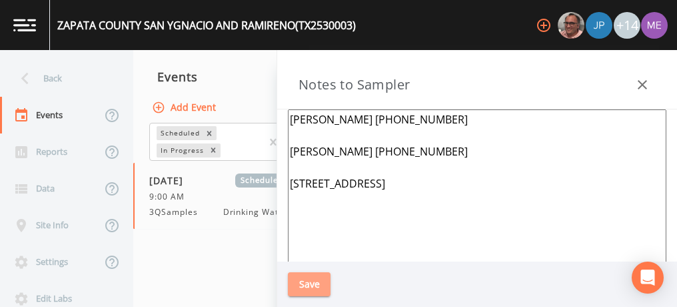
click at [315, 283] on button "Save" at bounding box center [309, 284] width 43 height 25
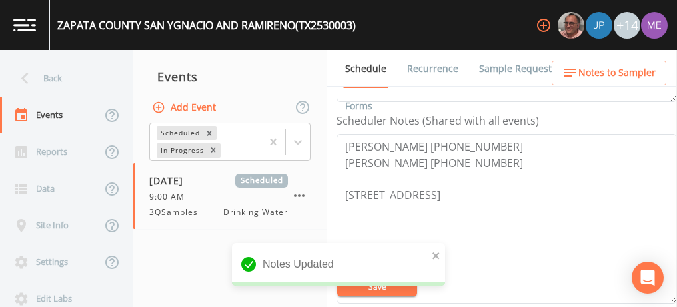
click at [351, 289] on div "Notes Updated" at bounding box center [338, 269] width 213 height 53
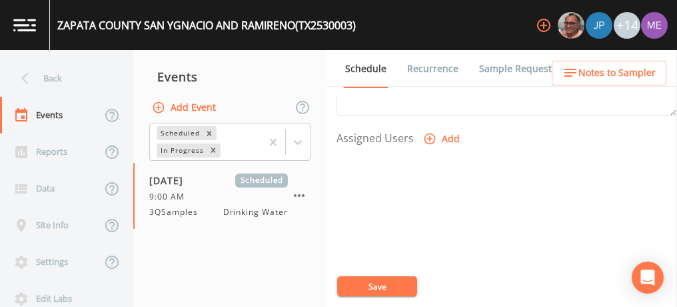
scroll to position [545, 0]
click at [428, 133] on icon "button" at bounding box center [430, 136] width 11 height 11
select select "82fcd260-406f-4720-af66-0de7f1917f1c"
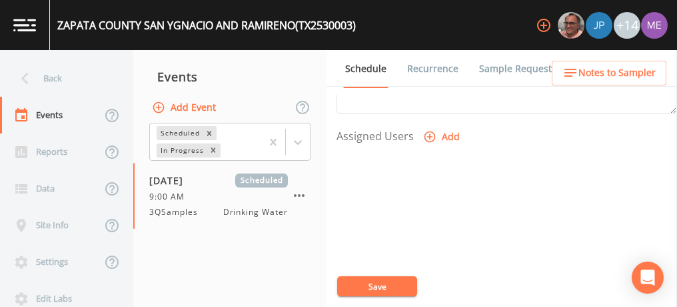
select select
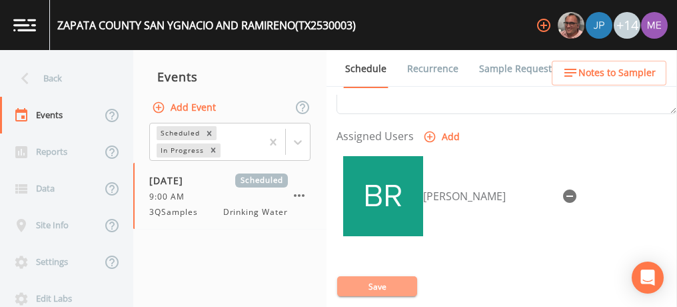
click at [376, 283] on button "Save" at bounding box center [377, 286] width 80 height 20
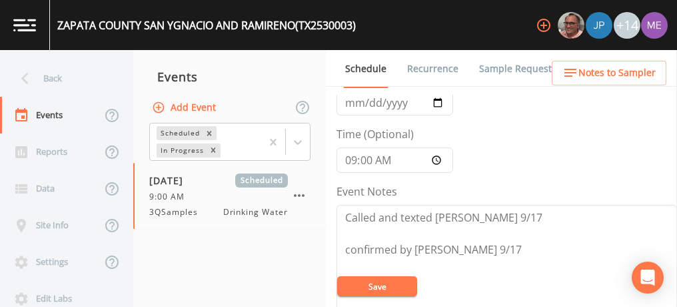
scroll to position [0, 0]
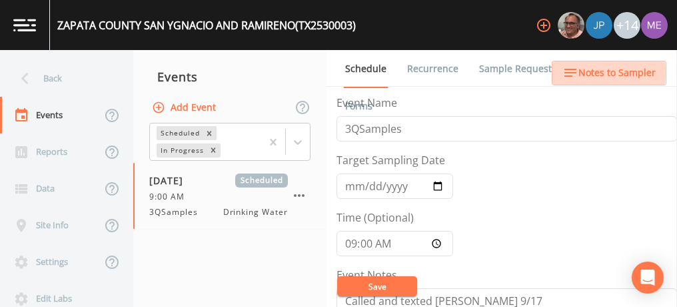
click at [593, 72] on span "Notes to Sampler" at bounding box center [617, 73] width 77 height 17
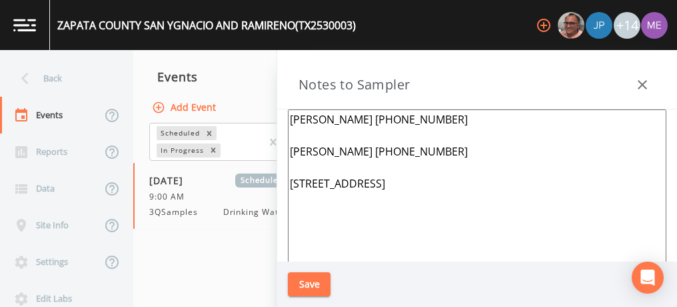
click at [437, 153] on textarea "Ruben 956-774-3005 Rolph Trevino 956-231-9332 501 Houston St San Ygnacio 78067" at bounding box center [477, 271] width 379 height 324
type textarea "Ruben 956-774-3005 Rolph Trevino 956-231-9332 ***START HERE 501 Houston St San …"
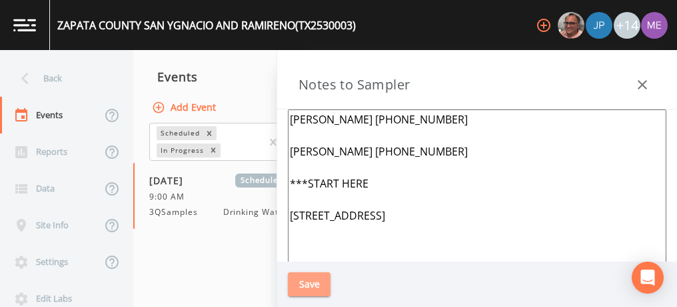
click at [299, 283] on button "Save" at bounding box center [309, 284] width 43 height 25
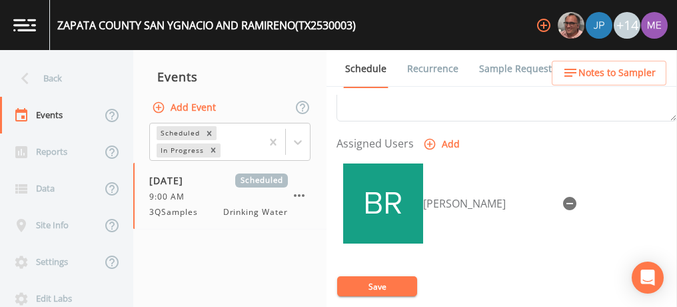
scroll to position [541, 0]
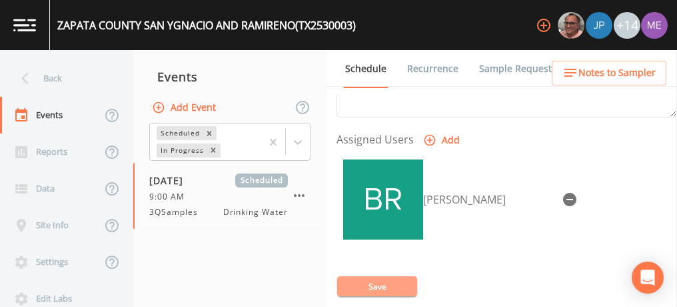
click at [369, 285] on button "Save" at bounding box center [377, 286] width 80 height 20
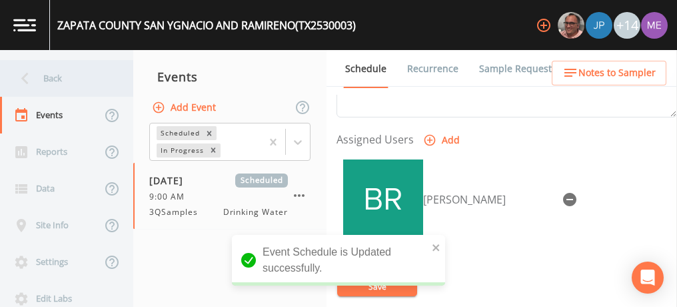
click at [47, 81] on div "Back" at bounding box center [60, 78] width 120 height 37
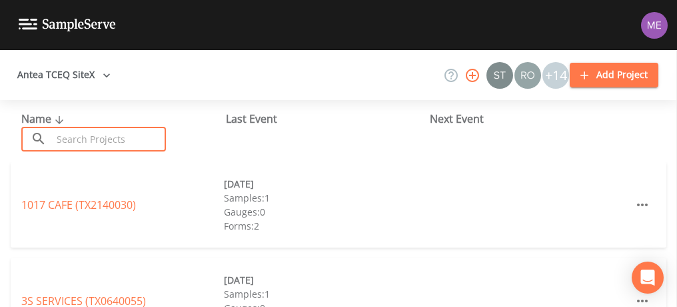
click at [78, 141] on input "text" at bounding box center [109, 139] width 114 height 25
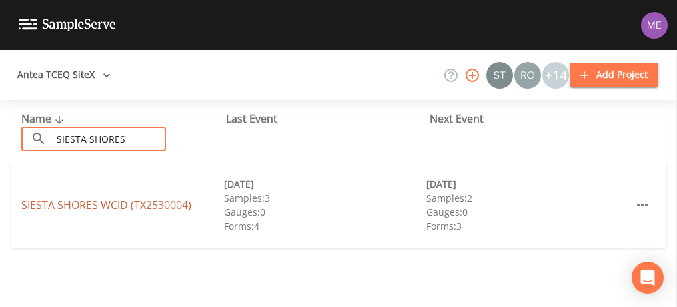
type input "SIESTA SHORES"
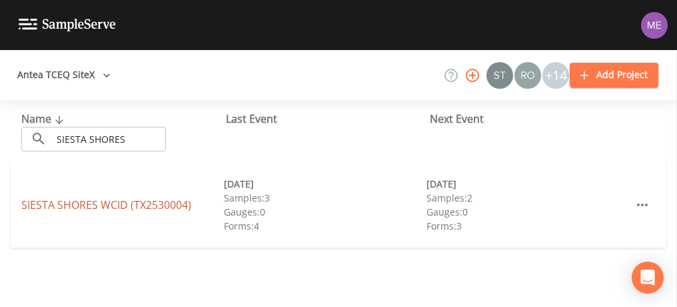
click at [83, 200] on link "SIESTA SHORES WCID (TX2530004)" at bounding box center [106, 204] width 170 height 15
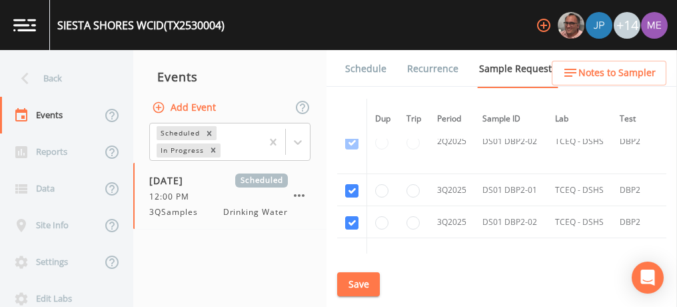
scroll to position [1806, 0]
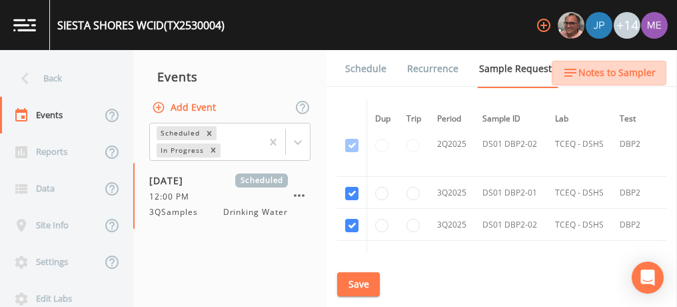
click at [611, 67] on span "Notes to Sampler" at bounding box center [617, 73] width 77 height 17
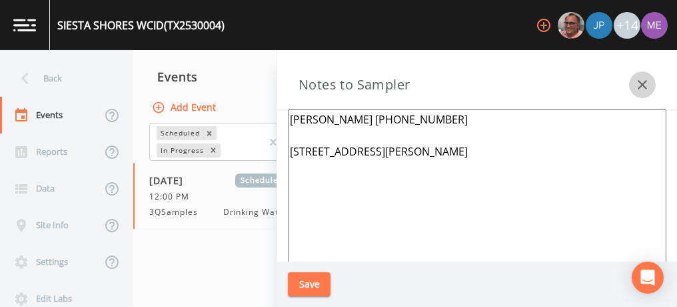
click at [643, 87] on icon "button" at bounding box center [643, 85] width 16 height 16
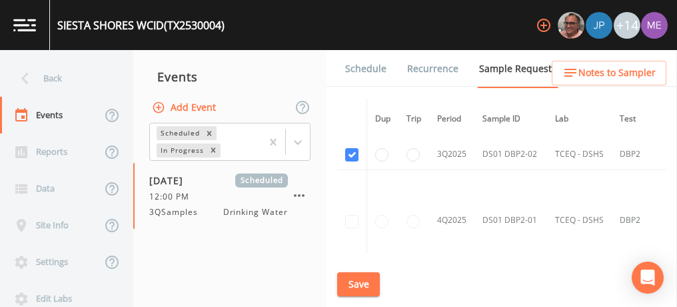
scroll to position [1886, 0]
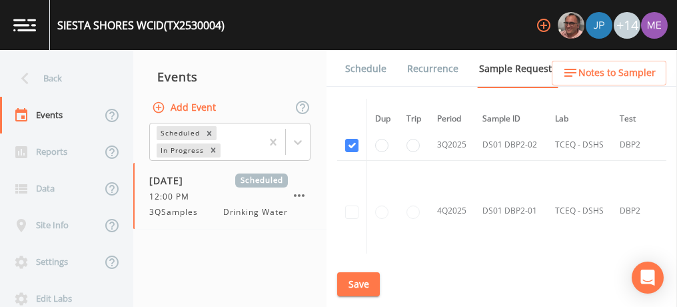
click at [353, 69] on link "Schedule" at bounding box center [365, 68] width 45 height 37
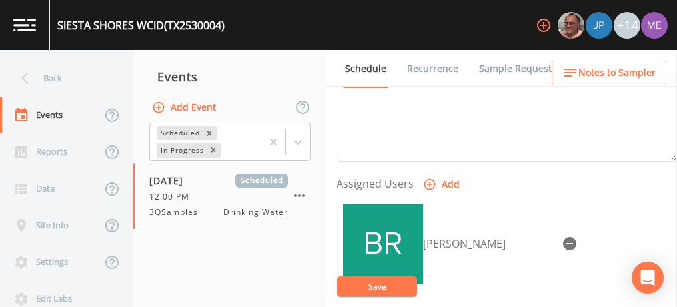
scroll to position [507, 0]
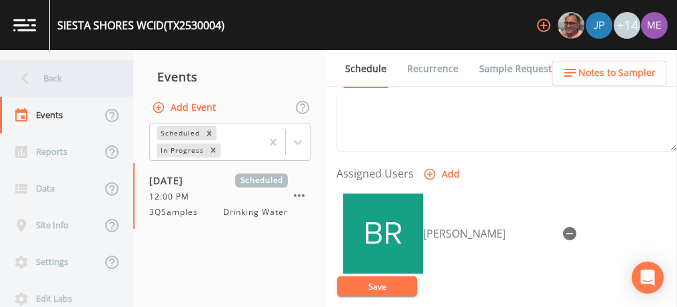
click at [52, 81] on div "Back" at bounding box center [60, 78] width 120 height 37
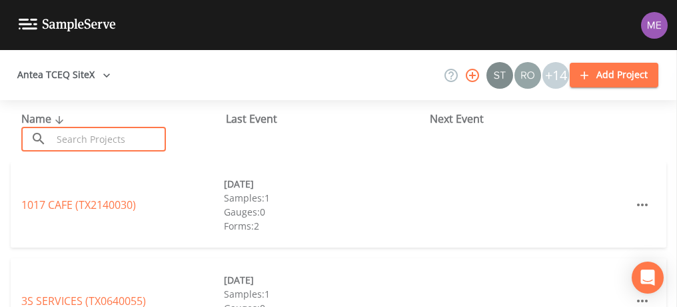
click at [79, 138] on input "text" at bounding box center [109, 139] width 114 height 25
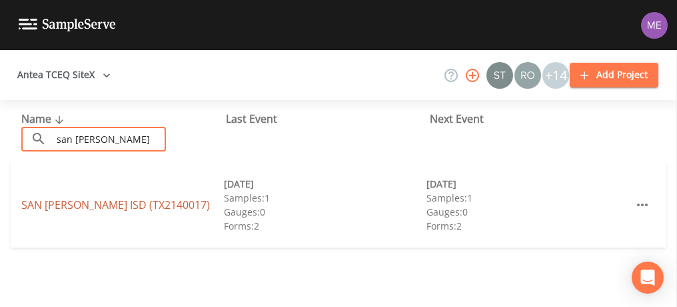
type input "san isidro"
click at [84, 207] on link "[GEOGRAPHIC_DATA][PERSON_NAME] ISD (TX2140017)" at bounding box center [115, 204] width 189 height 15
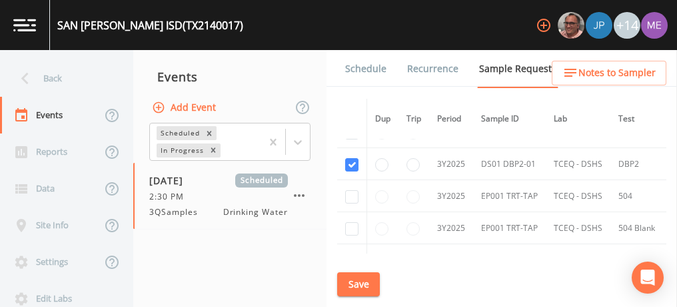
scroll to position [317, 0]
click at [371, 69] on link "Schedule" at bounding box center [365, 68] width 45 height 37
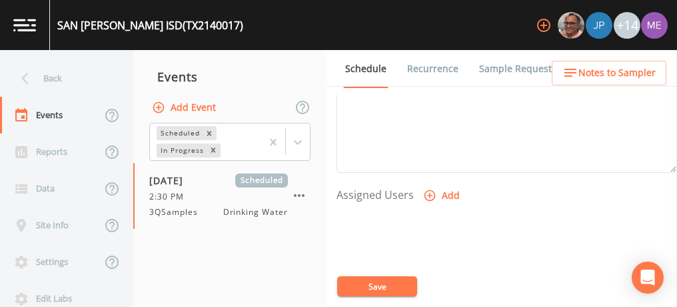
scroll to position [493, 0]
click at [429, 183] on icon "button" at bounding box center [429, 187] width 13 height 13
select select "82fcd260-406f-4720-af66-0de7f1917f1c"
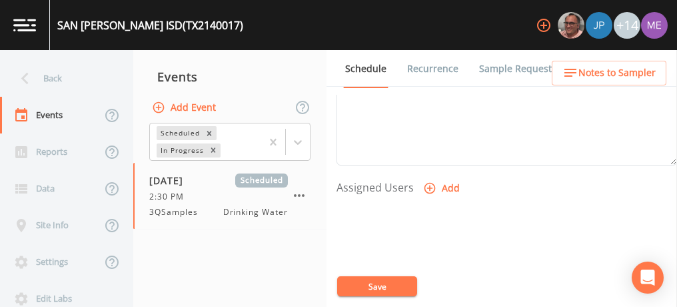
select select
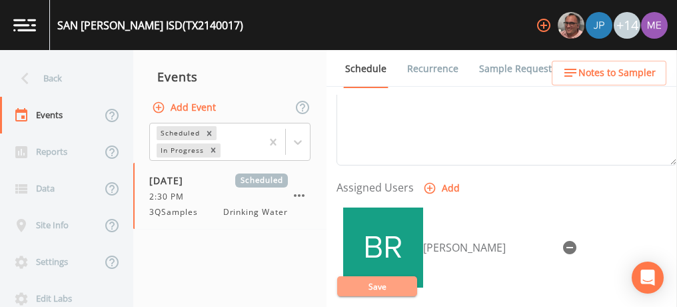
click at [393, 283] on button "Save" at bounding box center [377, 286] width 80 height 20
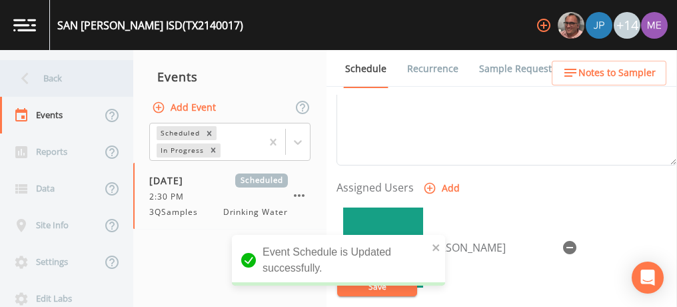
click at [49, 77] on div "Back" at bounding box center [60, 78] width 120 height 37
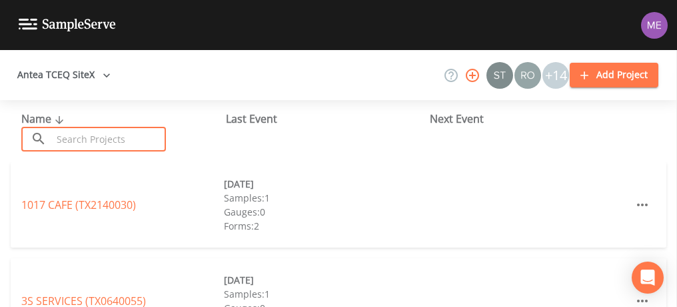
click at [93, 137] on input "text" at bounding box center [109, 139] width 114 height 25
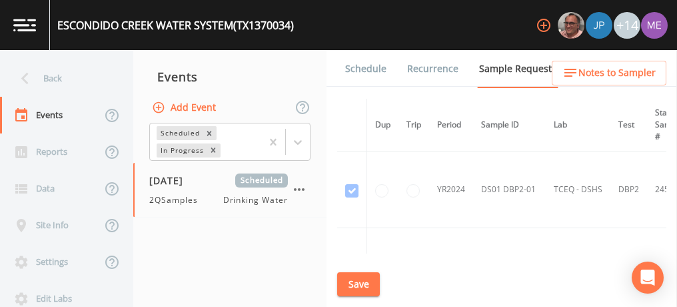
scroll to position [134, 0]
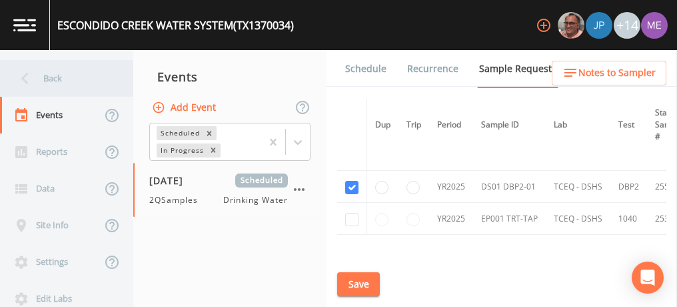
click at [49, 79] on div "Back" at bounding box center [60, 78] width 120 height 37
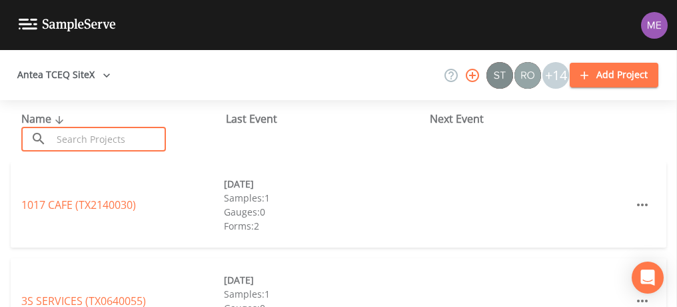
click at [87, 145] on input "text" at bounding box center [109, 139] width 114 height 25
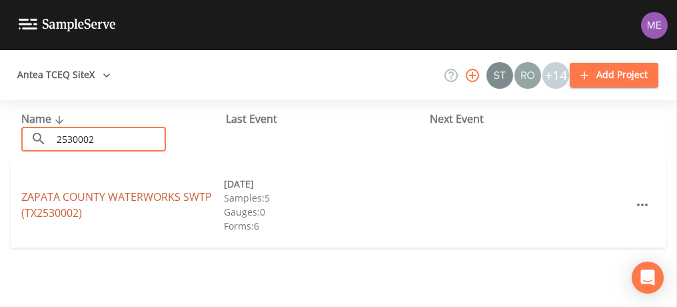
type input "2530002"
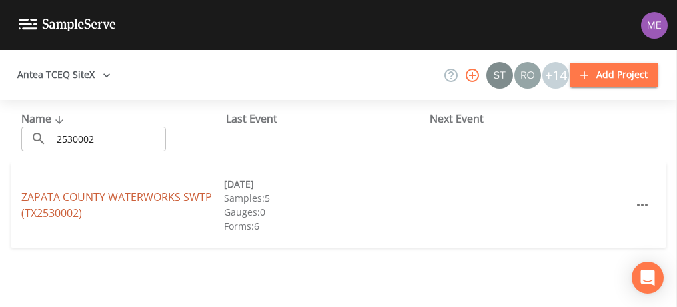
click at [89, 200] on link "ZAPATA COUNTY WATERWORKS SWTP (TX2530002)" at bounding box center [116, 204] width 191 height 31
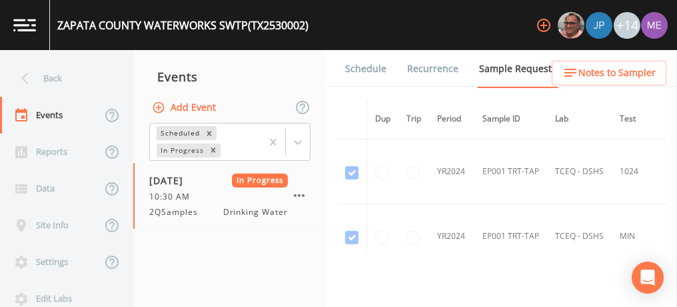
click at [376, 63] on link "Schedule" at bounding box center [365, 68] width 45 height 37
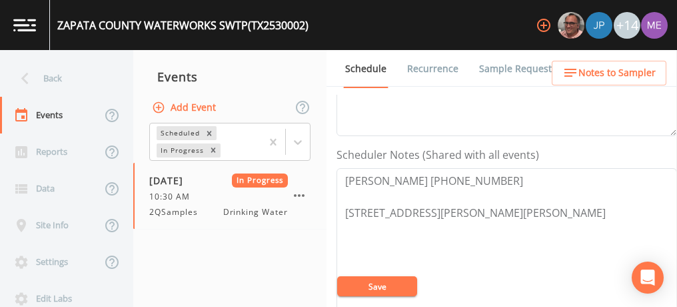
scroll to position [323, 0]
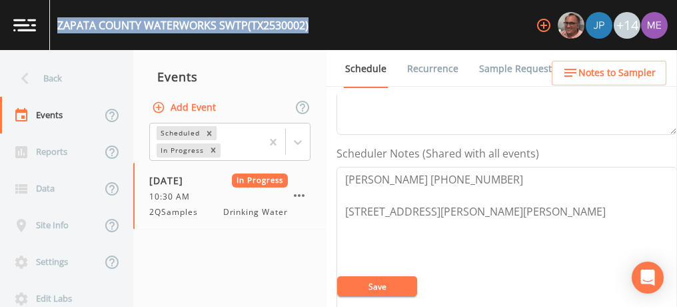
drag, startPoint x: 58, startPoint y: 23, endPoint x: 310, endPoint y: 34, distance: 252.3
click at [309, 34] on div "ZAPATA COUNTY WATERWORKS SWTP (TX2530002)" at bounding box center [179, 25] width 259 height 50
copy div "ZAPATA COUNTY WATERWORKS SWTP (TX2530002)"
click at [297, 192] on icon "button" at bounding box center [299, 195] width 16 height 16
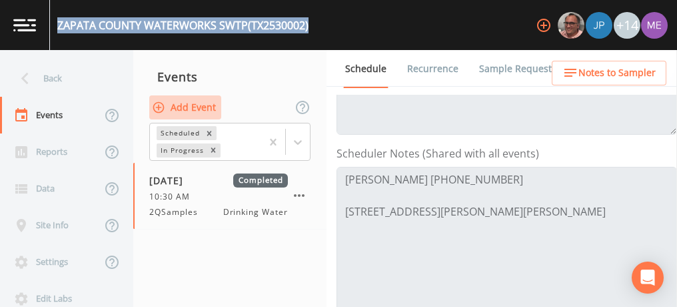
click at [207, 105] on button "Add Event" at bounding box center [185, 107] width 72 height 25
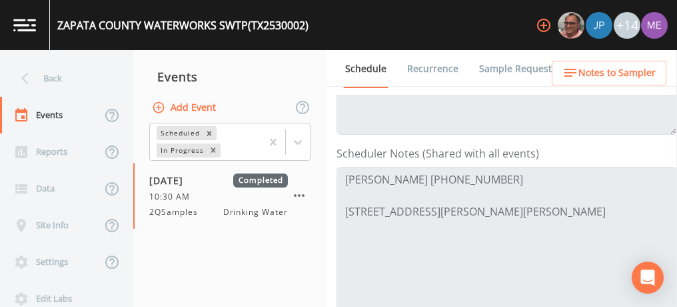
type input "3QSamples"
type input "[DATE]"
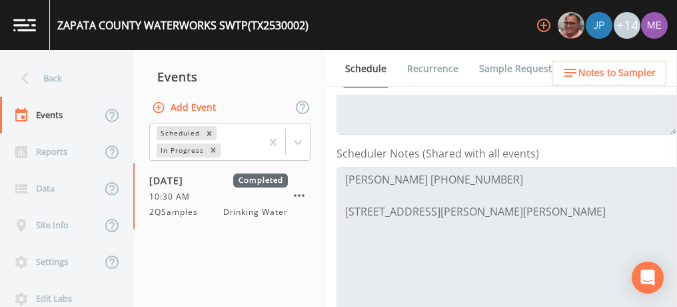
type input "09:00"
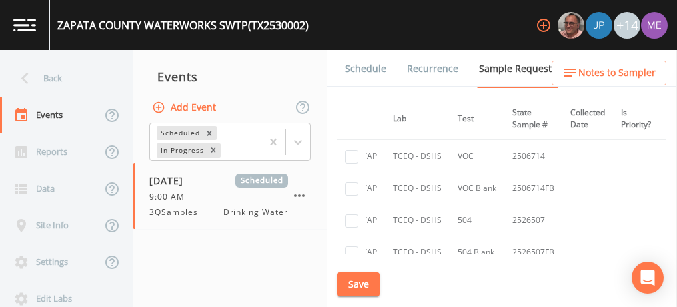
scroll to position [1859, 0]
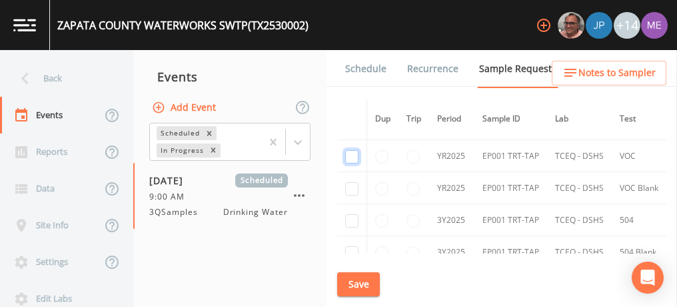
click at [350, 150] on input "checkbox" at bounding box center [351, 156] width 13 height 13
checkbox input "true"
click at [349, 182] on input "checkbox" at bounding box center [351, 188] width 13 height 13
checkbox input "true"
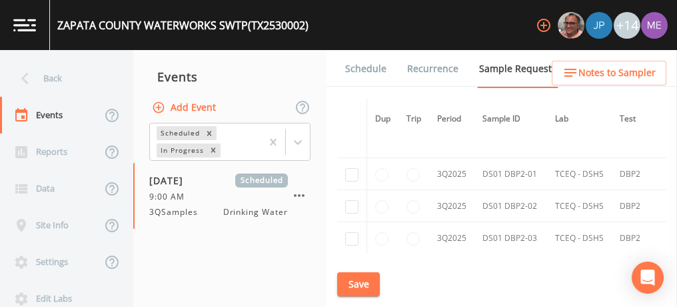
scroll to position [2647, 0]
click at [353, 167] on input "checkbox" at bounding box center [351, 173] width 13 height 13
checkbox input "true"
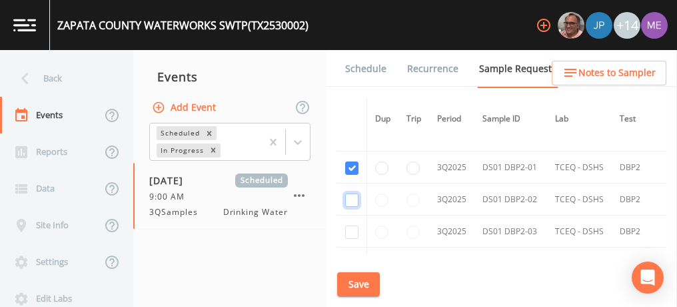
click at [351, 193] on input "checkbox" at bounding box center [351, 199] width 13 height 13
checkbox input "true"
click at [351, 225] on input "checkbox" at bounding box center [351, 231] width 13 height 13
checkbox input "true"
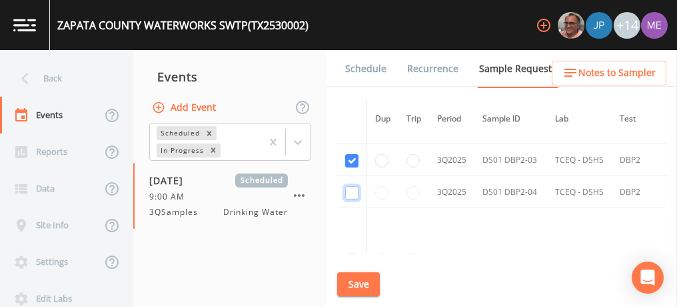
click at [352, 186] on input "checkbox" at bounding box center [351, 192] width 13 height 13
checkbox input "true"
click at [370, 282] on button "Save" at bounding box center [358, 284] width 43 height 25
click at [367, 68] on link "Schedule" at bounding box center [365, 68] width 45 height 37
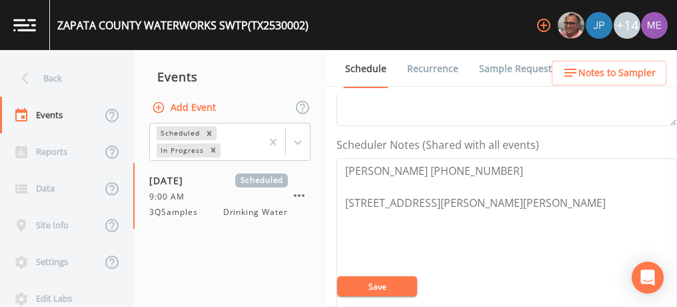
scroll to position [332, 0]
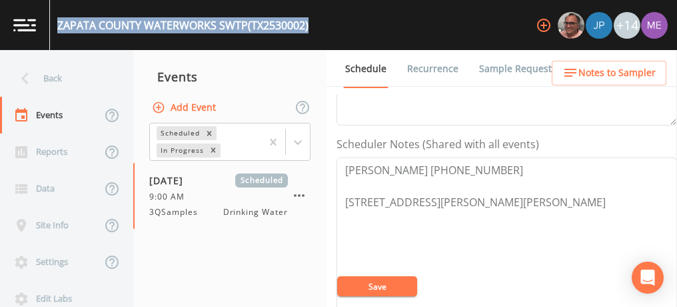
drag, startPoint x: 57, startPoint y: 21, endPoint x: 315, endPoint y: 26, distance: 258.1
click at [315, 26] on div "ZAPATA COUNTY WATERWORKS SWTP (TX2530002) +14" at bounding box center [338, 25] width 677 height 50
copy div "ZAPATA COUNTY WATERWORKS SWTP (TX2530002)"
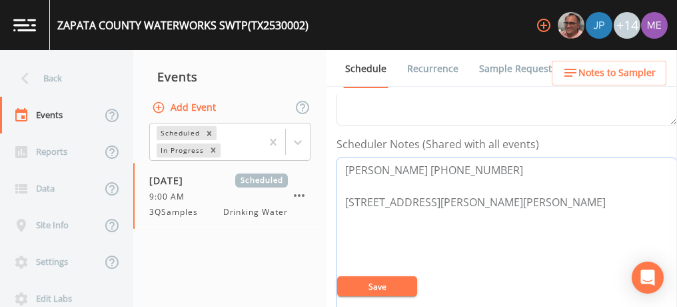
drag, startPoint x: 346, startPoint y: 166, endPoint x: 497, endPoint y: 166, distance: 150.7
click at [497, 166] on textarea "Valdemar Cantu 956-750-0284 1005 Kennedy St Zapata 78076" at bounding box center [507, 241] width 341 height 169
paste textarea "Rolph Trevino 956-231-9332"
type textarea "[PERSON_NAME] [PHONE_NUMBER] [STREET_ADDRESS][PERSON_NAME][PERSON_NAME]"
click at [391, 289] on button "Save" at bounding box center [377, 286] width 80 height 20
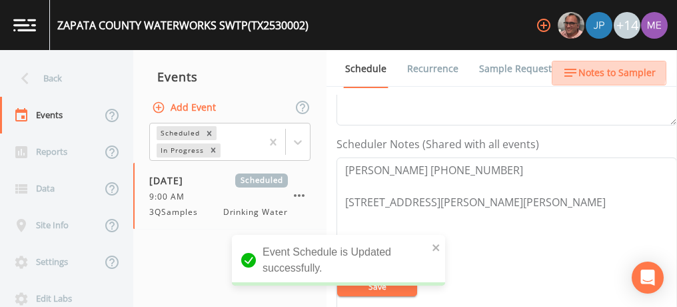
click at [607, 70] on span "Notes to Sampler" at bounding box center [617, 73] width 77 height 17
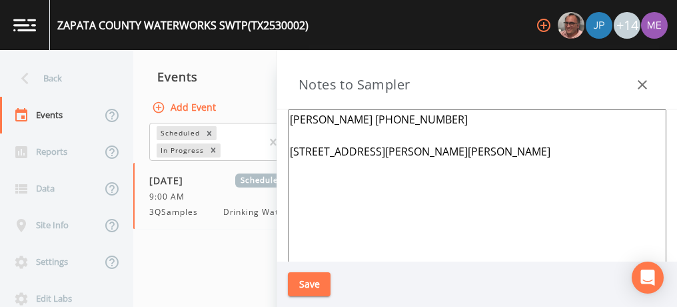
drag, startPoint x: 289, startPoint y: 116, endPoint x: 440, endPoint y: 119, distance: 151.4
click at [440, 119] on textarea "Valdemar Cantu 956-750-0284 1005 Kennedy St Zapata 78076" at bounding box center [477, 271] width 379 height 324
paste textarea "Rolph Trevino 956-231-9332"
type textarea "[PERSON_NAME] [PHONE_NUMBER] [STREET_ADDRESS][PERSON_NAME][PERSON_NAME]"
click at [309, 276] on button "Save" at bounding box center [309, 284] width 43 height 25
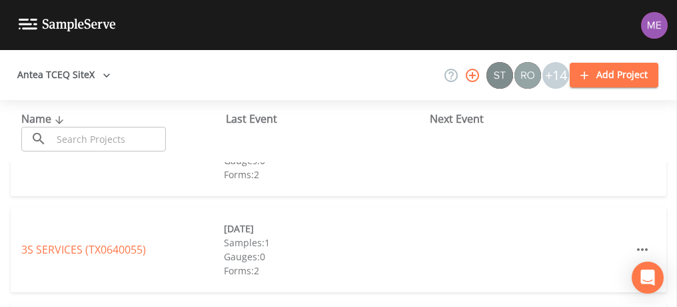
scroll to position [51, 0]
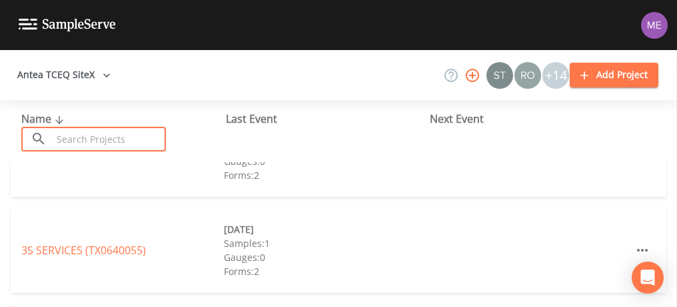
click at [115, 139] on input "text" at bounding box center [109, 139] width 114 height 25
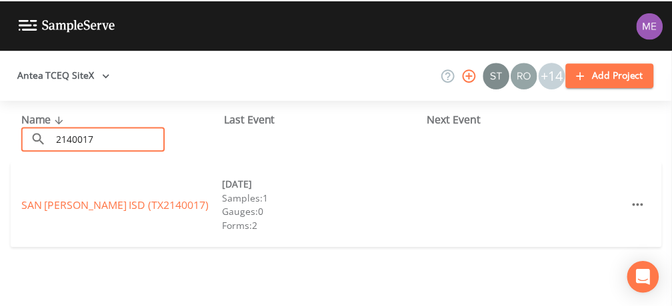
scroll to position [0, 0]
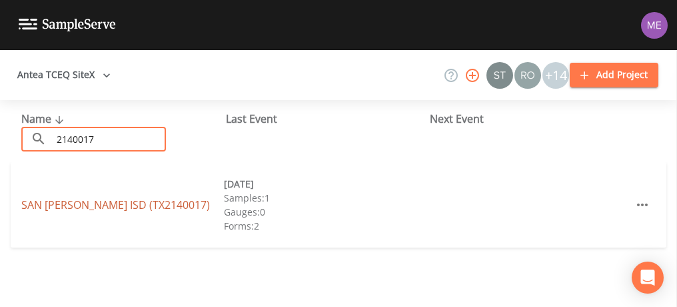
type input "2140017"
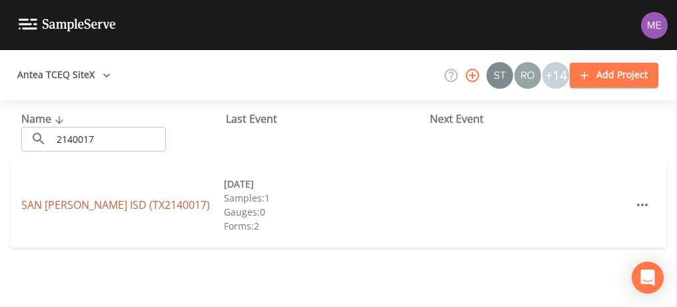
click at [126, 209] on link "SAN ISIDRO ISD (TX2140017)" at bounding box center [115, 204] width 189 height 15
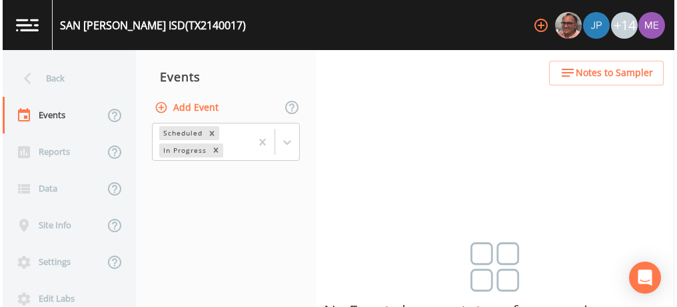
scroll to position [33, 0]
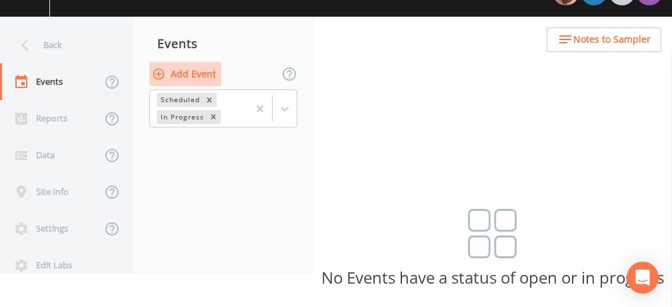
click at [213, 73] on button "Add Event" at bounding box center [185, 74] width 72 height 25
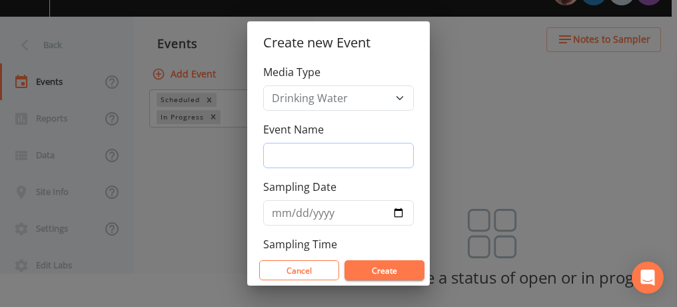
click at [302, 163] on input "Event Name" at bounding box center [338, 155] width 151 height 25
type input "3QSamples"
click at [282, 212] on input "Sampling Date" at bounding box center [338, 212] width 151 height 25
type input "0029-09-23"
type input "[DATE]"
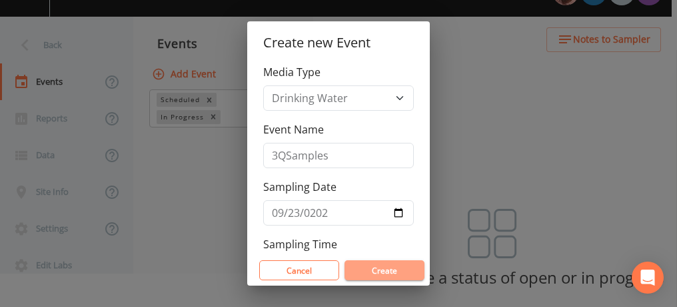
click at [368, 267] on button "Create" at bounding box center [385, 270] width 80 height 20
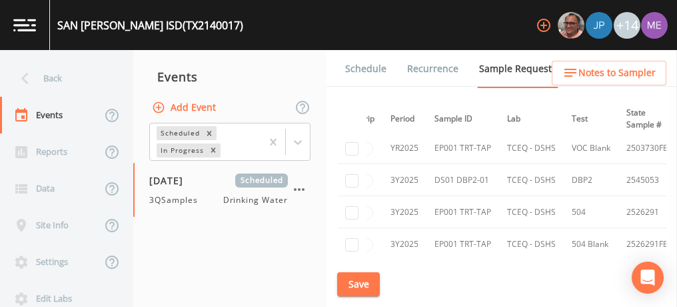
scroll to position [301, 0]
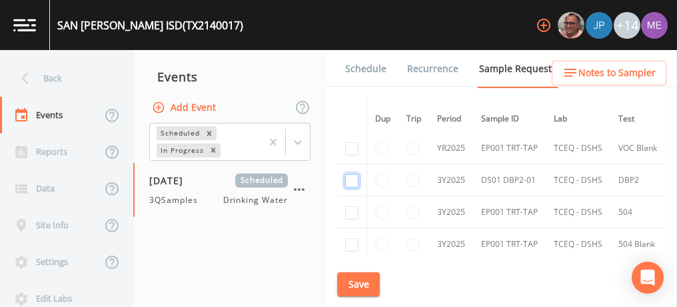
click at [352, 177] on input "checkbox" at bounding box center [351, 180] width 13 height 13
checkbox input "true"
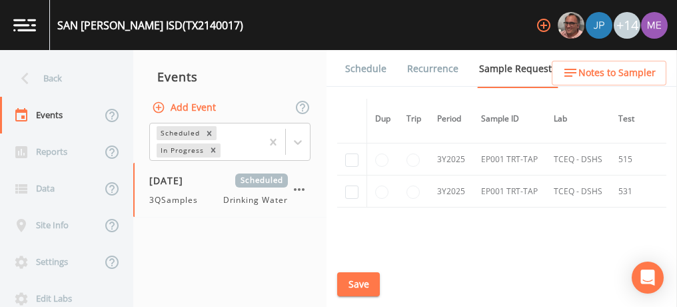
scroll to position [404, 0]
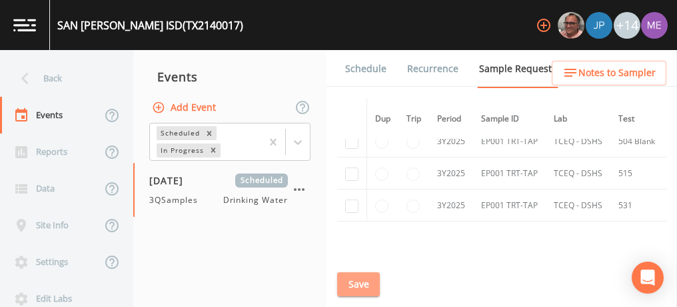
click at [361, 276] on button "Save" at bounding box center [358, 284] width 43 height 25
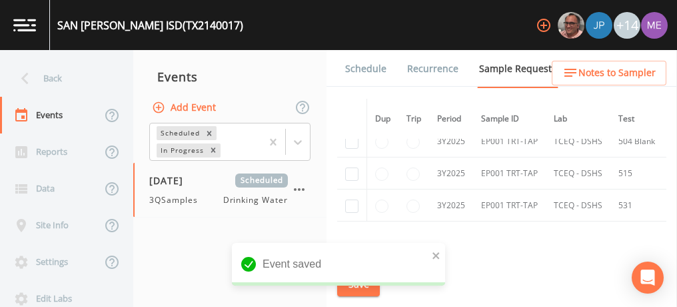
click at [362, 64] on link "Schedule" at bounding box center [365, 68] width 45 height 37
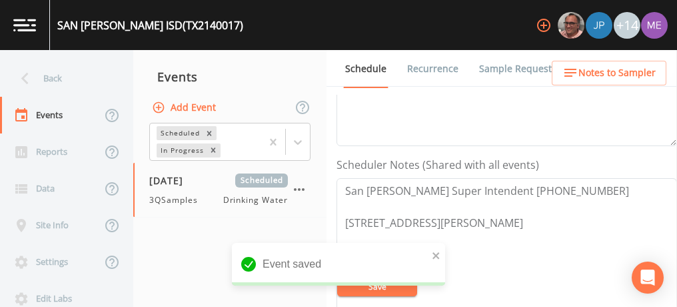
scroll to position [312, 0]
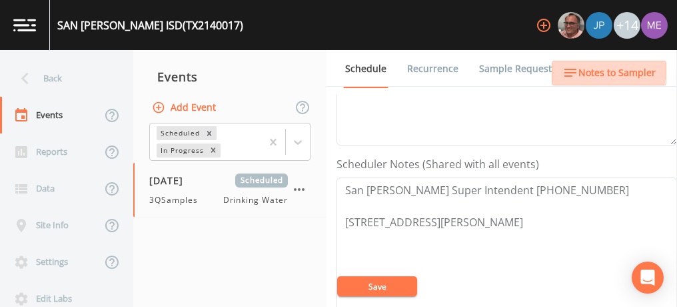
click at [597, 69] on span "Notes to Sampler" at bounding box center [617, 73] width 77 height 17
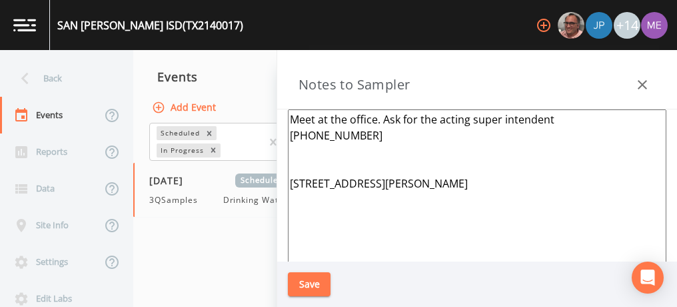
click at [60, 24] on div "SAN ISIDRO ISD (TX2140017)" at bounding box center [150, 25] width 186 height 16
click at [57, 24] on div "SAN ISIDRO ISD (TX2140017)" at bounding box center [150, 25] width 186 height 16
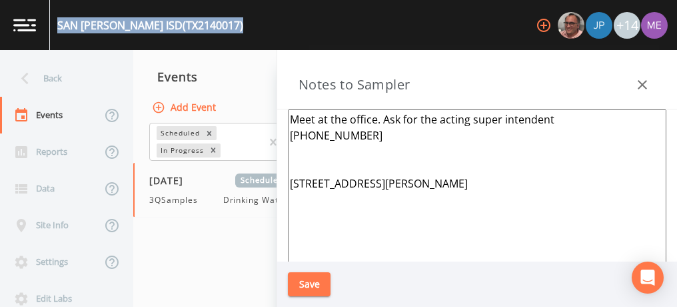
drag, startPoint x: 57, startPoint y: 24, endPoint x: 198, endPoint y: 27, distance: 141.4
click at [198, 27] on div "SAN ISIDRO ISD (TX2140017) +14" at bounding box center [338, 25] width 677 height 50
copy div "SAN ISIDRO ISD (TX2140017)"
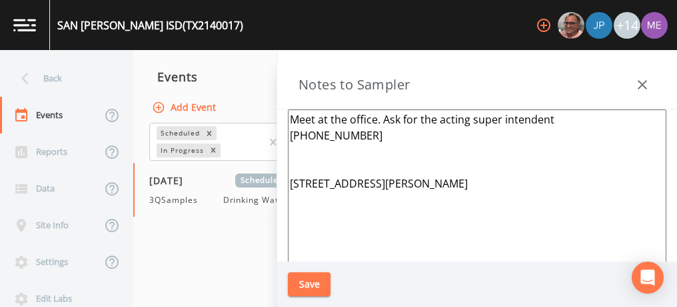
click at [289, 133] on textarea "Meet at the office. Ask for the acting super intendent 956-605-5091 5175 FM1017…" at bounding box center [477, 271] width 379 height 324
click at [433, 136] on textarea "Meet at the office. Ask for the acting super intendent Mark Uvalez 956-605-5091…" at bounding box center [477, 271] width 379 height 324
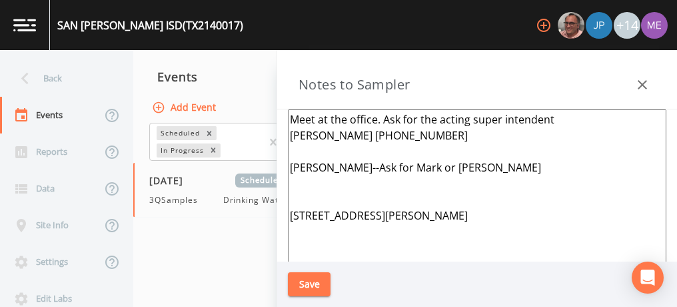
type textarea "Meet at the office. Ask for the acting super intendent Mark Uvalez 956-605-5091…"
click at [313, 281] on button "Save" at bounding box center [309, 284] width 43 height 25
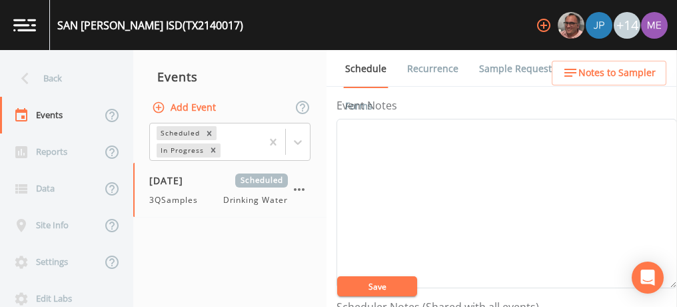
scroll to position [146, 0]
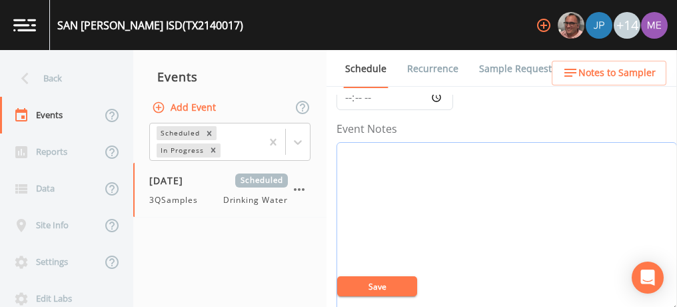
click at [372, 177] on textarea "Event Notes" at bounding box center [507, 226] width 341 height 169
type textarea "confirmed with mark 9/17"
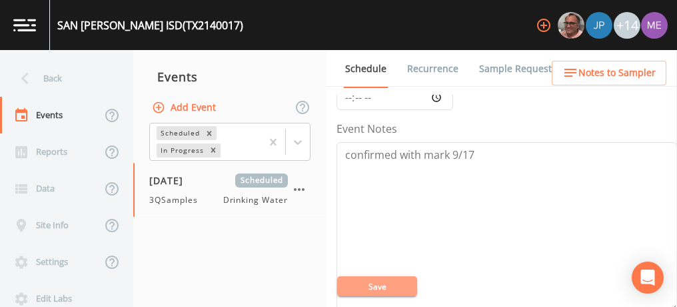
click at [377, 288] on button "Save" at bounding box center [377, 286] width 80 height 20
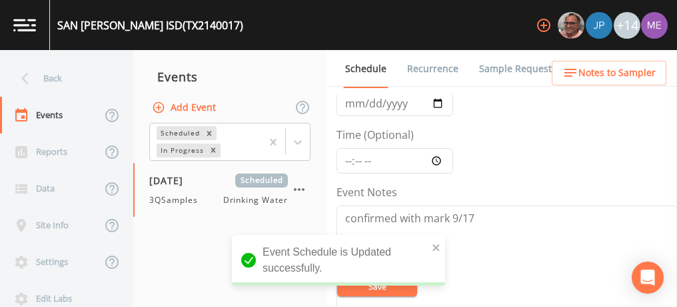
scroll to position [82, 0]
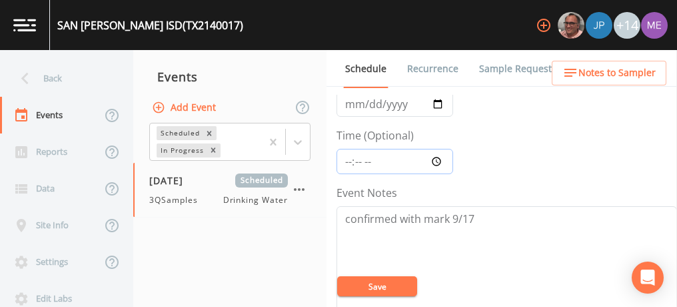
click at [349, 158] on input "Time (Optional)" at bounding box center [395, 161] width 117 height 25
type input "14:30"
click at [382, 284] on button "Save" at bounding box center [377, 286] width 80 height 20
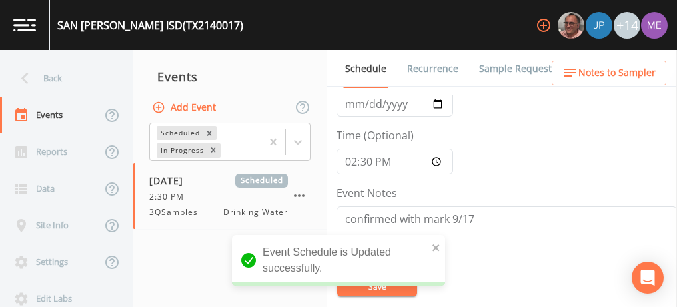
click at [509, 67] on link "Sample Requests" at bounding box center [517, 68] width 81 height 37
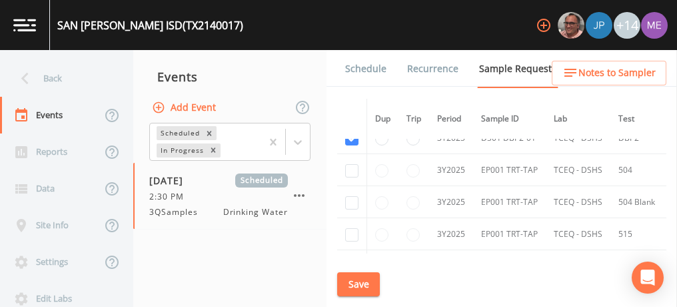
scroll to position [344, 0]
click at [369, 65] on link "Schedule" at bounding box center [365, 68] width 45 height 37
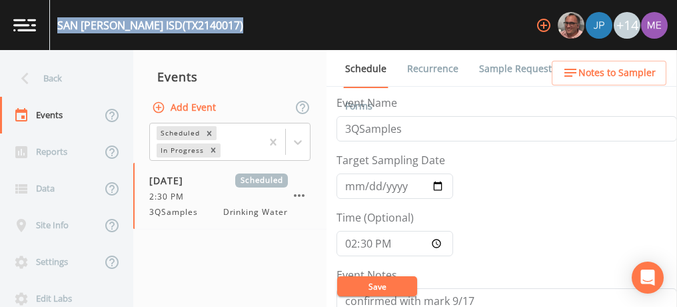
drag, startPoint x: 57, startPoint y: 20, endPoint x: 200, endPoint y: 31, distance: 143.1
click at [200, 31] on div "SAN ISIDRO ISD (TX2140017) +14" at bounding box center [338, 25] width 677 height 50
copy div "SAN ISIDRO ISD (TX2140017)"
click at [369, 282] on button "Save" at bounding box center [377, 286] width 80 height 20
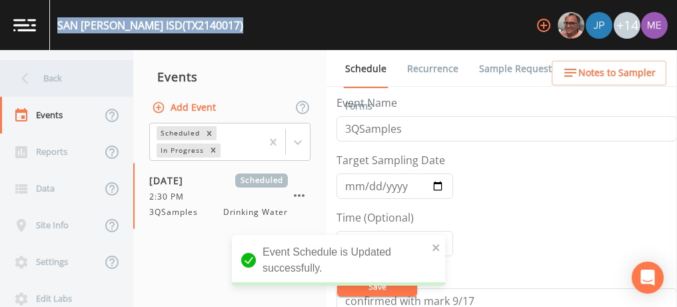
click at [63, 76] on div "Back" at bounding box center [60, 78] width 120 height 37
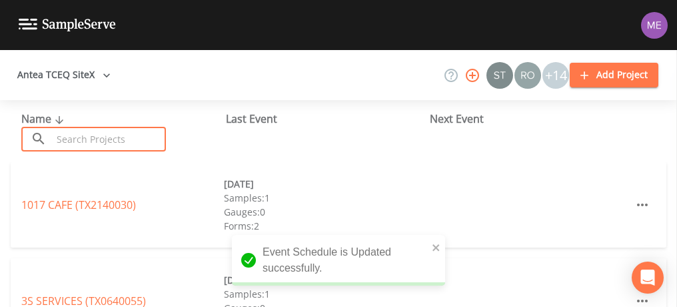
click at [87, 137] on input "text" at bounding box center [109, 139] width 114 height 25
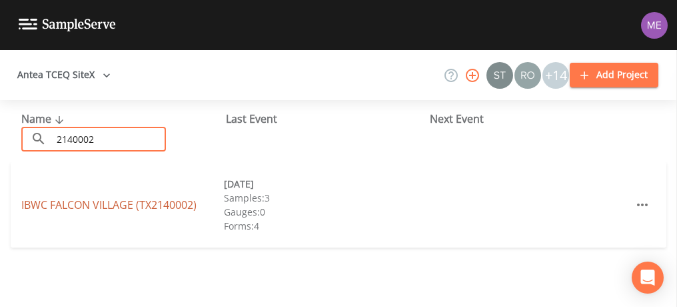
type input "2140002"
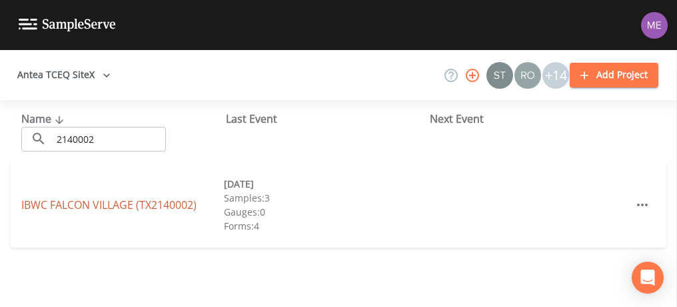
click at [110, 208] on link "IBWC FALCON VILLAGE (TX2140002)" at bounding box center [108, 204] width 175 height 15
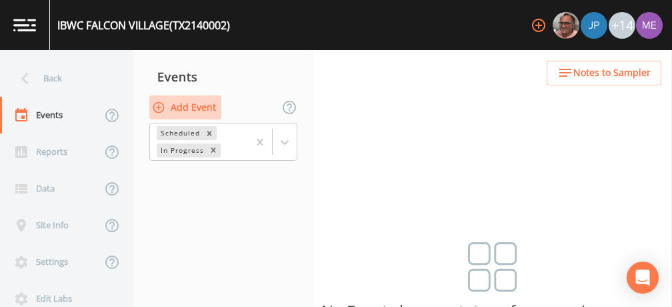
click at [204, 109] on button "Add Event" at bounding box center [185, 107] width 72 height 25
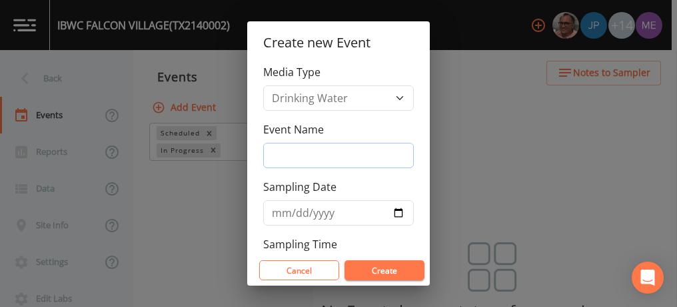
click at [271, 152] on input "Event Name" at bounding box center [338, 155] width 151 height 25
type input "3QSamples"
click at [278, 211] on input "Sampling Date" at bounding box center [338, 212] width 151 height 25
type input "[DATE]"
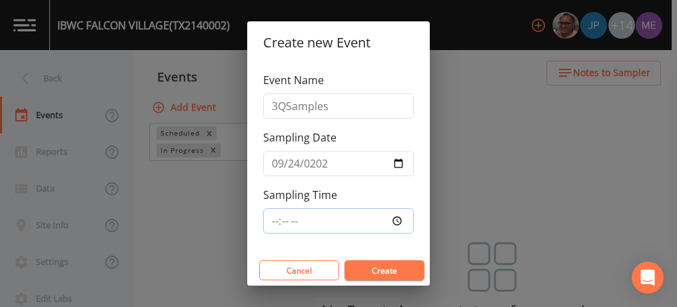
click at [276, 215] on input "Sampling Time" at bounding box center [338, 220] width 151 height 25
type input "08:00"
click at [371, 274] on button "Create" at bounding box center [385, 270] width 80 height 20
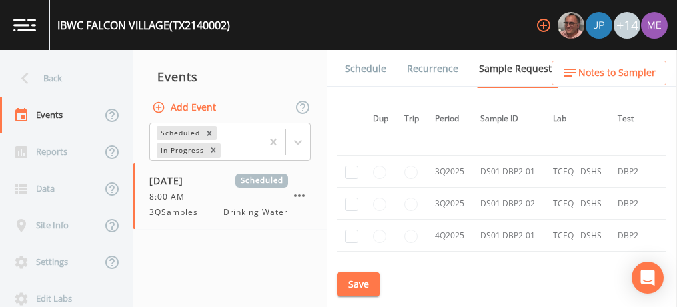
scroll to position [2367, 2]
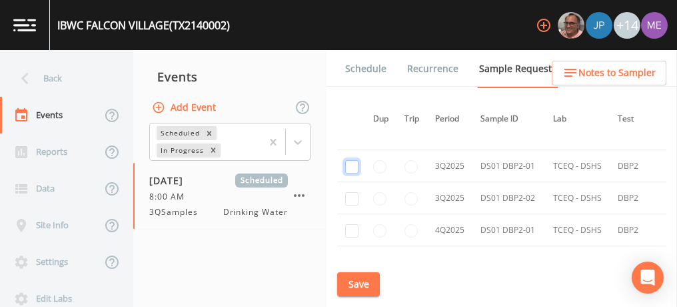
click at [352, 160] on input "checkbox" at bounding box center [351, 166] width 13 height 13
checkbox input "true"
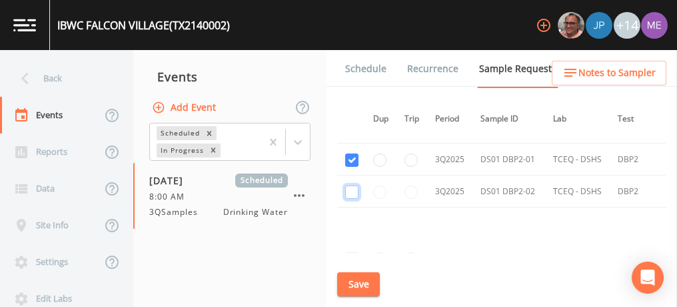
click at [351, 185] on input "checkbox" at bounding box center [351, 191] width 13 height 13
checkbox input "true"
click at [358, 284] on button "Save" at bounding box center [358, 284] width 43 height 25
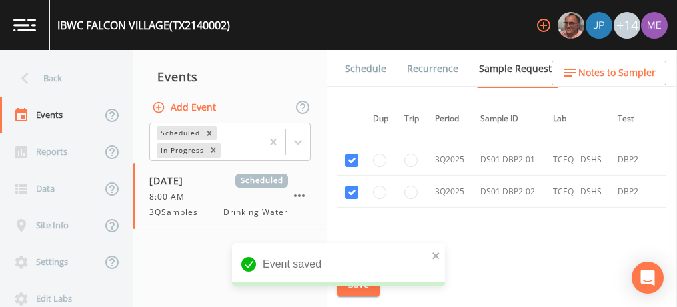
click at [377, 65] on link "Schedule" at bounding box center [365, 68] width 45 height 37
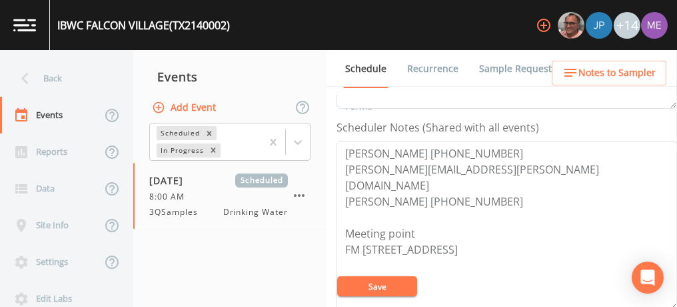
scroll to position [351, 0]
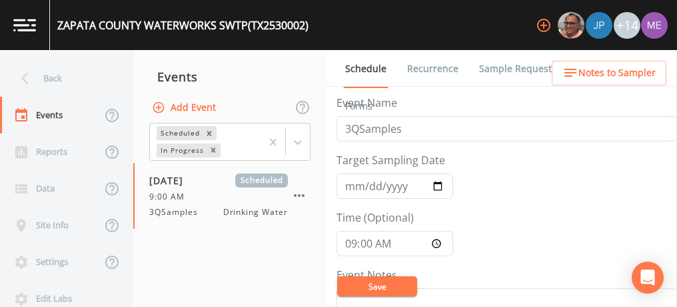
scroll to position [332, 0]
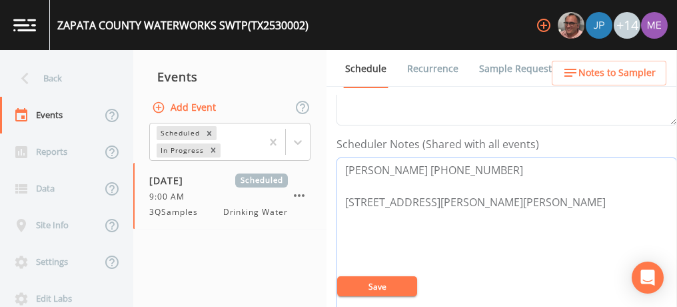
click at [346, 163] on textarea "[PERSON_NAME] [PHONE_NUMBER] [STREET_ADDRESS][PERSON_NAME][PERSON_NAME]" at bounding box center [507, 241] width 341 height 169
paste textarea "[PERSON_NAME] [PHONE_NUMBER]"
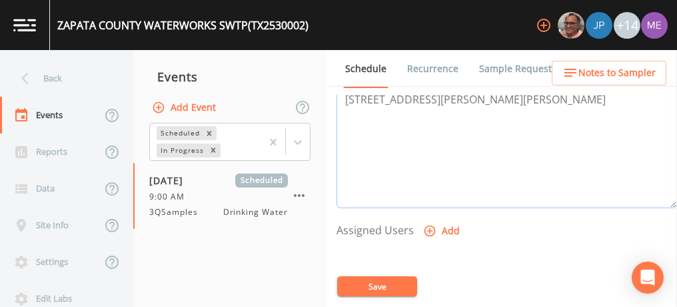
scroll to position [452, 0]
type textarea "[PERSON_NAME] [PHONE_NUMBER] [PERSON_NAME] [PHONE_NUMBER] [STREET_ADDRESS][PERS…"
click at [427, 229] on icon "button" at bounding box center [429, 229] width 13 height 13
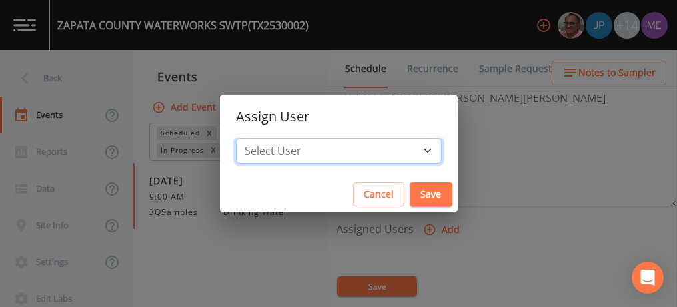
click at [406, 146] on select "Select User [PERSON_NAME] [PERSON_NAME] [PERSON_NAME] [PERSON_NAME] [PERSON_NAM…" at bounding box center [339, 150] width 206 height 25
select select "82fcd260-406f-4720-af66-0de7f1917f1c"
click at [256, 138] on select "Select User [PERSON_NAME] [PERSON_NAME] [PERSON_NAME] [PERSON_NAME] [PERSON_NAM…" at bounding box center [339, 150] width 206 height 25
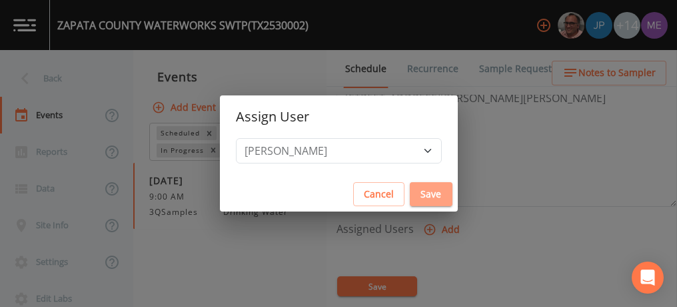
click at [410, 192] on button "Save" at bounding box center [431, 194] width 43 height 25
select select
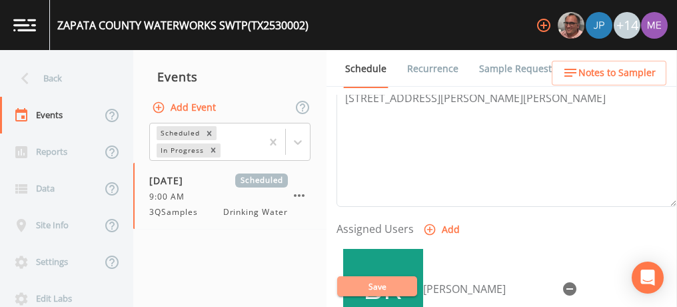
click at [381, 287] on button "Save" at bounding box center [377, 286] width 80 height 20
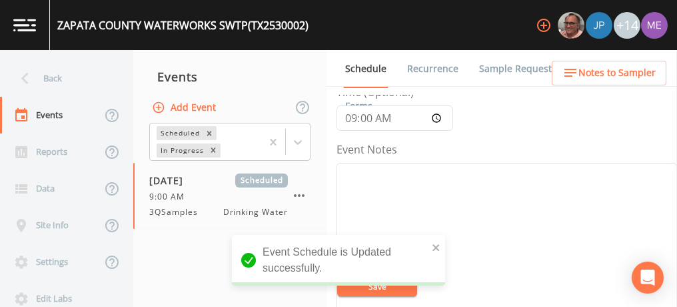
scroll to position [121, 0]
click at [448, 197] on textarea "Event Notes" at bounding box center [507, 251] width 341 height 169
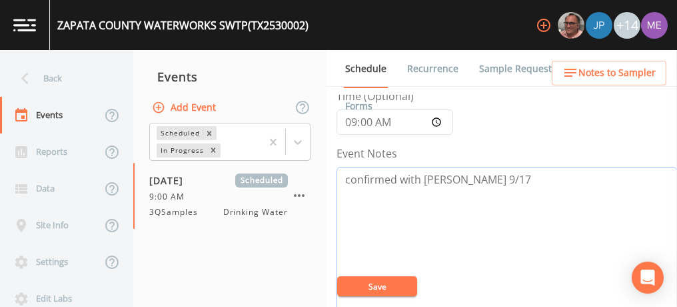
type textarea "confirmed with [PERSON_NAME] 9/17"
click at [388, 287] on button "Save" at bounding box center [377, 286] width 80 height 20
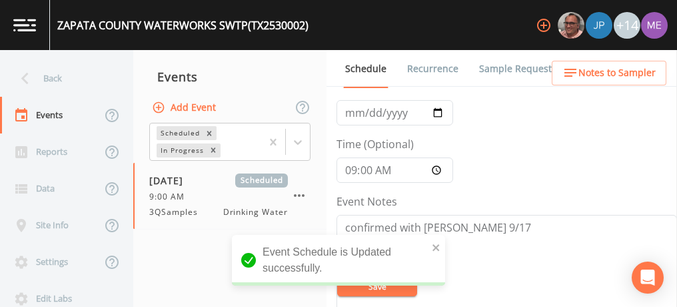
scroll to position [0, 0]
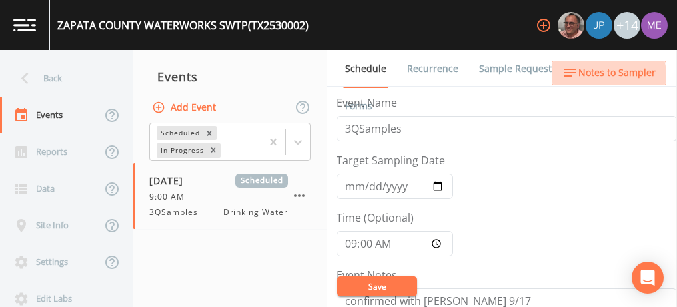
click at [609, 75] on span "Notes to Sampler" at bounding box center [617, 73] width 77 height 17
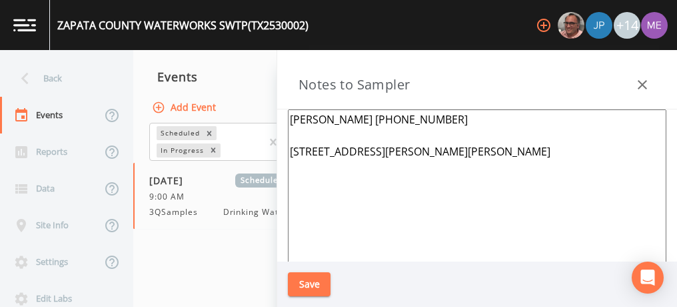
click at [291, 117] on textarea "[PERSON_NAME] [PHONE_NUMBER] [STREET_ADDRESS][PERSON_NAME][PERSON_NAME]" at bounding box center [477, 271] width 379 height 324
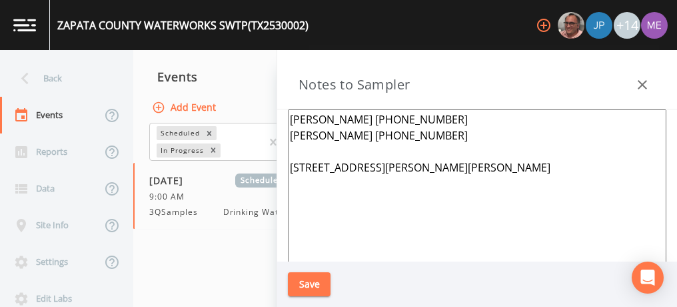
type textarea "[PERSON_NAME] [PHONE_NUMBER] [PERSON_NAME] [PHONE_NUMBER] [STREET_ADDRESS][PERS…"
click at [299, 287] on button "Save" at bounding box center [309, 284] width 43 height 25
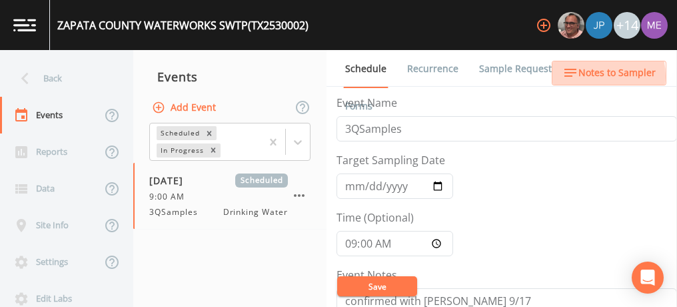
click at [593, 76] on span "Notes to Sampler" at bounding box center [617, 73] width 77 height 17
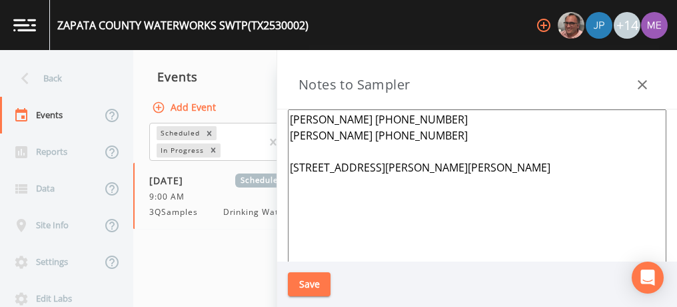
click at [433, 135] on textarea "[PERSON_NAME] [PHONE_NUMBER] [PERSON_NAME] [PHONE_NUMBER] [STREET_ADDRESS][PERS…" at bounding box center [477, 271] width 379 height 324
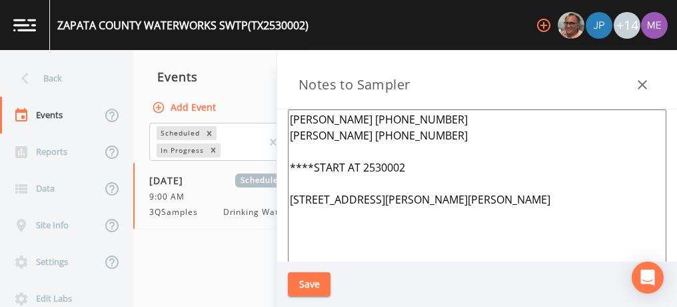
type textarea "[PERSON_NAME] [PHONE_NUMBER] [PERSON_NAME] [PHONE_NUMBER] ****START AT 2530002 …"
click at [325, 277] on button "Save" at bounding box center [309, 284] width 43 height 25
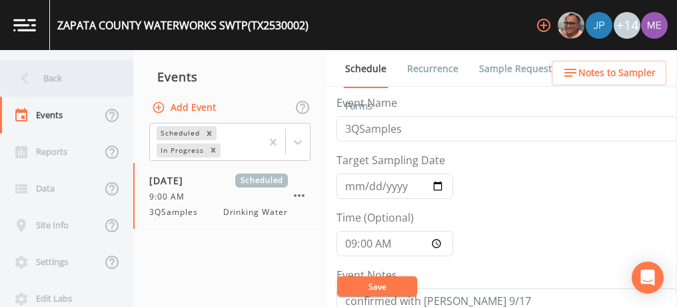
click at [52, 77] on div "Back" at bounding box center [60, 78] width 120 height 37
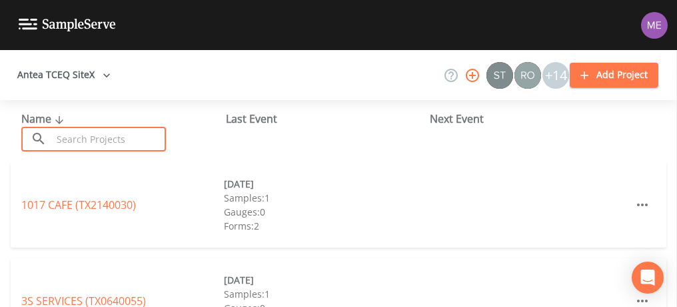
click at [76, 133] on input "text" at bounding box center [109, 139] width 114 height 25
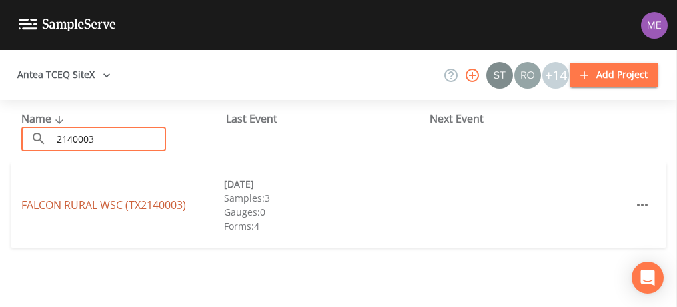
type input "2140003"
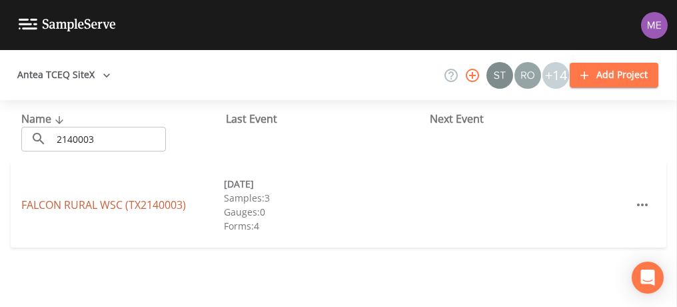
click at [115, 202] on link "FALCON RURAL WSC (TX2140003)" at bounding box center [103, 204] width 165 height 15
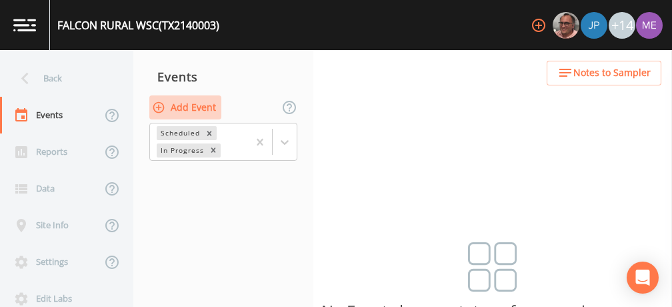
click at [181, 105] on button "Add Event" at bounding box center [185, 107] width 72 height 25
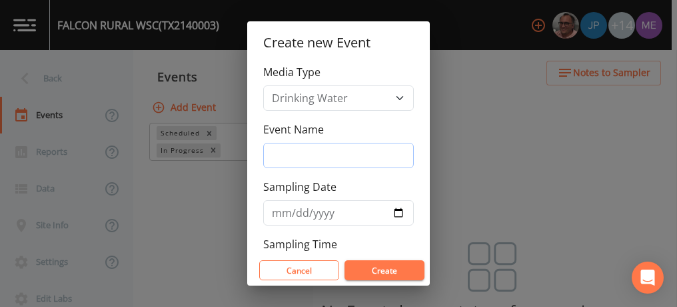
click at [296, 154] on input "Event Name" at bounding box center [338, 155] width 151 height 25
type input "3QSamples"
click at [283, 209] on input "Sampling Date" at bounding box center [338, 212] width 151 height 25
type input "[DATE]"
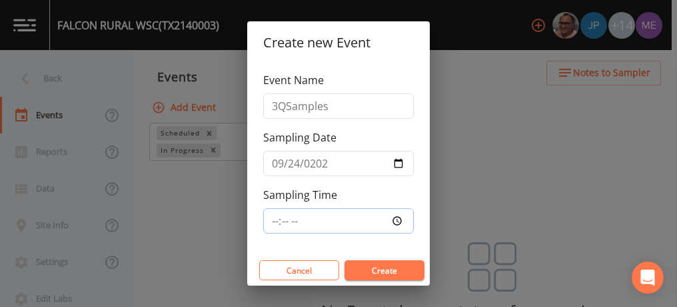
click at [272, 216] on input "Sampling Time" at bounding box center [338, 220] width 151 height 25
type input "08:00"
click at [375, 265] on button "Create" at bounding box center [385, 270] width 80 height 20
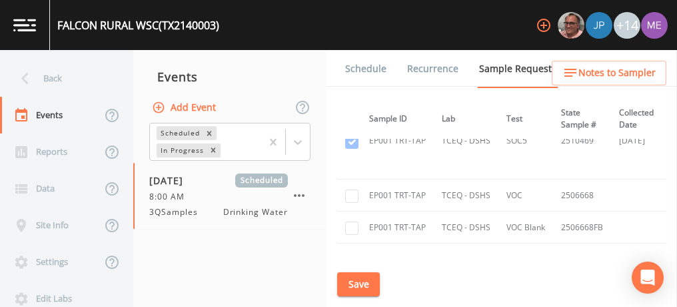
scroll to position [1340, 0]
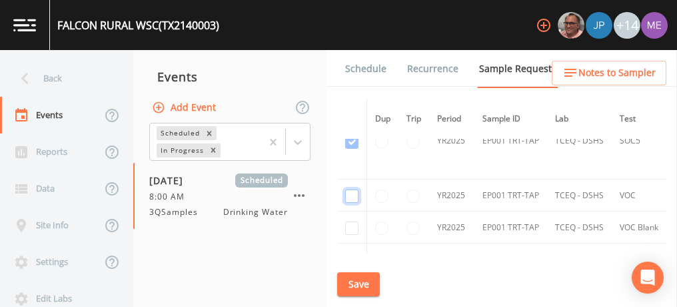
click at [353, 191] on input "checkbox" at bounding box center [351, 195] width 13 height 13
checkbox input "true"
click at [354, 223] on input "checkbox" at bounding box center [351, 227] width 13 height 13
checkbox input "true"
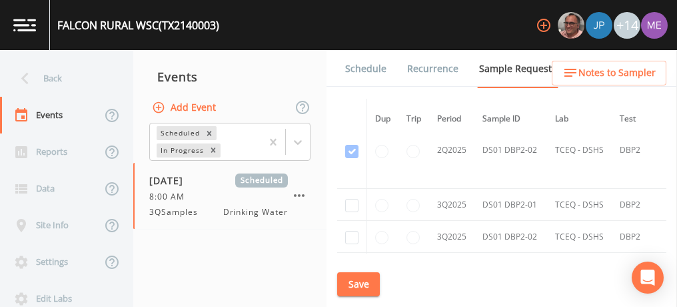
scroll to position [2160, 0]
click at [351, 200] on input "checkbox" at bounding box center [351, 206] width 13 height 13
checkbox input "true"
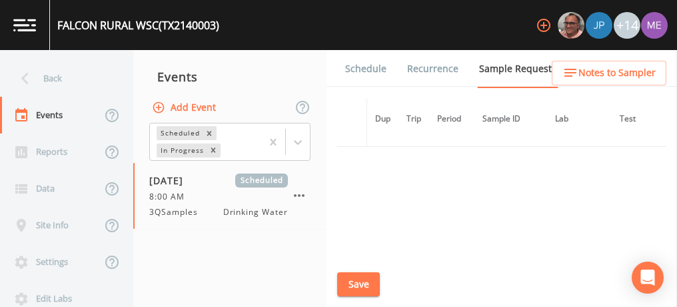
scroll to position [1848, 0]
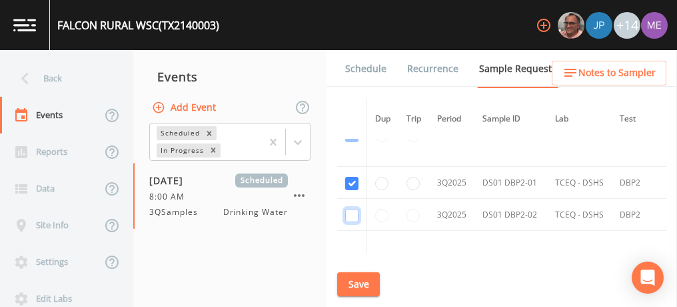
click at [352, 209] on input "checkbox" at bounding box center [351, 215] width 13 height 13
checkbox input "true"
click at [373, 287] on button "Save" at bounding box center [358, 284] width 43 height 25
click at [364, 71] on link "Schedule" at bounding box center [365, 68] width 45 height 37
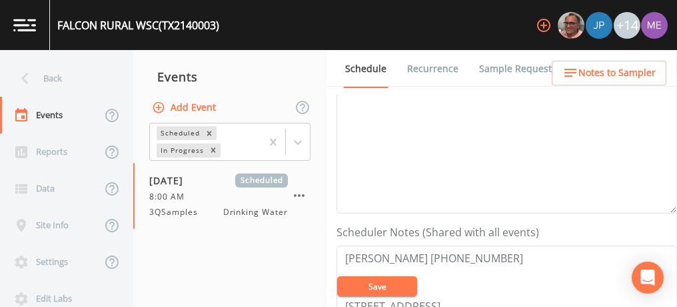
scroll to position [291, 0]
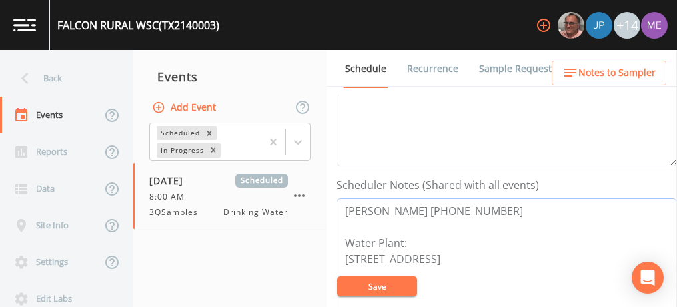
click at [577, 229] on textarea "[PERSON_NAME] [PHONE_NUMBER] Water Plant: [STREET_ADDRESS]" at bounding box center [507, 282] width 341 height 169
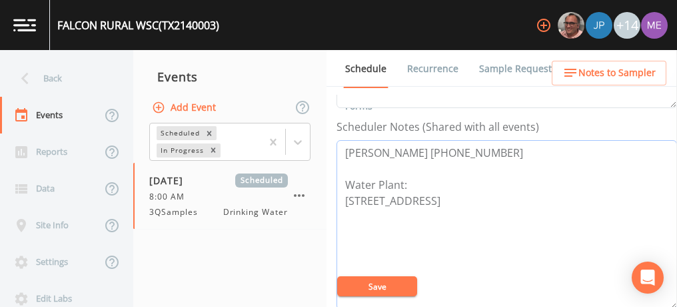
scroll to position [349, 0]
